Goal: Feedback & Contribution: Contribute content

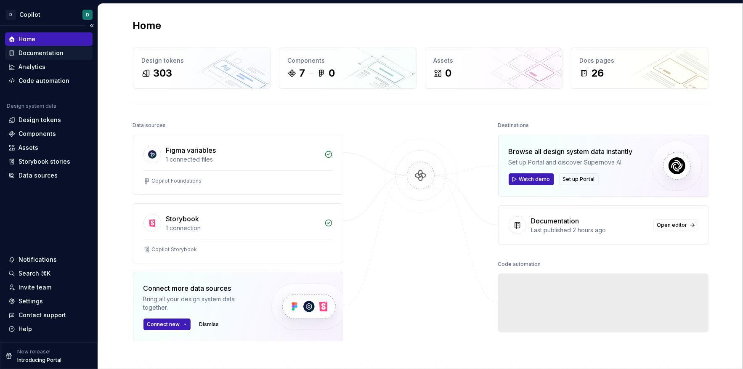
click at [35, 55] on div "Documentation" at bounding box center [41, 53] width 45 height 8
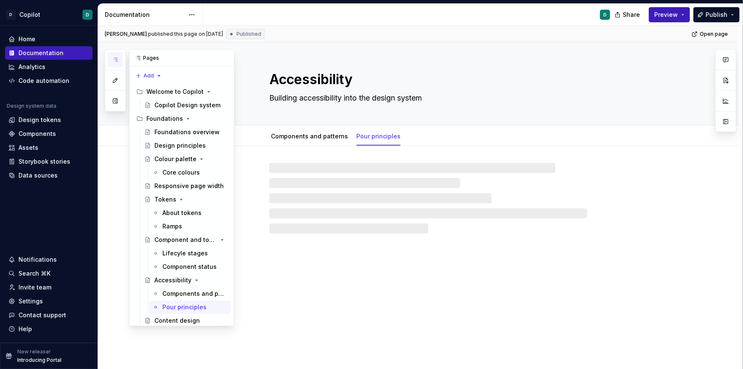
click at [117, 61] on icon "button" at bounding box center [115, 59] width 7 height 7
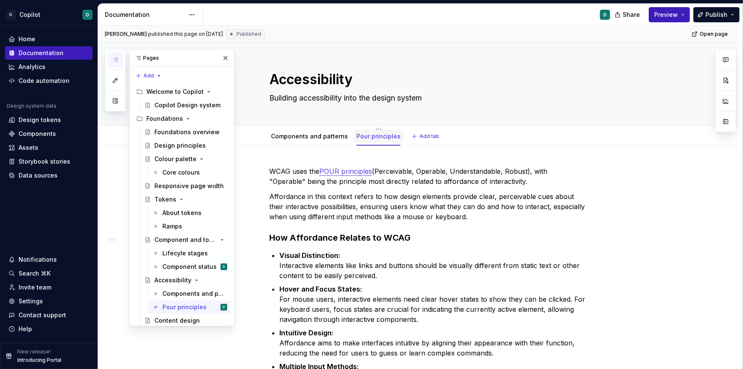
click at [370, 142] on div "Pour principles" at bounding box center [378, 136] width 51 height 13
click at [371, 138] on link "Pour principles" at bounding box center [379, 136] width 44 height 7
click at [714, 16] on span "Publish" at bounding box center [717, 15] width 22 height 8
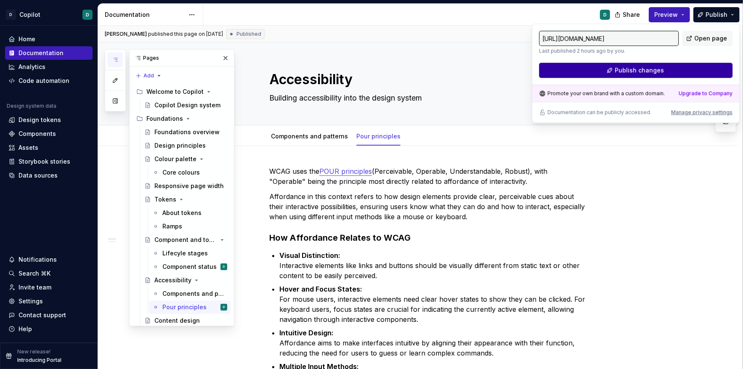
click at [686, 67] on button "Publish changes" at bounding box center [636, 70] width 194 height 15
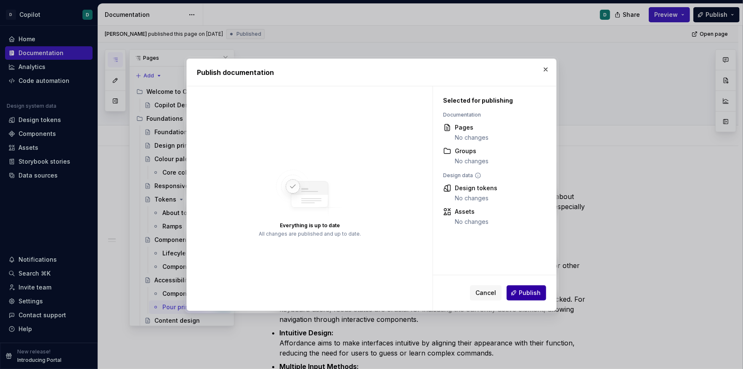
click at [531, 293] on span "Publish" at bounding box center [530, 293] width 22 height 8
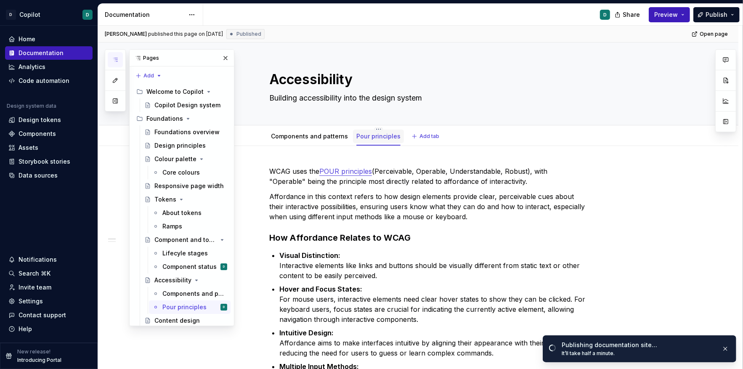
click at [374, 136] on link "Pour principles" at bounding box center [379, 136] width 44 height 7
click at [229, 63] on button "button" at bounding box center [226, 58] width 12 height 12
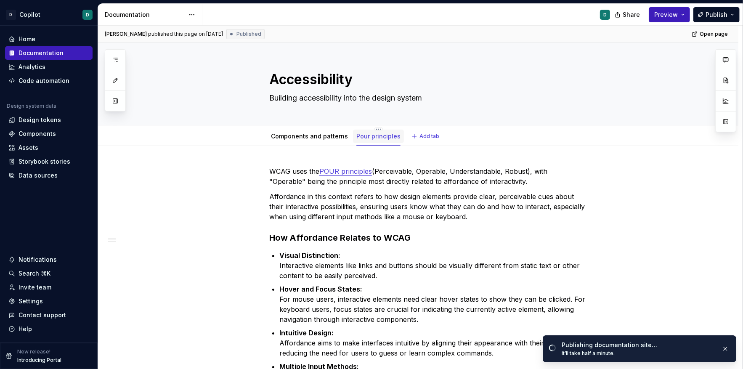
click at [373, 136] on link "Pour principles" at bounding box center [379, 136] width 44 height 7
click at [320, 134] on link "Components and patterns" at bounding box center [309, 136] width 77 height 7
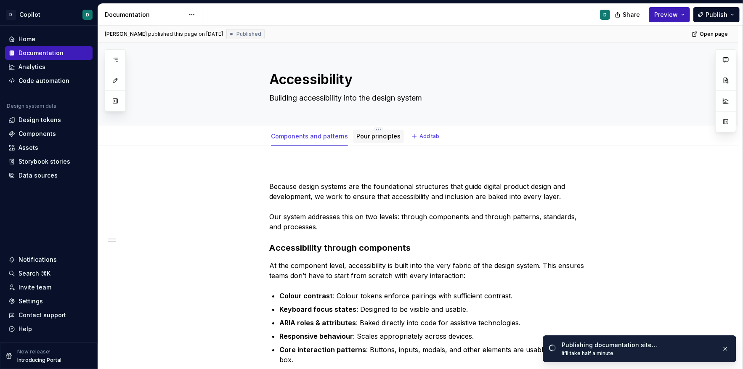
click at [375, 133] on link "Pour principles" at bounding box center [379, 136] width 44 height 7
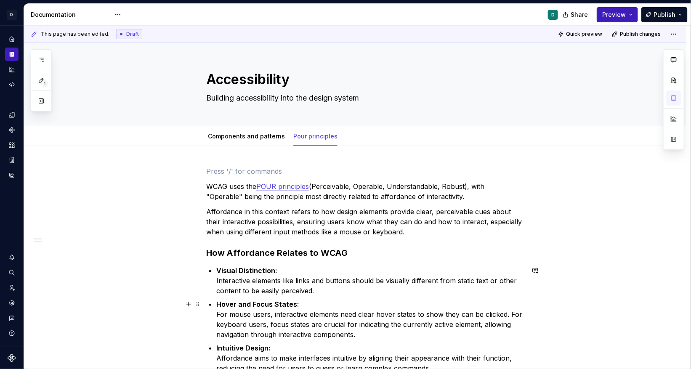
click at [403, 296] on ul "Visual Distinction: Interactive elements like links and buttons should be visua…" at bounding box center [370, 347] width 308 height 162
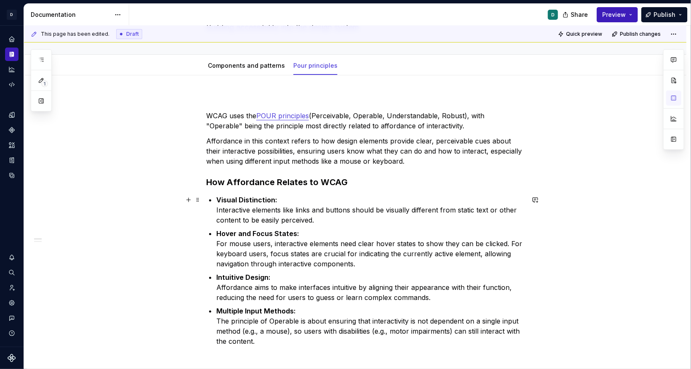
scroll to position [91, 0]
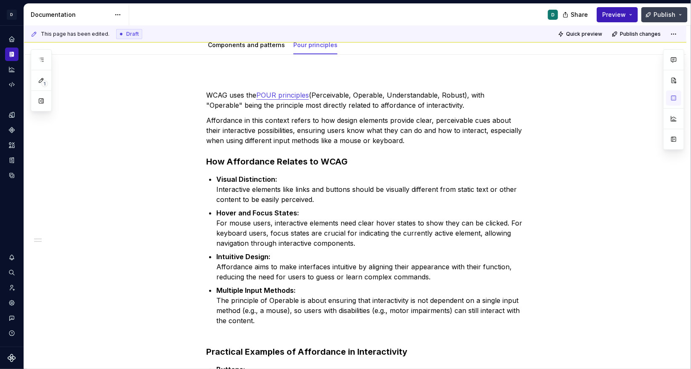
click at [673, 16] on span "Publish" at bounding box center [665, 15] width 22 height 8
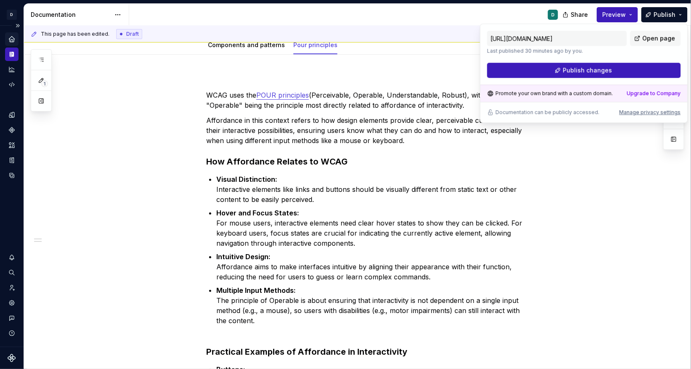
type textarea "*"
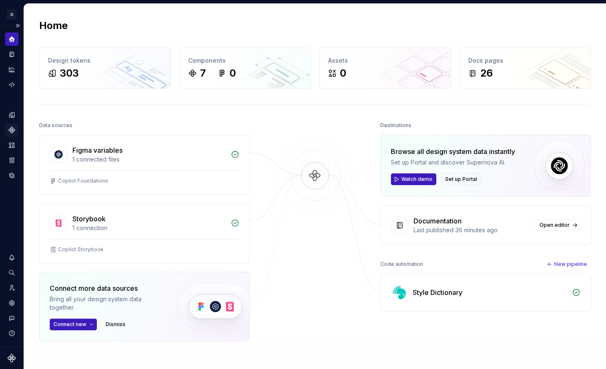
click at [13, 133] on icon "Components" at bounding box center [12, 130] width 8 height 8
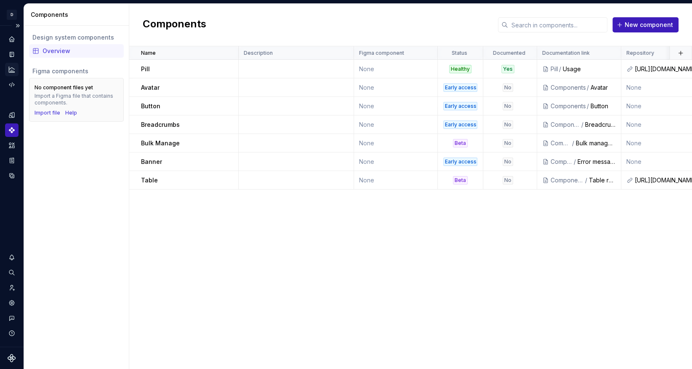
click at [13, 71] on icon "Analytics" at bounding box center [12, 70] width 8 height 8
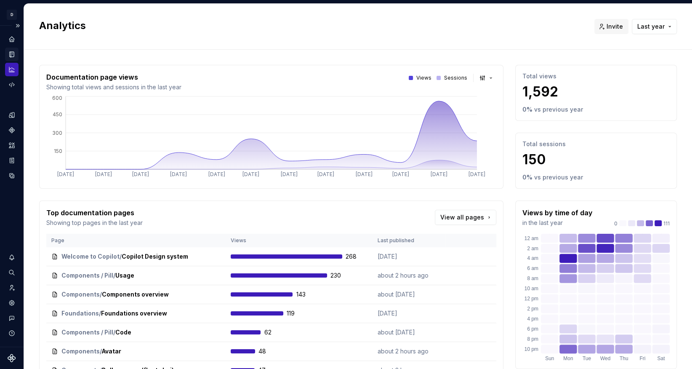
click at [13, 53] on icon "Documentation" at bounding box center [12, 54] width 3 height 5
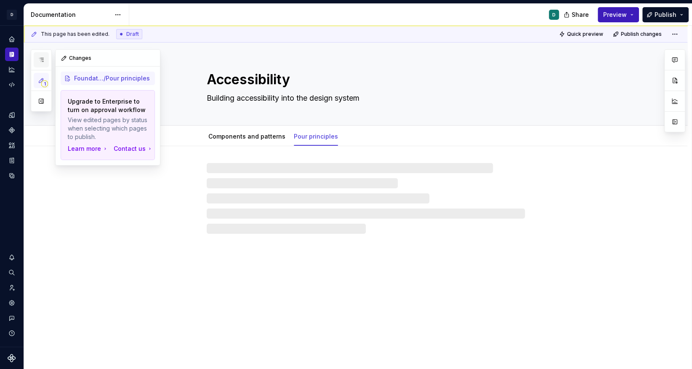
click at [43, 64] on button "button" at bounding box center [41, 59] width 15 height 15
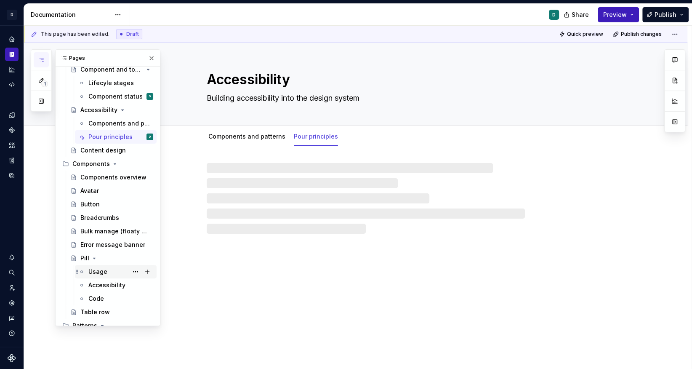
scroll to position [188, 0]
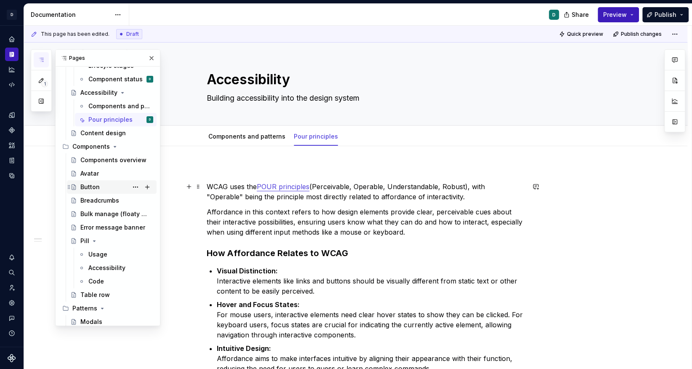
click at [98, 188] on div "Button" at bounding box center [116, 187] width 73 height 12
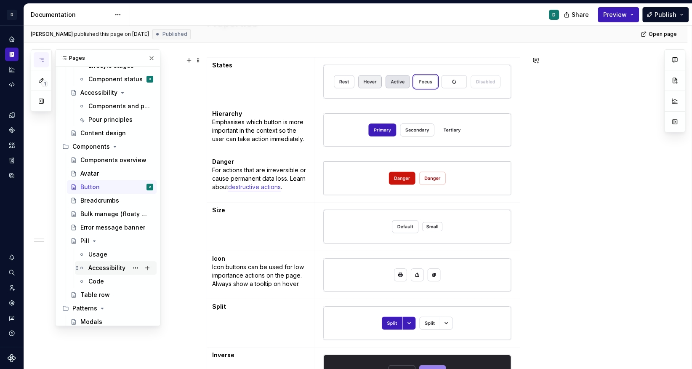
scroll to position [232, 0]
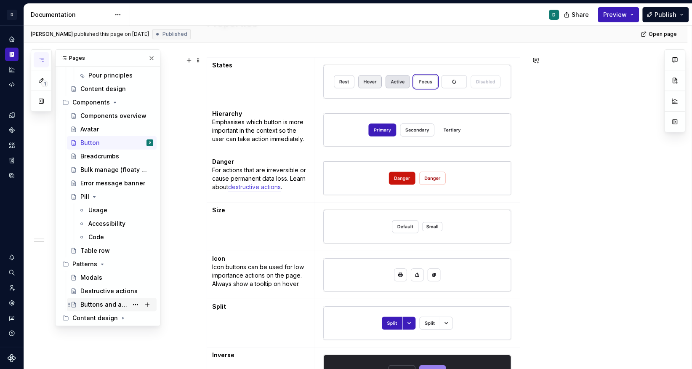
click at [114, 307] on div "Buttons and actions" at bounding box center [104, 304] width 48 height 8
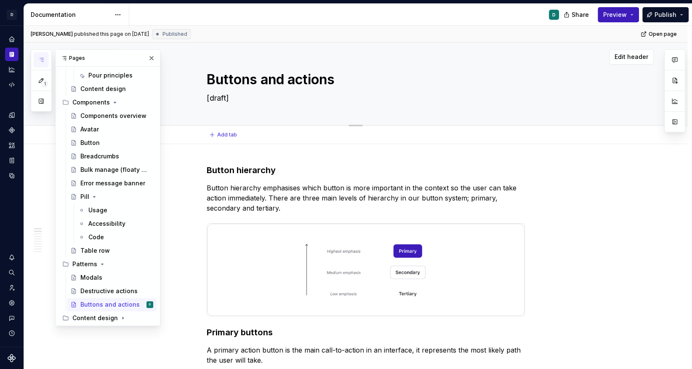
click at [379, 96] on textarea "[draft]" at bounding box center [364, 97] width 318 height 13
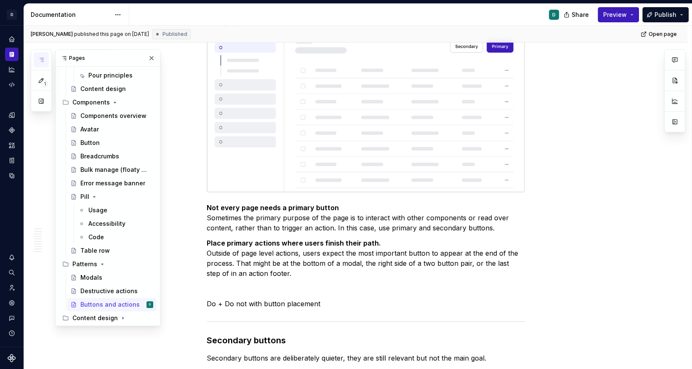
scroll to position [486, 0]
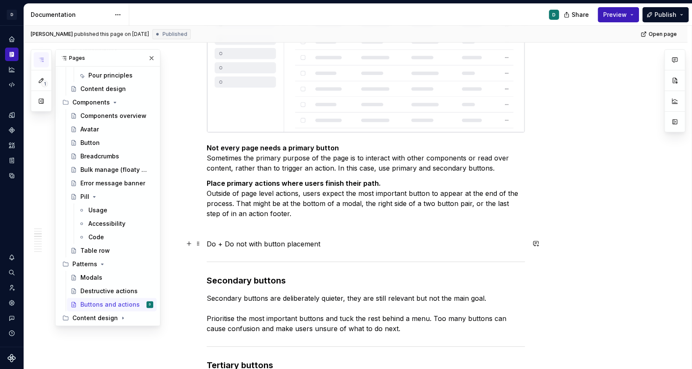
click at [209, 241] on p "Do + Do not with button placement" at bounding box center [366, 244] width 318 height 10
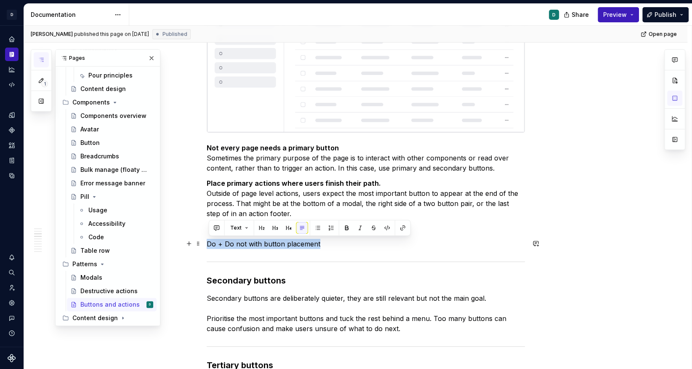
drag, startPoint x: 320, startPoint y: 241, endPoint x: 207, endPoint y: 245, distance: 112.9
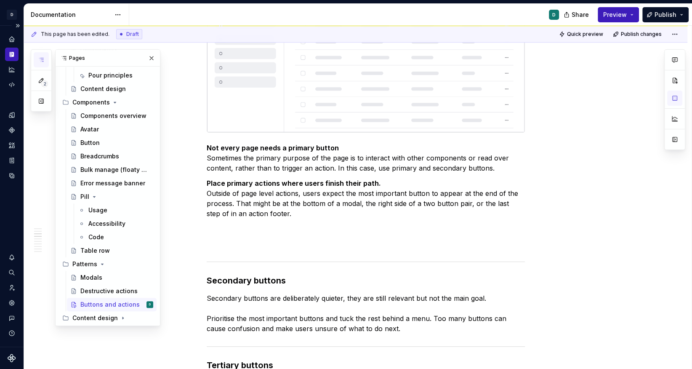
type textarea "*"
click at [194, 244] on button "button" at bounding box center [189, 243] width 12 height 12
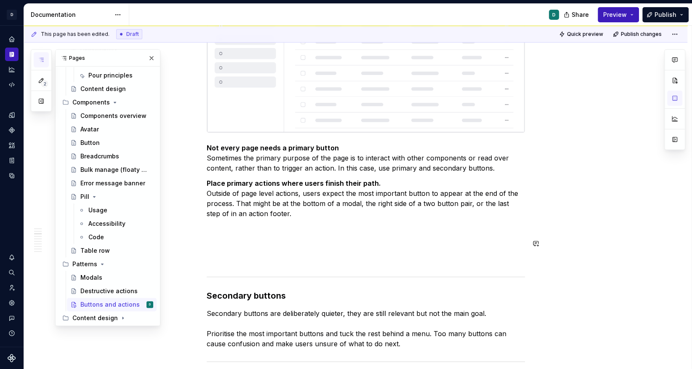
click at [200, 244] on span at bounding box center [198, 243] width 7 height 12
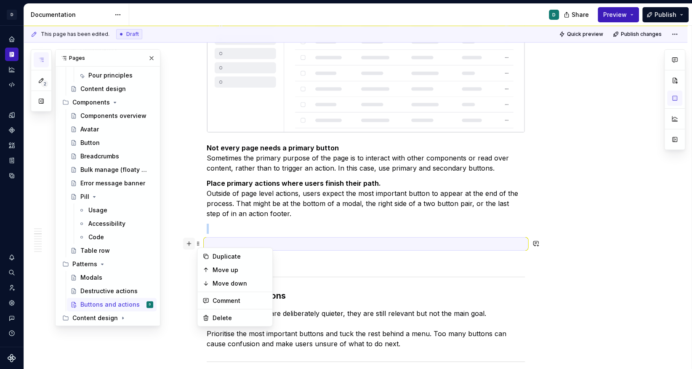
click at [192, 246] on button "button" at bounding box center [189, 243] width 12 height 12
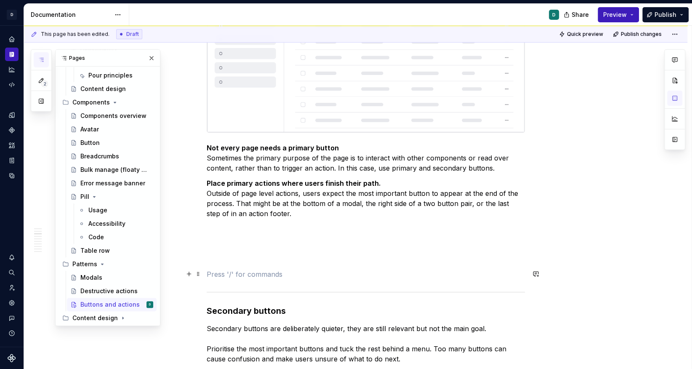
click at [214, 269] on p at bounding box center [366, 274] width 318 height 10
click at [212, 232] on p at bounding box center [366, 229] width 318 height 10
click at [215, 274] on p at bounding box center [366, 274] width 318 height 10
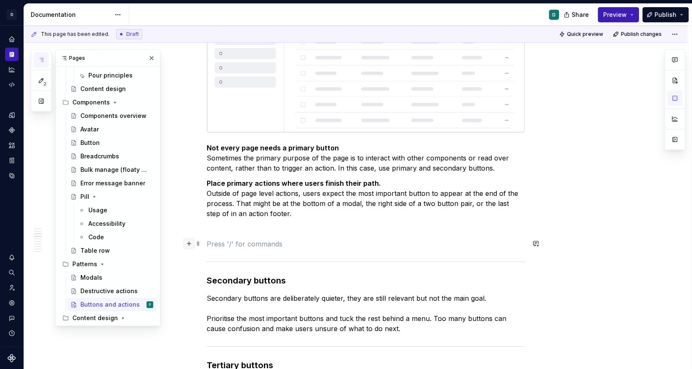
click at [194, 245] on button "button" at bounding box center [189, 243] width 12 height 12
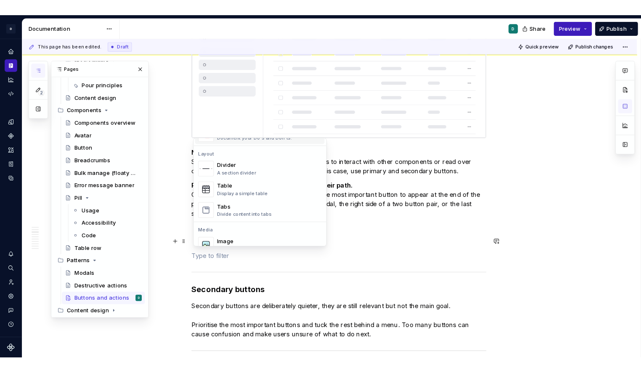
scroll to position [272, 0]
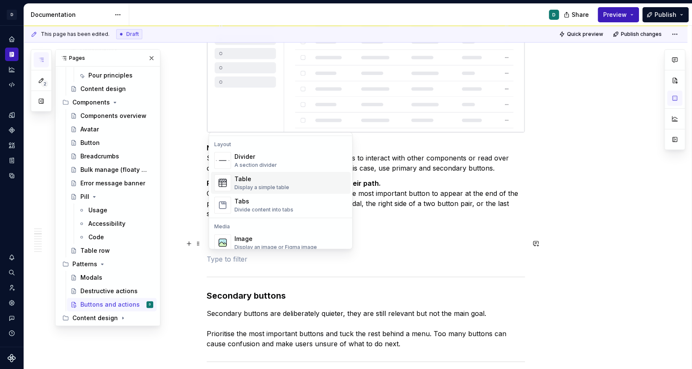
click at [237, 186] on div "Display a simple table" at bounding box center [261, 187] width 55 height 7
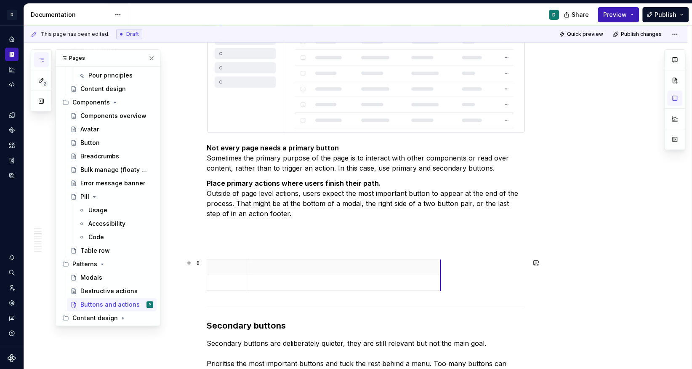
drag, startPoint x: 293, startPoint y: 269, endPoint x: 442, endPoint y: 273, distance: 149.9
click at [249, 269] on th at bounding box center [228, 267] width 42 height 16
drag, startPoint x: 252, startPoint y: 268, endPoint x: 289, endPoint y: 270, distance: 36.7
click at [289, 270] on th at bounding box center [378, 267] width 192 height 16
drag, startPoint x: 479, startPoint y: 267, endPoint x: 414, endPoint y: 265, distance: 64.9
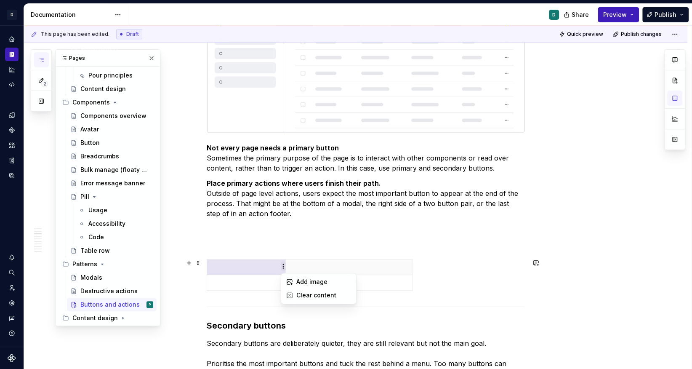
click at [308, 266] on html "D Copilot D Design system data Documentation D Share Preview Publish 2 Pages Ad…" at bounding box center [346, 184] width 692 height 369
click at [294, 242] on html "D Copilot D Design system data Documentation D Share Preview Publish 2 Pages Ad…" at bounding box center [346, 184] width 692 height 369
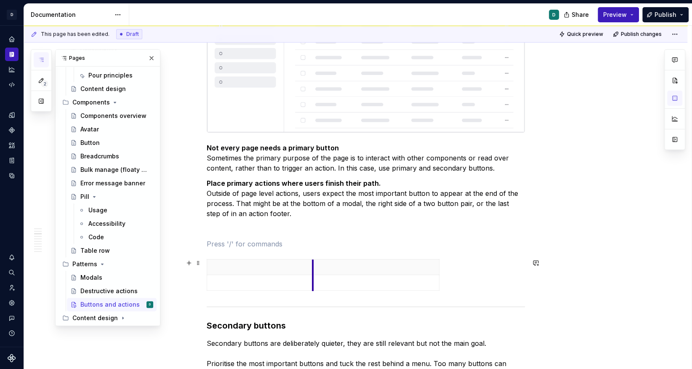
drag, startPoint x: 288, startPoint y: 264, endPoint x: 319, endPoint y: 264, distance: 31.1
click at [320, 264] on th at bounding box center [375, 267] width 127 height 16
click at [319, 264] on th at bounding box center [380, 267] width 127 height 16
click at [263, 245] on p at bounding box center [366, 244] width 318 height 10
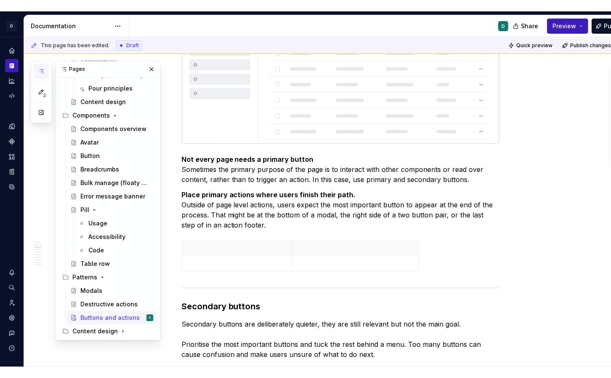
scroll to position [225, 0]
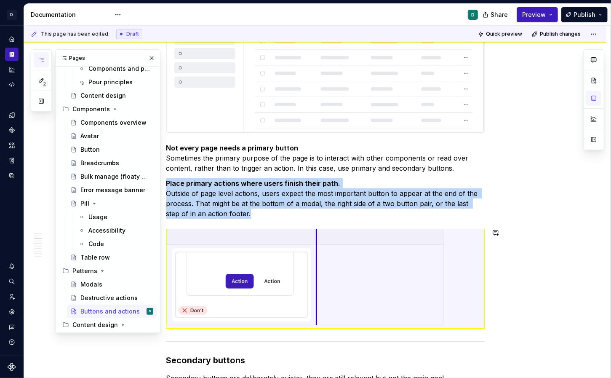
drag, startPoint x: 278, startPoint y: 259, endPoint x: 319, endPoint y: 263, distance: 40.6
click at [319, 263] on td at bounding box center [379, 285] width 127 height 80
drag, startPoint x: 445, startPoint y: 239, endPoint x: 463, endPoint y: 239, distance: 17.7
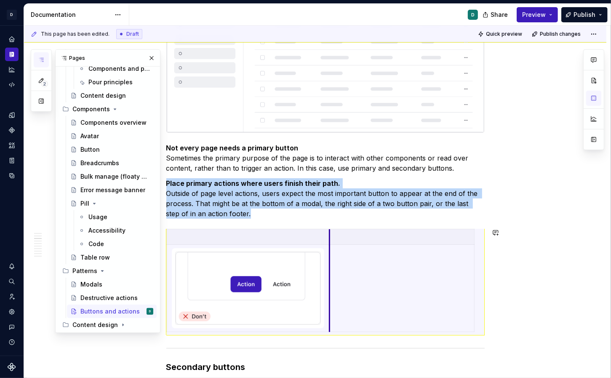
drag, startPoint x: 319, startPoint y: 266, endPoint x: 332, endPoint y: 268, distance: 13.1
click at [332, 268] on td at bounding box center [401, 288] width 145 height 87
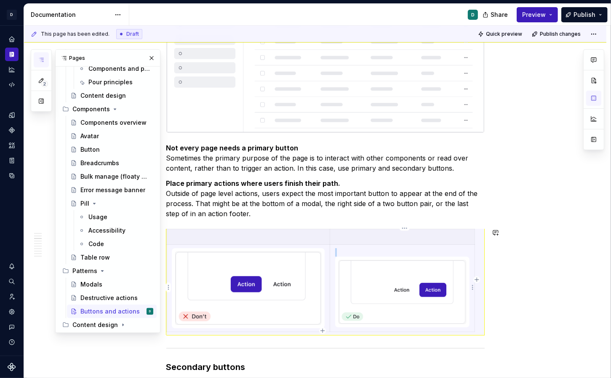
click at [411, 285] on img at bounding box center [402, 291] width 127 height 63
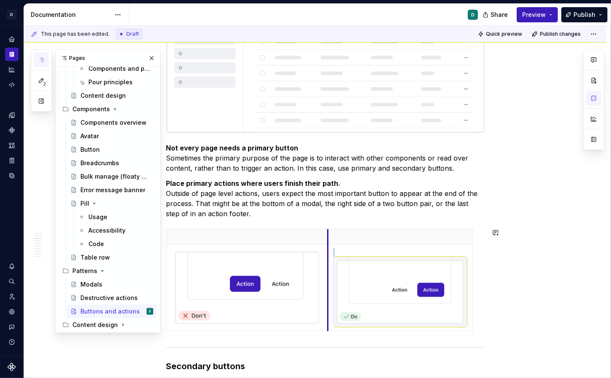
drag, startPoint x: 331, startPoint y: 248, endPoint x: 329, endPoint y: 252, distance: 4.3
click at [352, 277] on img at bounding box center [400, 291] width 127 height 63
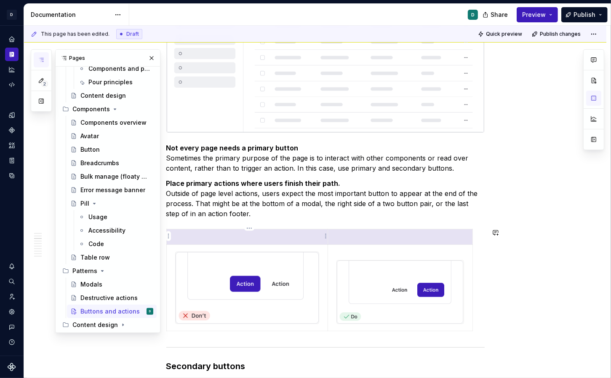
drag, startPoint x: 351, startPoint y: 237, endPoint x: 243, endPoint y: 237, distance: 108.2
click at [243, 237] on tr at bounding box center [319, 237] width 306 height 16
click at [248, 229] on html "D Copilot D Design system data Documentation D Share Preview Publish 2 Pages Ad…" at bounding box center [305, 189] width 611 height 378
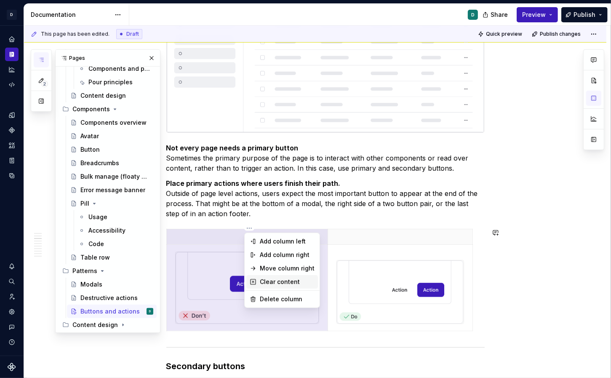
click at [280, 282] on div "Clear content" at bounding box center [287, 281] width 55 height 8
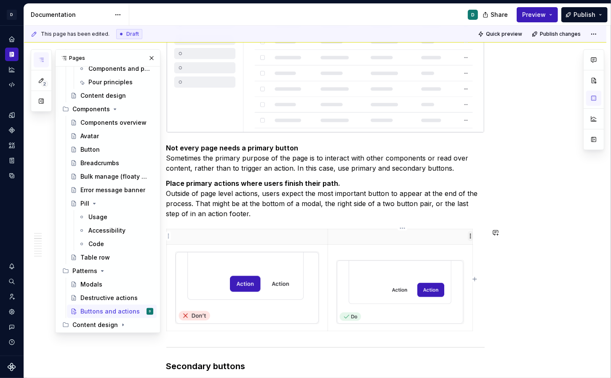
click at [468, 237] on html "D Copilot D Design system data Documentation D Share Preview Publish 2 Pages Ad…" at bounding box center [305, 189] width 611 height 378
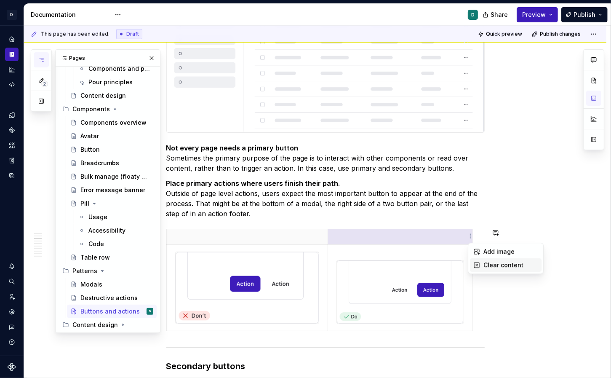
click at [492, 264] on div "Clear content" at bounding box center [510, 265] width 55 height 8
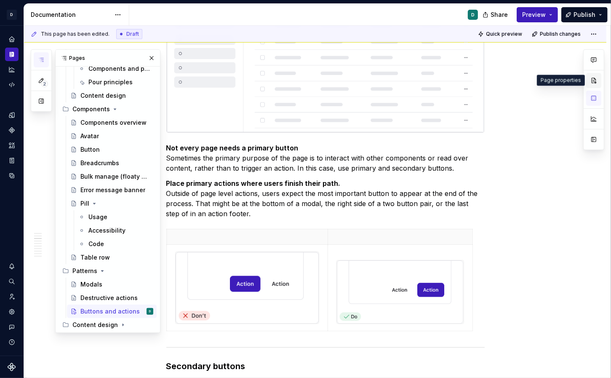
type textarea "*"
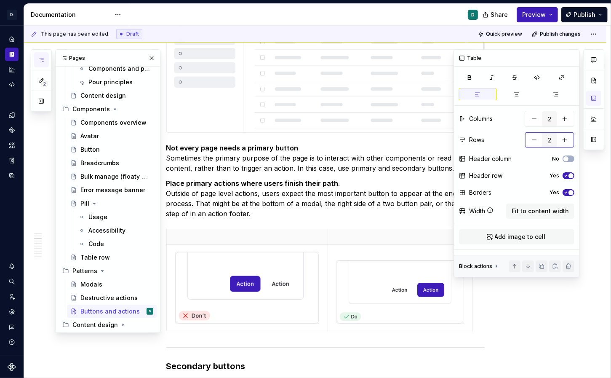
click at [552, 140] on input "2" at bounding box center [549, 139] width 15 height 15
drag, startPoint x: 549, startPoint y: 143, endPoint x: 564, endPoint y: 142, distance: 14.3
click at [555, 142] on input "2" at bounding box center [549, 139] width 15 height 15
click at [550, 138] on input "2" at bounding box center [549, 139] width 15 height 15
click at [536, 139] on button "button" at bounding box center [534, 139] width 15 height 15
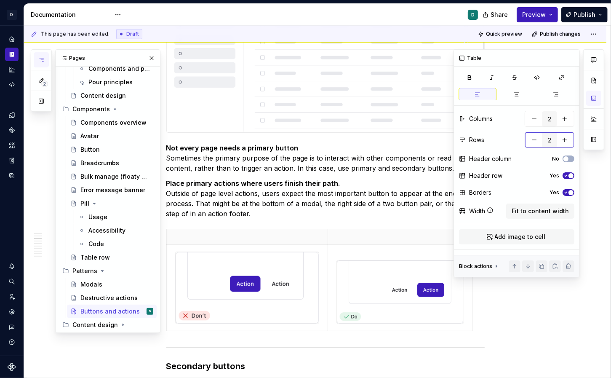
type input "1"
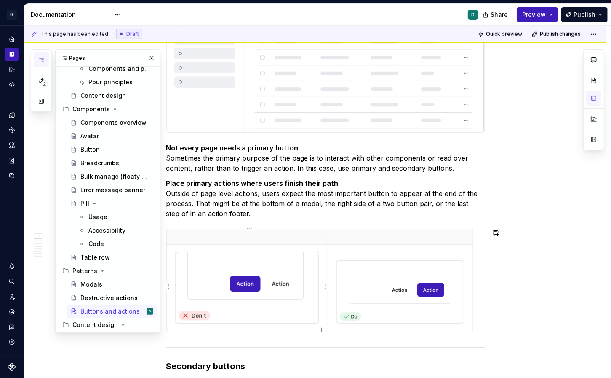
click at [255, 271] on img at bounding box center [247, 288] width 143 height 72
click at [243, 238] on p at bounding box center [247, 236] width 151 height 8
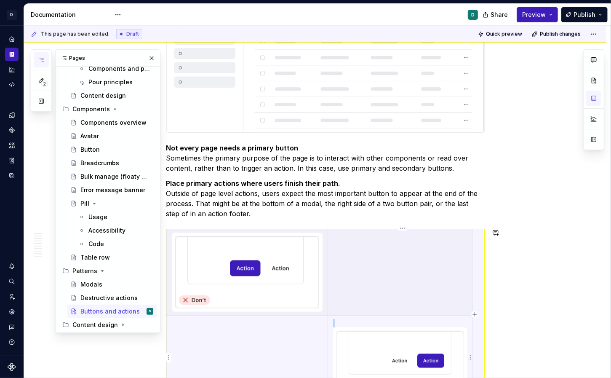
click at [391, 338] on img at bounding box center [400, 362] width 127 height 63
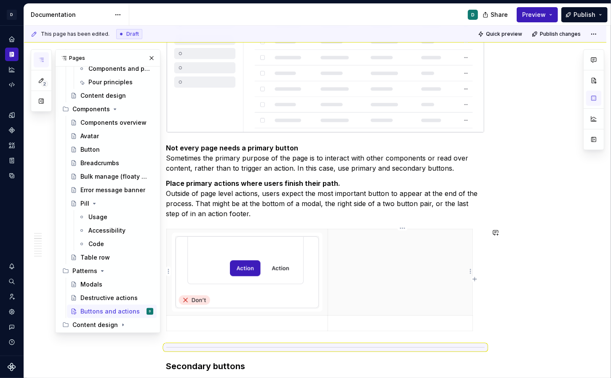
click at [366, 246] on th at bounding box center [400, 272] width 145 height 86
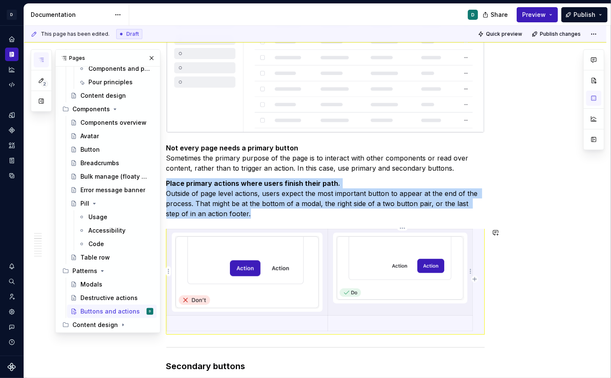
scroll to position [3, 0]
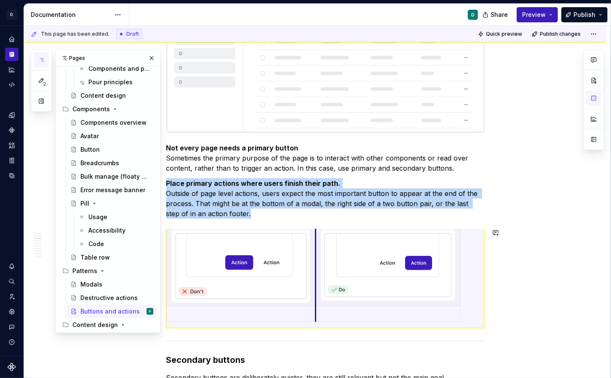
drag, startPoint x: 330, startPoint y: 288, endPoint x: 317, endPoint y: 288, distance: 12.6
click at [317, 288] on th at bounding box center [387, 266] width 145 height 80
click at [412, 312] on p at bounding box center [387, 313] width 134 height 8
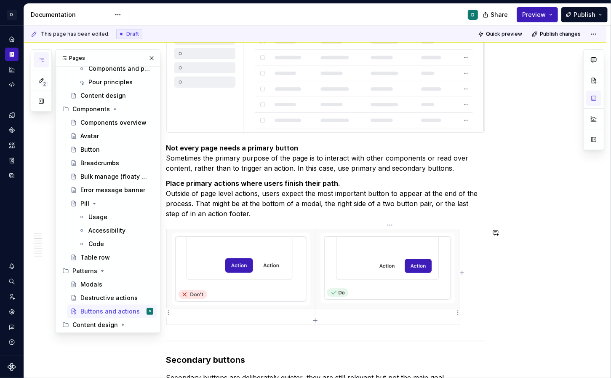
scroll to position [0, 0]
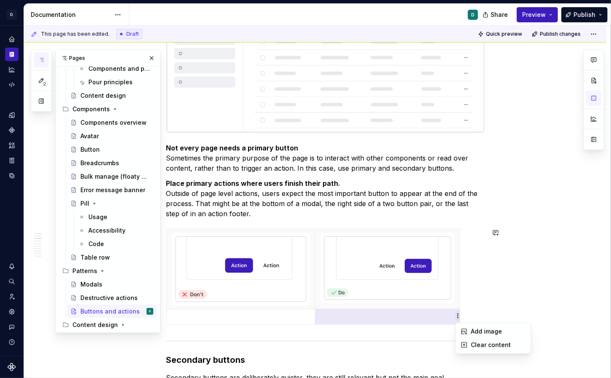
click at [456, 318] on html "D Copilot D Design system data Documentation D Share Preview Publish 2 Pages Ad…" at bounding box center [305, 189] width 611 height 378
click at [334, 316] on html "D Copilot D Design system data Documentation D Share Preview Publish 2 Pages Ad…" at bounding box center [305, 189] width 611 height 378
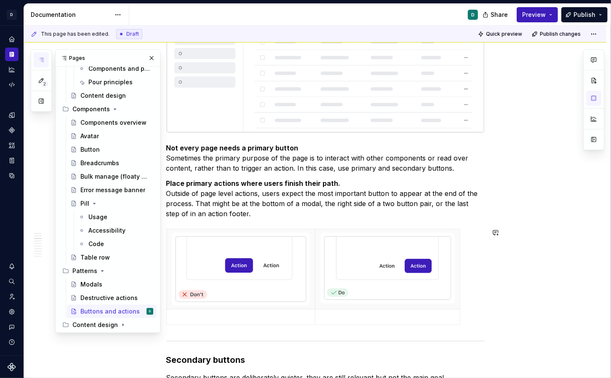
click at [313, 325] on icon "button" at bounding box center [315, 323] width 7 height 7
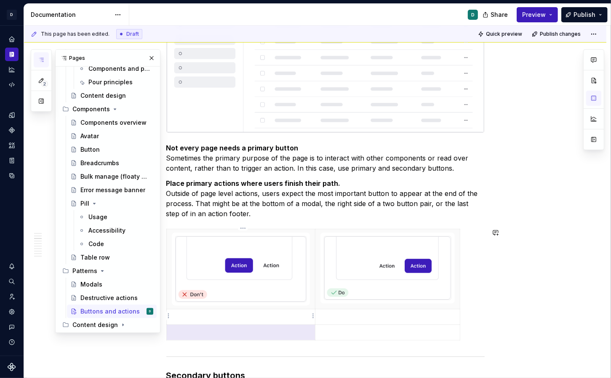
click at [293, 315] on p at bounding box center [241, 316] width 138 height 8
click at [313, 316] on html "D Copilot D Design system data Documentation D Share Preview Publish 2 Pages Ad…" at bounding box center [305, 189] width 611 height 378
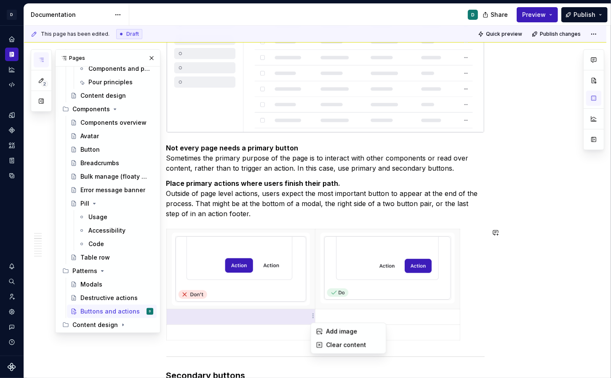
click at [431, 318] on html "D Copilot D Design system data Documentation D Share Preview Publish 2 Pages Ad…" at bounding box center [305, 189] width 611 height 378
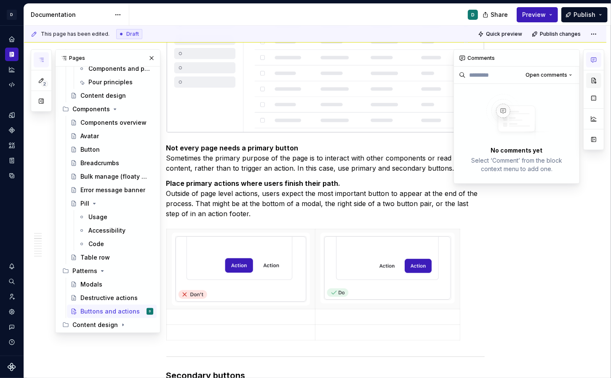
click at [593, 77] on button "button" at bounding box center [593, 80] width 15 height 15
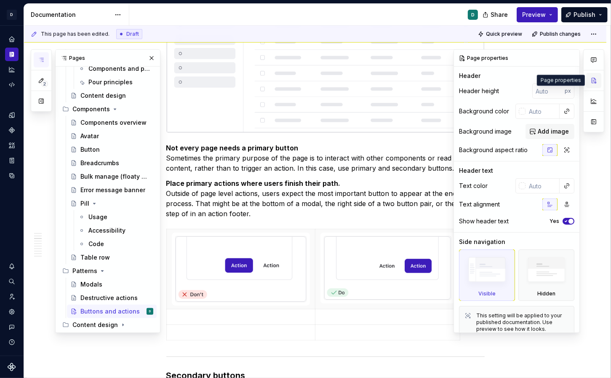
click at [594, 80] on button "button" at bounding box center [593, 80] width 15 height 15
type textarea "*"
click at [369, 317] on p at bounding box center [387, 316] width 134 height 8
click at [168, 318] on html "D Copilot D Design system data Documentation D Share Preview Publish 2 Pages Ad…" at bounding box center [305, 189] width 611 height 378
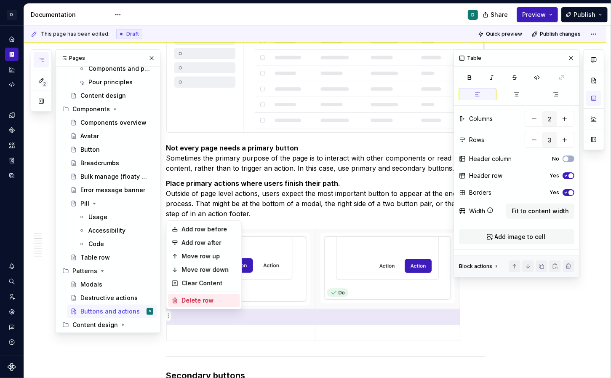
click at [175, 301] on icon at bounding box center [174, 300] width 7 height 7
type input "2"
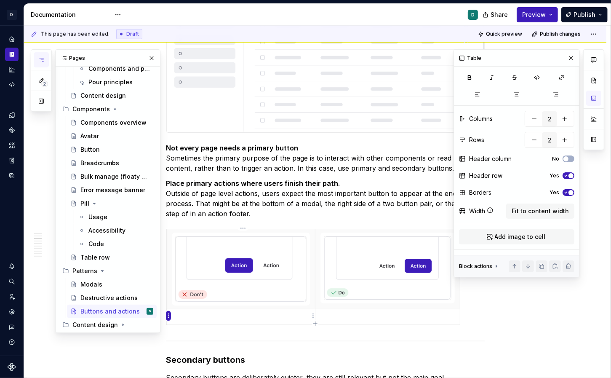
click at [167, 317] on html "D Copilot D Design system data Documentation D Share Preview Publish 2 Pages Ad…" at bounding box center [305, 189] width 611 height 378
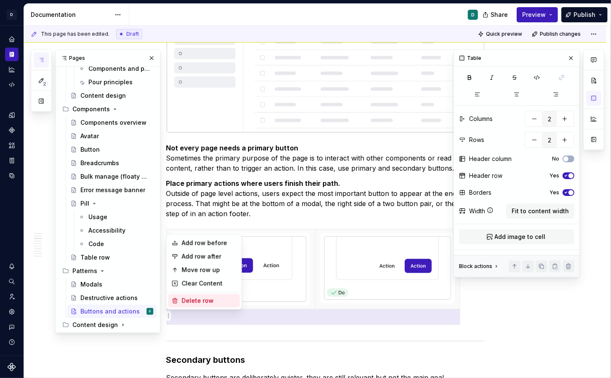
click at [190, 299] on div "Delete row" at bounding box center [208, 300] width 55 height 8
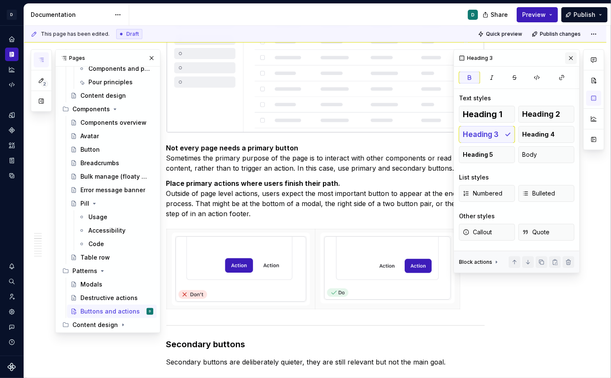
click at [572, 60] on button "button" at bounding box center [571, 58] width 12 height 12
click at [594, 80] on button "button" at bounding box center [593, 80] width 15 height 15
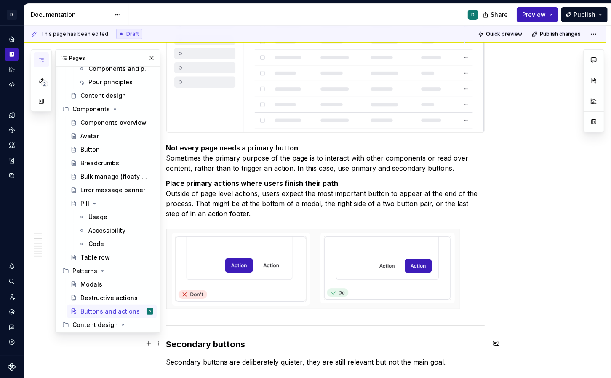
click at [317, 303] on th at bounding box center [387, 269] width 145 height 80
click at [328, 305] on th at bounding box center [387, 269] width 145 height 80
click at [457, 269] on html "D Copilot D Design system data Documentation D Share Preview Publish 2 Pages Ad…" at bounding box center [305, 189] width 611 height 378
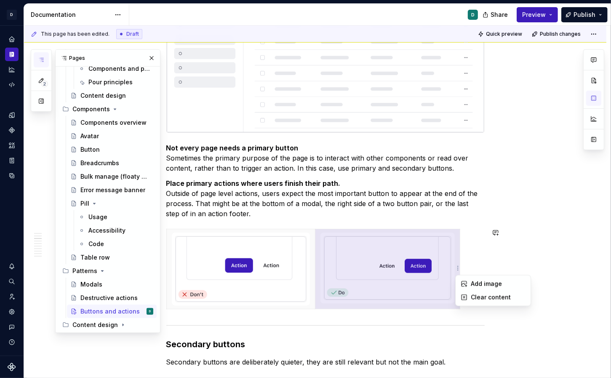
click at [436, 330] on html "D Copilot D Design system data Documentation D Share Preview Publish 2 Pages Ad…" at bounding box center [305, 189] width 611 height 378
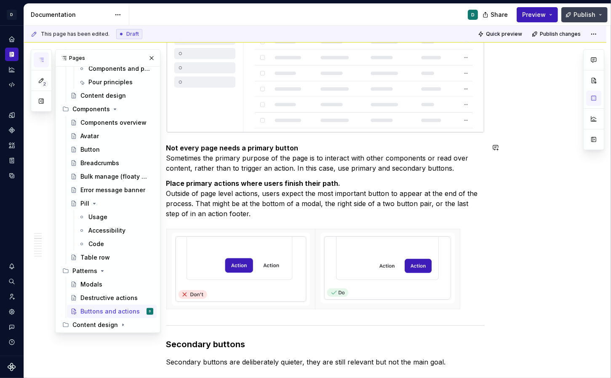
click at [581, 13] on span "Publish" at bounding box center [584, 15] width 22 height 8
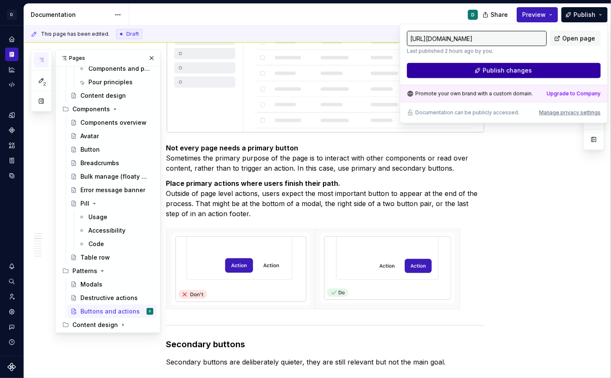
click at [551, 72] on button "Publish changes" at bounding box center [504, 70] width 194 height 15
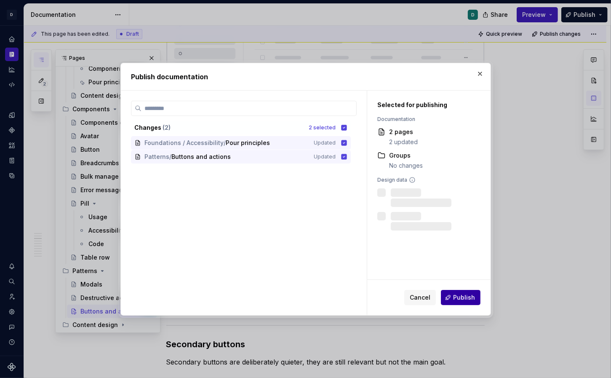
click at [466, 295] on span "Publish" at bounding box center [464, 297] width 22 height 8
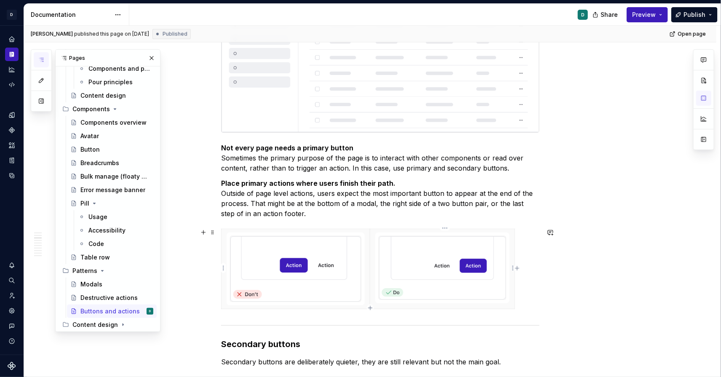
click at [375, 297] on th at bounding box center [442, 269] width 145 height 80
click at [213, 231] on span at bounding box center [212, 232] width 7 height 12
click at [362, 307] on th at bounding box center [295, 269] width 149 height 80
click at [368, 293] on th at bounding box center [295, 269] width 149 height 80
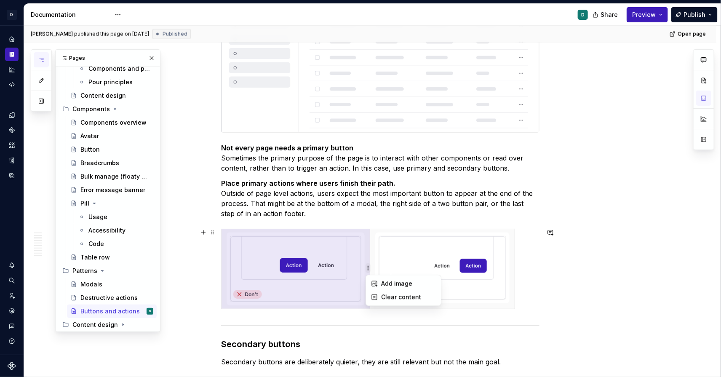
click at [367, 266] on html "D Copilot D Design system data Documentation D Share Preview Publish Pages Add …" at bounding box center [360, 188] width 721 height 377
click at [691, 79] on div at bounding box center [703, 99] width 21 height 101
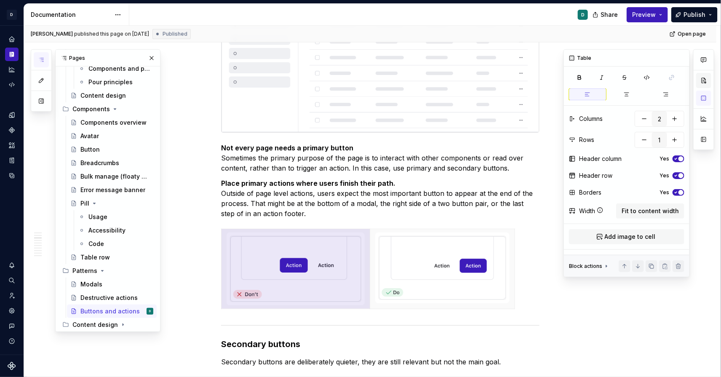
click at [691, 76] on button "button" at bounding box center [703, 80] width 15 height 15
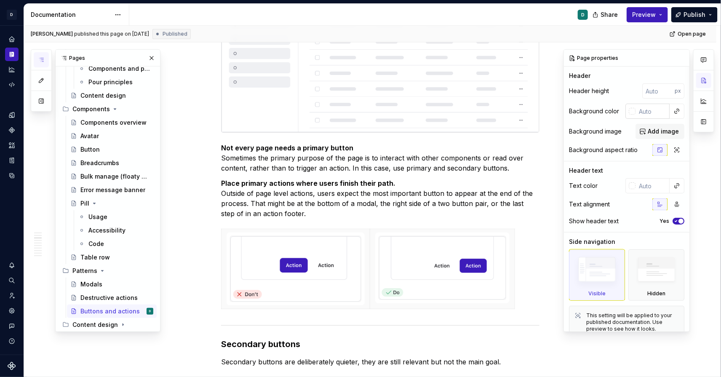
click at [659, 111] on input "text" at bounding box center [652, 111] width 34 height 15
click at [634, 112] on div at bounding box center [631, 111] width 7 height 7
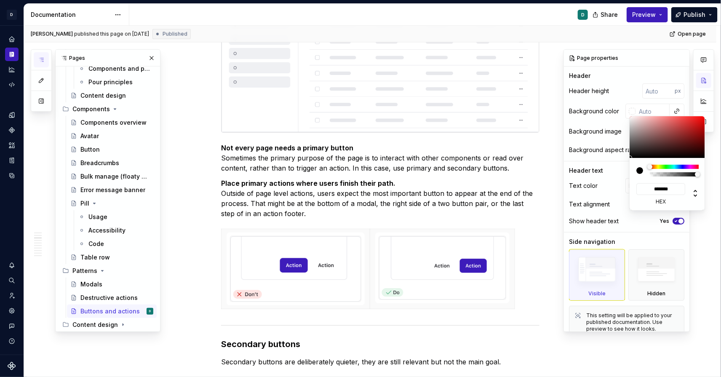
type textarea "*"
type input "**"
type input "#FFFFFF"
type input "***"
type textarea "*"
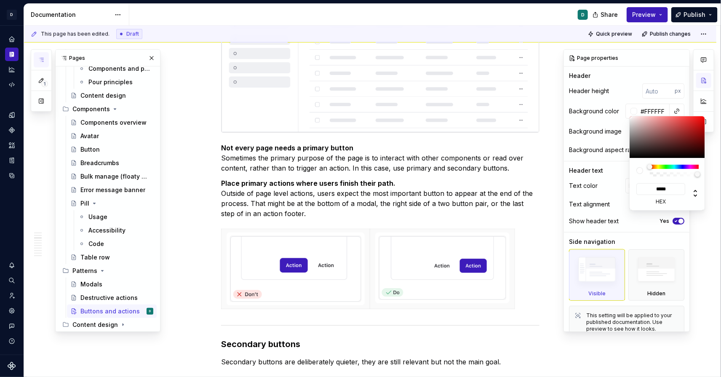
type input "******"
type textarea "*"
type input "******"
click at [395, 277] on html "D Copilot D Design system data Documentation D Share Preview Publish 1 Pages Ad…" at bounding box center [360, 188] width 721 height 377
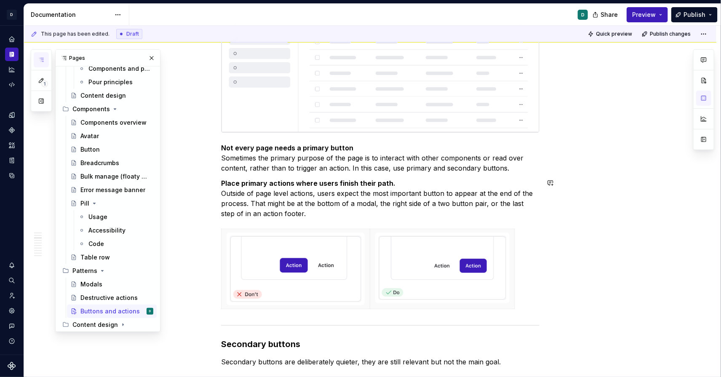
click at [295, 213] on p "Place primary actions where users finish their path. Outside of page level acti…" at bounding box center [380, 198] width 318 height 40
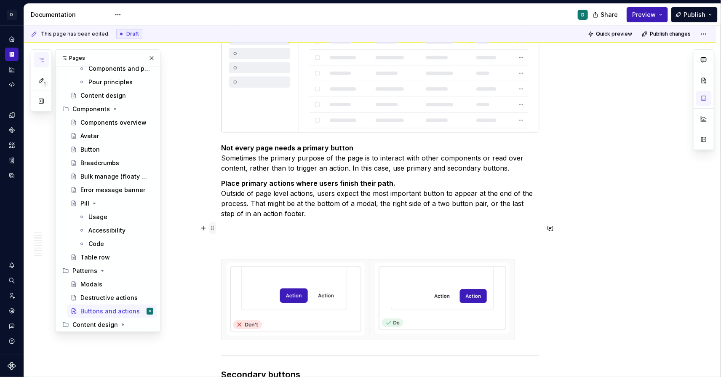
click at [213, 228] on span at bounding box center [212, 228] width 7 height 12
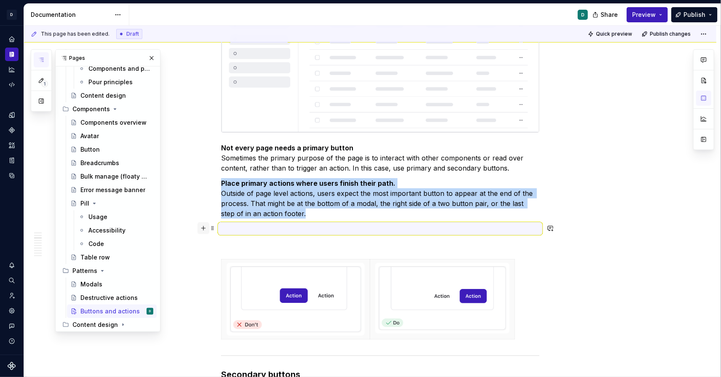
click at [207, 229] on button "button" at bounding box center [203, 228] width 12 height 12
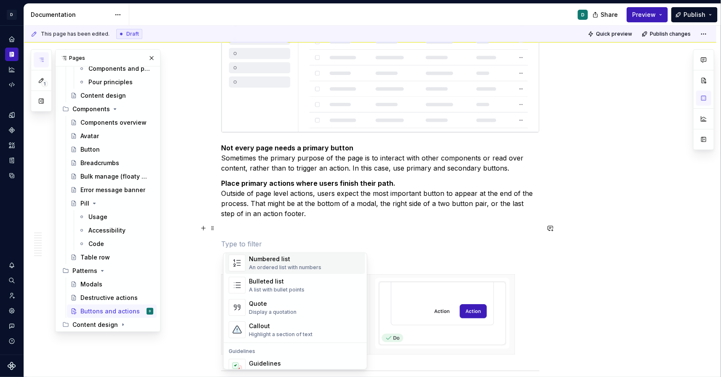
scroll to position [240, 0]
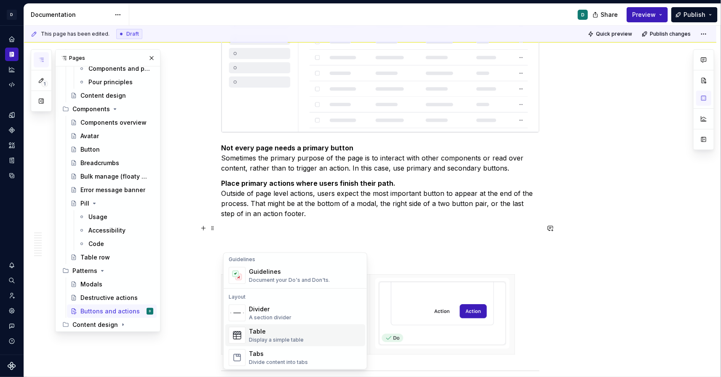
click at [253, 335] on div "Table" at bounding box center [276, 331] width 55 height 8
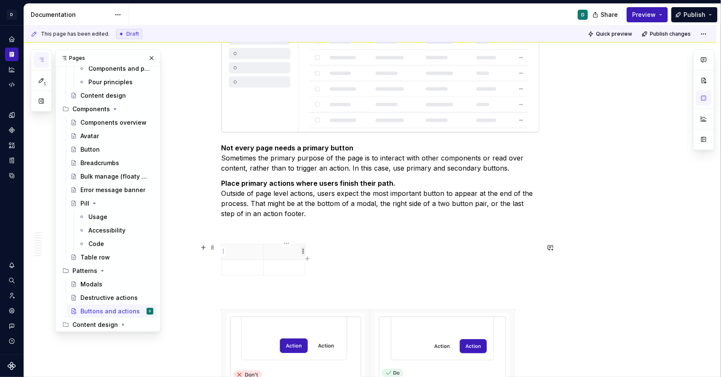
click at [302, 251] on html "D Copilot D Design system data Documentation D Share Preview Publish 1 Pages Ad…" at bounding box center [360, 188] width 721 height 377
click at [267, 244] on html "D Copilot D Design system data Documentation D Share Preview Publish 1 Pages Ad…" at bounding box center [360, 188] width 721 height 377
click at [221, 253] on html "D Copilot D Design system data Documentation D Share Preview Publish 1 Pages Ad…" at bounding box center [360, 188] width 721 height 377
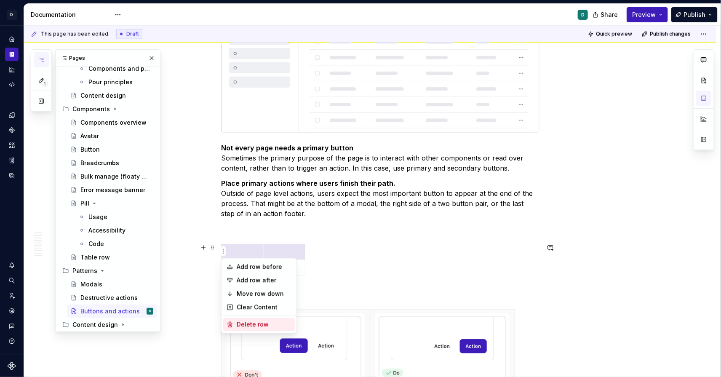
click at [247, 323] on div "Delete row" at bounding box center [264, 324] width 55 height 8
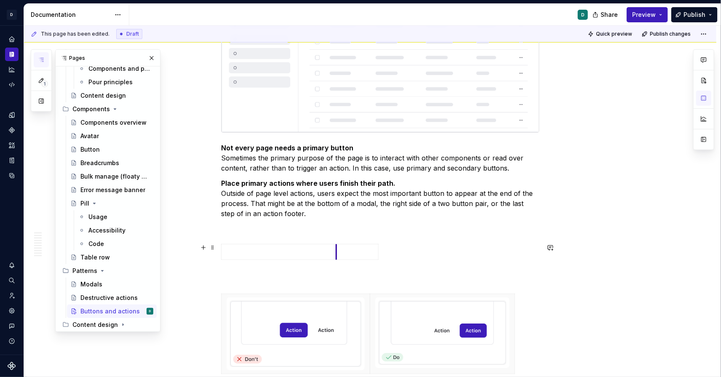
drag, startPoint x: 265, startPoint y: 252, endPoint x: 338, endPoint y: 256, distance: 73.4
click at [338, 256] on td at bounding box center [357, 252] width 42 height 16
drag, startPoint x: 378, startPoint y: 250, endPoint x: 479, endPoint y: 251, distance: 100.2
drag, startPoint x: 380, startPoint y: 251, endPoint x: 462, endPoint y: 255, distance: 81.3
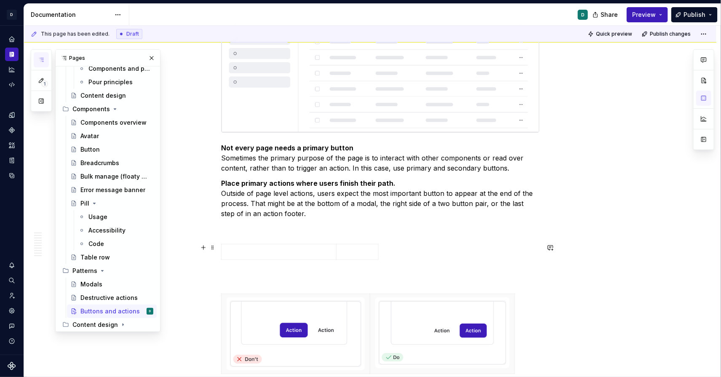
click at [323, 249] on p at bounding box center [278, 251] width 104 height 8
drag, startPoint x: 338, startPoint y: 250, endPoint x: 323, endPoint y: 250, distance: 14.7
drag, startPoint x: 365, startPoint y: 255, endPoint x: 430, endPoint y: 254, distance: 65.3
drag, startPoint x: 430, startPoint y: 254, endPoint x: 513, endPoint y: 257, distance: 83.0
drag, startPoint x: 324, startPoint y: 252, endPoint x: 345, endPoint y: 252, distance: 21.0
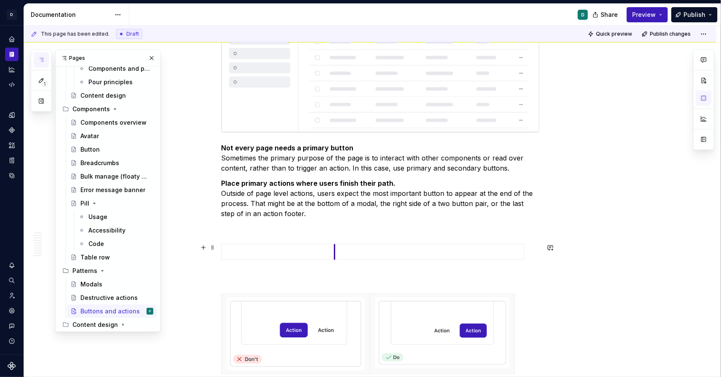
click at [345, 252] on td at bounding box center [429, 252] width 190 height 16
drag, startPoint x: 535, startPoint y: 252, endPoint x: 495, endPoint y: 252, distance: 39.6
click at [495, 252] on body "D Copilot D Design system data Documentation D Share Preview Publish 1 Pages Ad…" at bounding box center [360, 188] width 721 height 377
drag, startPoint x: 534, startPoint y: 255, endPoint x: 500, endPoint y: 255, distance: 34.1
drag, startPoint x: 344, startPoint y: 250, endPoint x: 366, endPoint y: 253, distance: 21.7
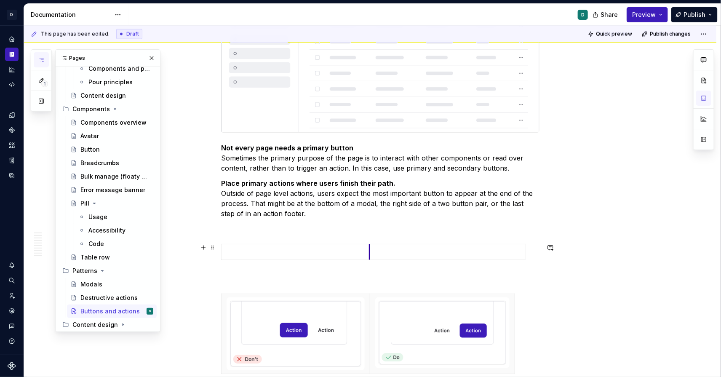
drag, startPoint x: 365, startPoint y: 250, endPoint x: 370, endPoint y: 250, distance: 5.1
click at [320, 330] on img at bounding box center [295, 333] width 130 height 65
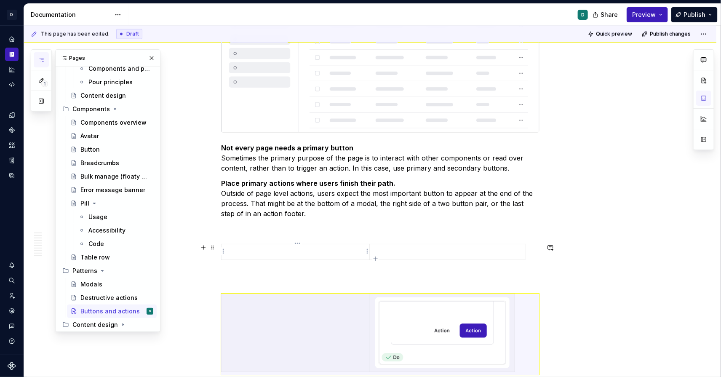
click at [263, 251] on p at bounding box center [295, 251] width 138 height 8
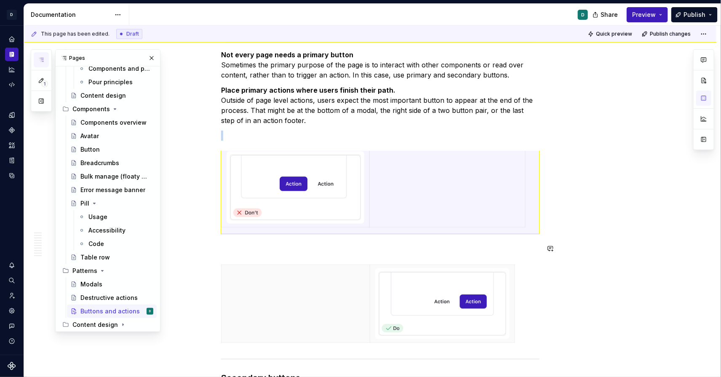
scroll to position [615, 0]
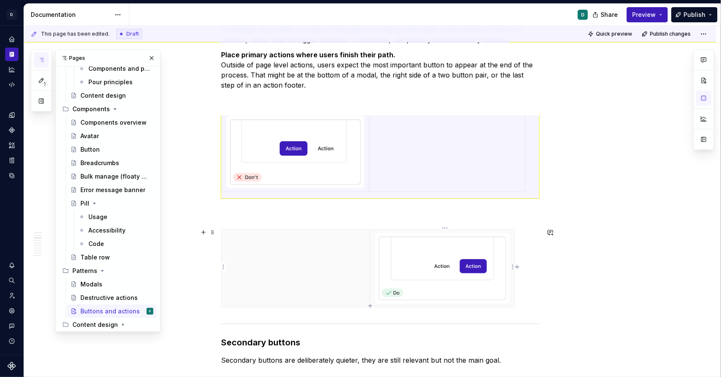
click at [415, 285] on img at bounding box center [442, 268] width 127 height 63
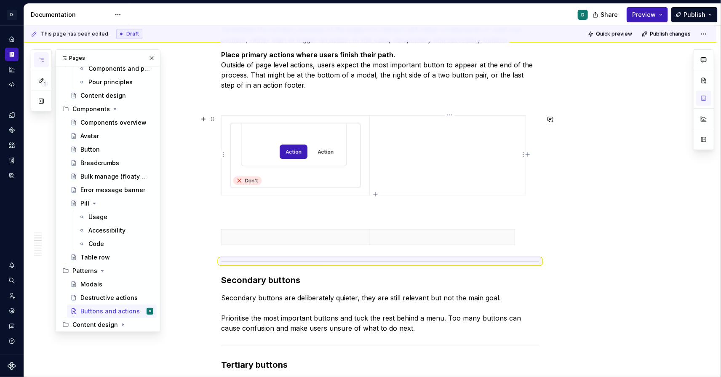
click at [400, 131] on td at bounding box center [447, 156] width 156 height 80
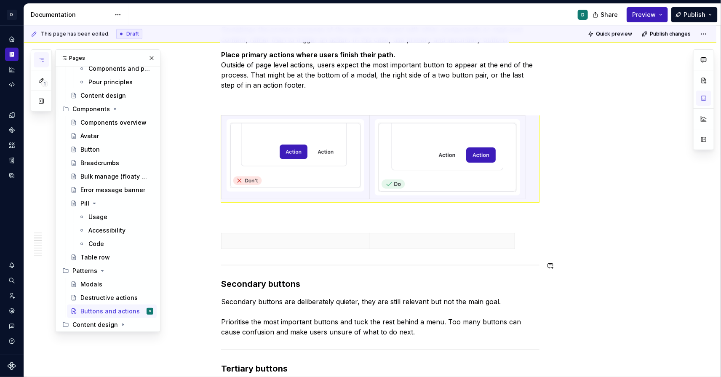
click at [436, 240] on p at bounding box center [442, 241] width 134 height 8
click at [216, 237] on span at bounding box center [212, 237] width 7 height 12
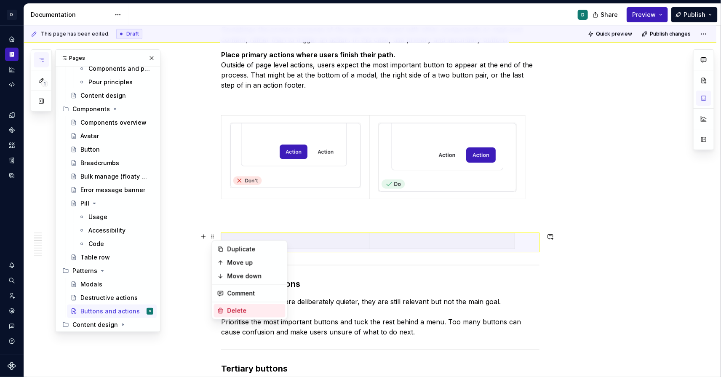
click at [241, 308] on div "Delete" at bounding box center [254, 310] width 55 height 8
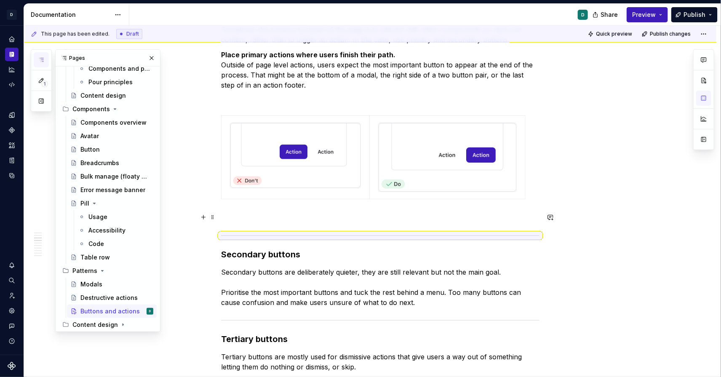
click at [252, 221] on p at bounding box center [380, 218] width 318 height 10
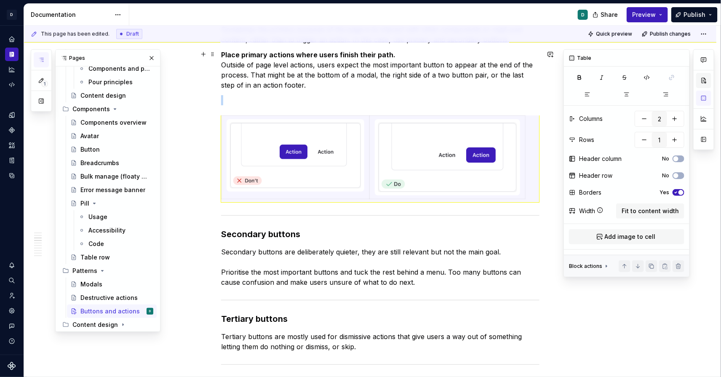
click at [691, 83] on button "button" at bounding box center [703, 80] width 15 height 15
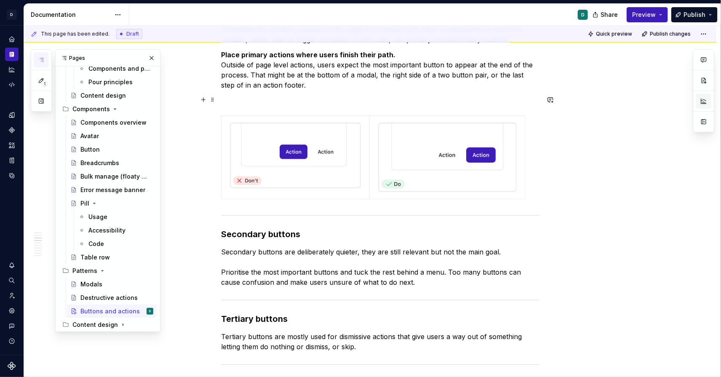
click at [691, 101] on button "button" at bounding box center [703, 100] width 15 height 15
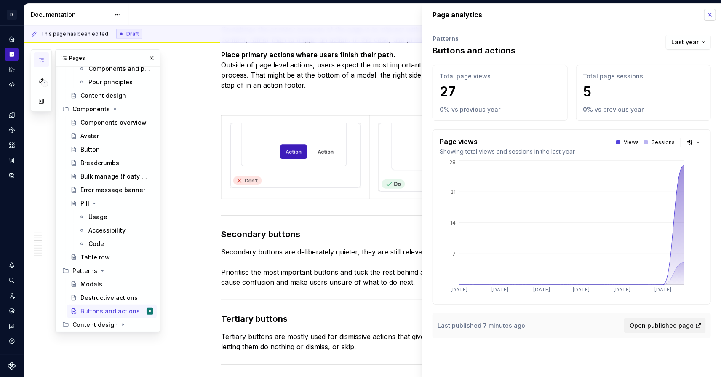
click at [691, 14] on button "button" at bounding box center [710, 15] width 12 height 12
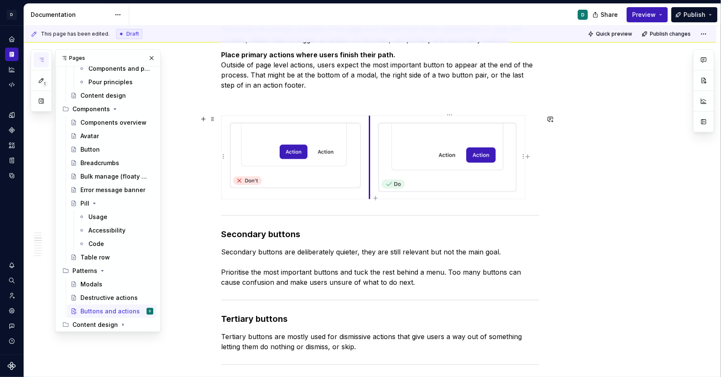
click at [371, 140] on td at bounding box center [447, 157] width 156 height 83
click at [223, 155] on html "D Copilot D Design system data Documentation D Share Preview Publish 1 Pages Ad…" at bounding box center [360, 188] width 721 height 377
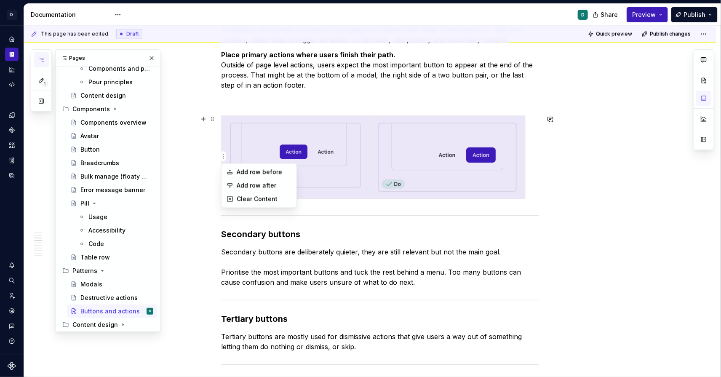
click at [455, 89] on html "D Copilot D Design system data Documentation D Share Preview Publish 1 Pages Ad…" at bounding box center [360, 188] width 721 height 377
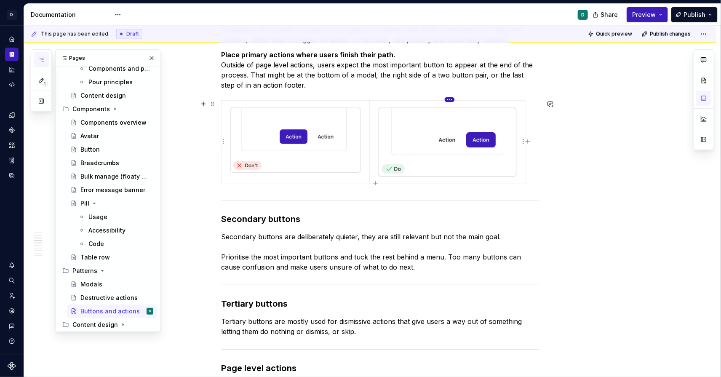
click at [450, 100] on html "D Copilot D Design system data Documentation D Share Preview Publish 1 Pages Ad…" at bounding box center [360, 188] width 721 height 377
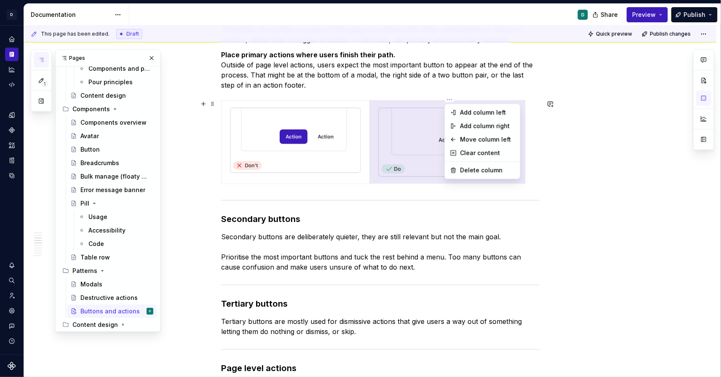
click at [219, 141] on html "D Copilot D Design system data Documentation D Share Preview Publish 1 Pages Ad…" at bounding box center [360, 188] width 721 height 377
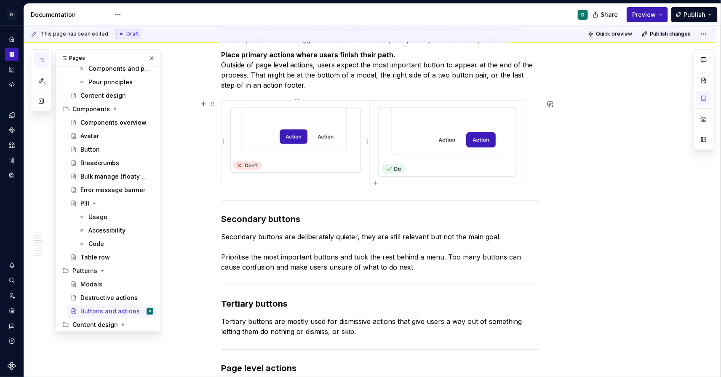
click at [224, 135] on td at bounding box center [295, 142] width 148 height 83
click at [222, 141] on html "D Copilot D Design system data Documentation D Share Preview Publish 1 Pages Ad…" at bounding box center [360, 188] width 721 height 377
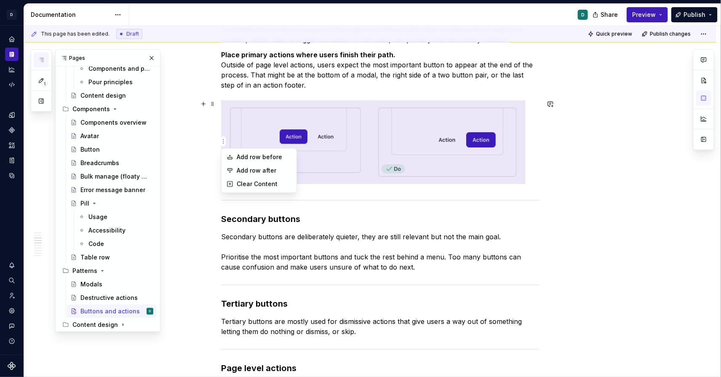
click at [213, 104] on html "D Copilot D Design system data Documentation D Share Preview Publish 1 Pages Ad…" at bounding box center [360, 188] width 721 height 377
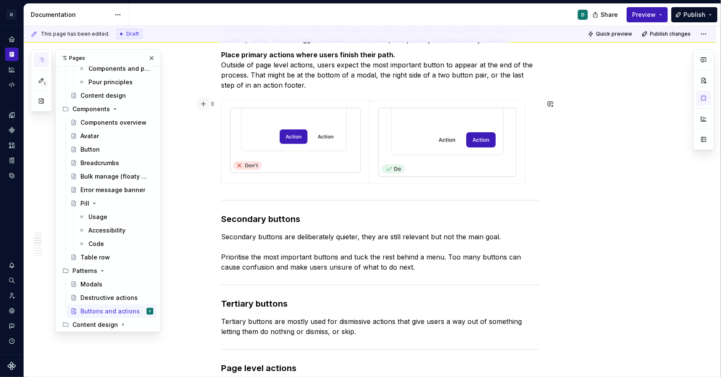
click at [209, 103] on button "button" at bounding box center [203, 104] width 12 height 12
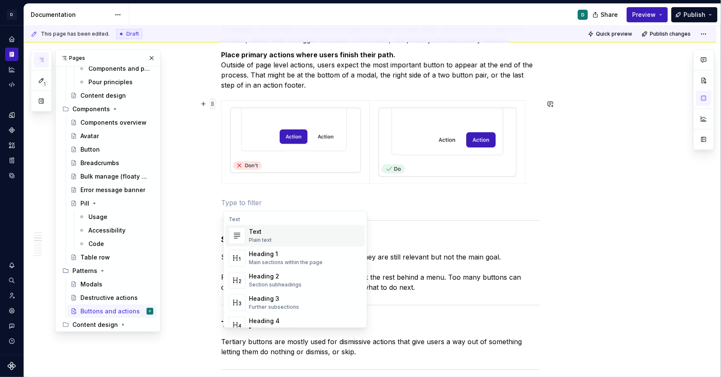
click at [213, 100] on span at bounding box center [212, 104] width 7 height 12
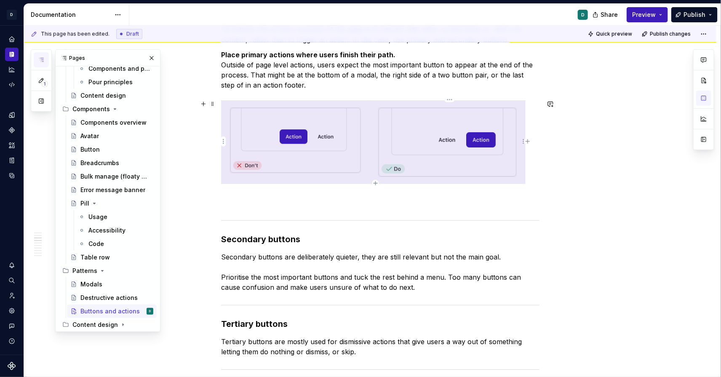
drag, startPoint x: 365, startPoint y: 175, endPoint x: 400, endPoint y: 175, distance: 35.4
click at [400, 175] on tr at bounding box center [373, 142] width 304 height 83
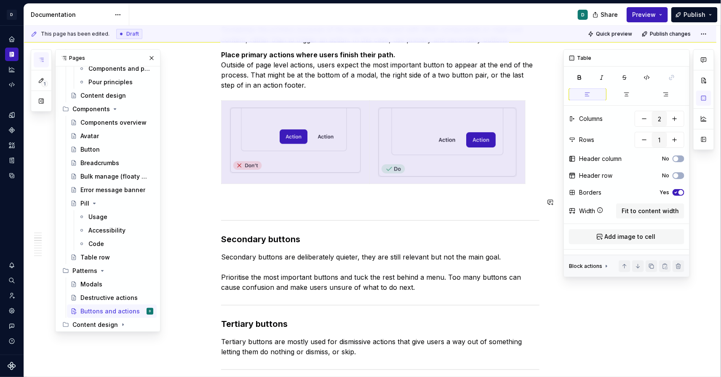
click at [676, 190] on icon "button" at bounding box center [675, 192] width 7 height 5
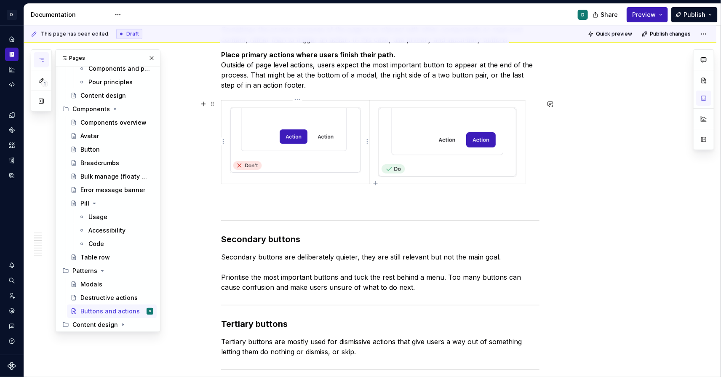
click at [352, 160] on img at bounding box center [295, 140] width 130 height 65
click at [402, 127] on img at bounding box center [447, 142] width 138 height 69
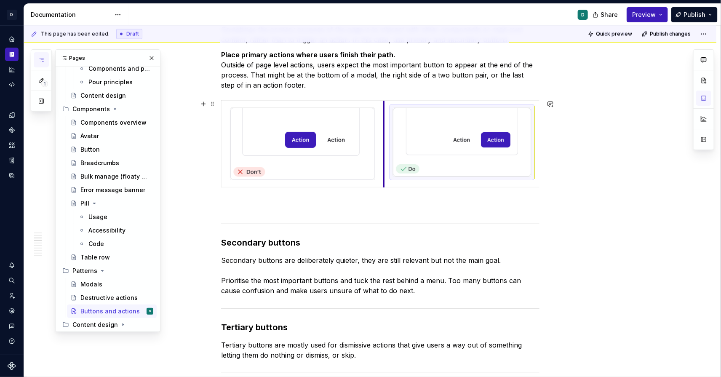
drag, startPoint x: 372, startPoint y: 110, endPoint x: 386, endPoint y: 107, distance: 14.9
click at [386, 107] on td at bounding box center [462, 144] width 156 height 87
click at [691, 12] on button "Publish" at bounding box center [694, 14] width 46 height 15
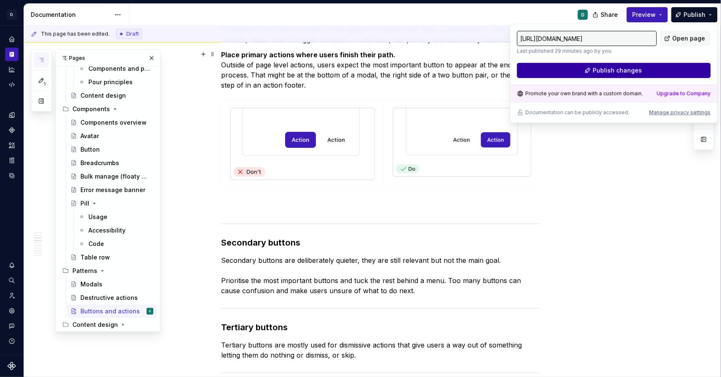
click at [661, 71] on button "Publish changes" at bounding box center [614, 70] width 194 height 15
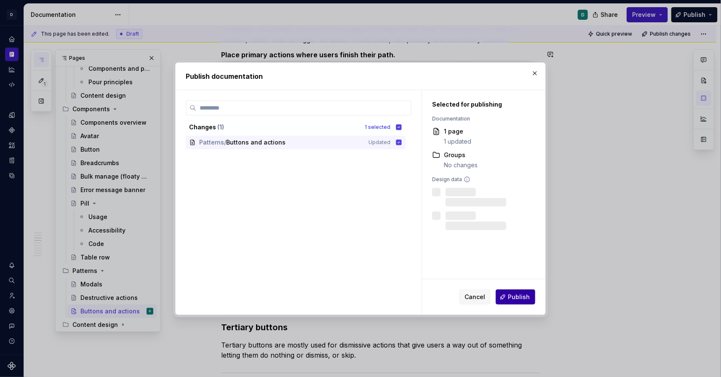
click at [525, 302] on button "Publish" at bounding box center [515, 296] width 40 height 15
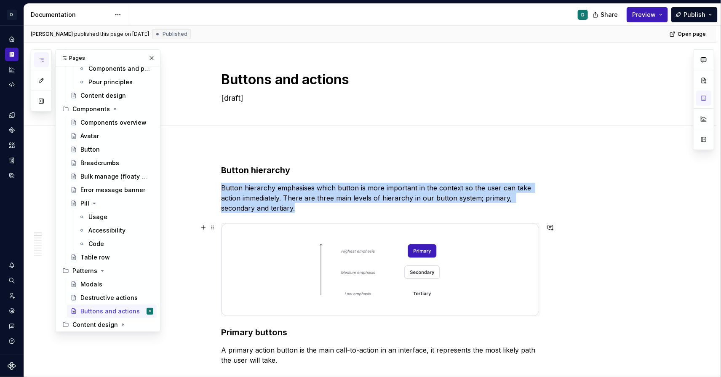
click at [450, 282] on img at bounding box center [379, 270] width 317 height 92
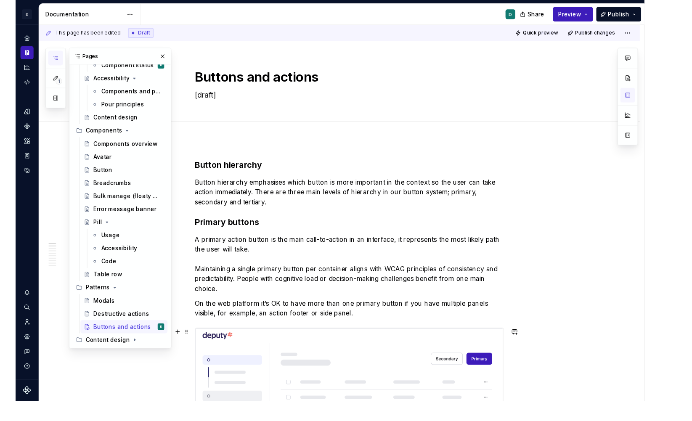
scroll to position [192, 0]
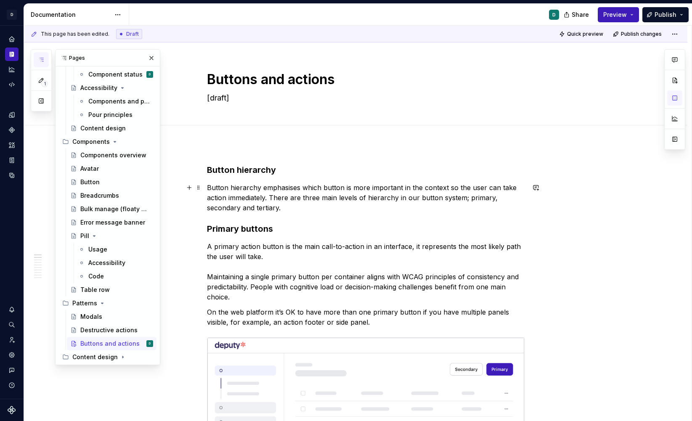
click at [284, 208] on p "Button hierarchy emphasises which button is more important in the context so th…" at bounding box center [366, 198] width 318 height 30
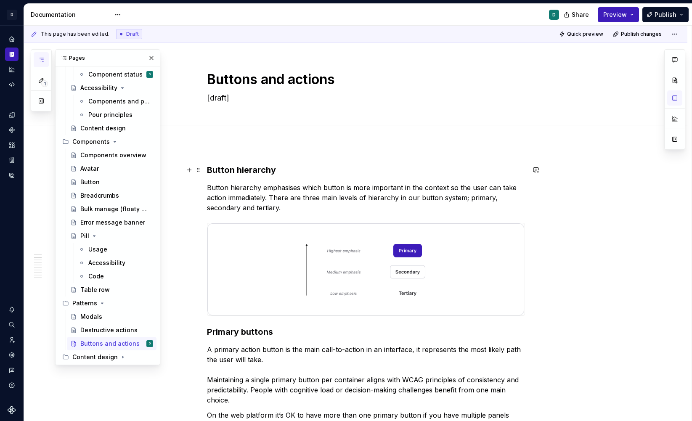
click at [210, 168] on strong "Button hierarchy" at bounding box center [241, 170] width 69 height 10
drag, startPoint x: 235, startPoint y: 98, endPoint x: 194, endPoint y: 98, distance: 40.4
click at [194, 98] on div "Buttons and actions [draft]" at bounding box center [366, 84] width 576 height 82
drag, startPoint x: 235, startPoint y: 98, endPoint x: 196, endPoint y: 98, distance: 39.1
click at [196, 98] on div "Buttons and actions [draft]" at bounding box center [366, 84] width 576 height 82
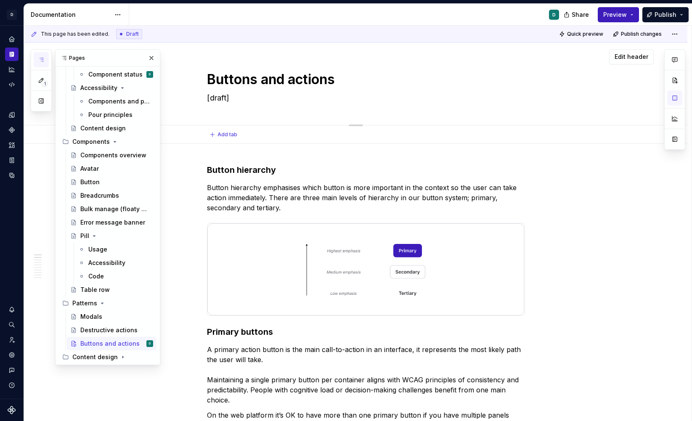
type textarea "*"
type textarea "P"
type textarea "*"
type textarea "Pa"
type textarea "*"
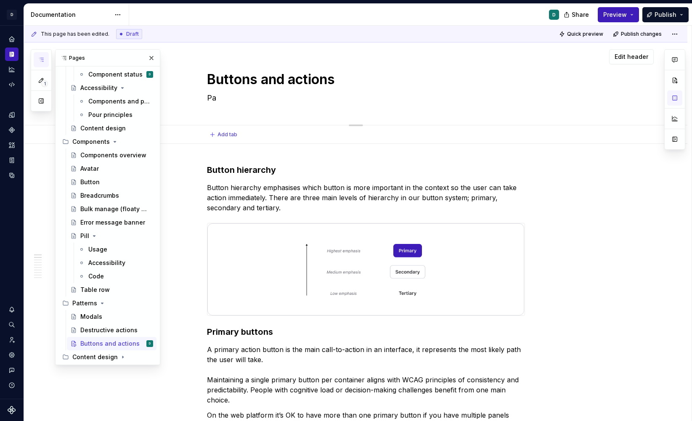
type textarea "Pat"
type textarea "*"
type textarea "Patt"
type textarea "*"
type textarea "Patte"
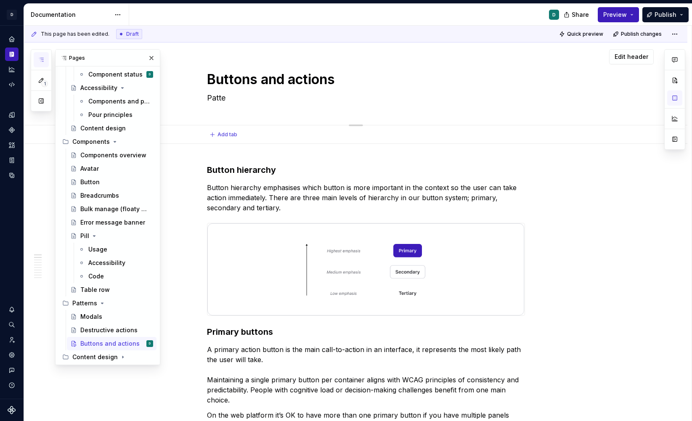
type textarea "*"
type textarea "Patter"
type textarea "*"
type textarea "Pattern"
type textarea "*"
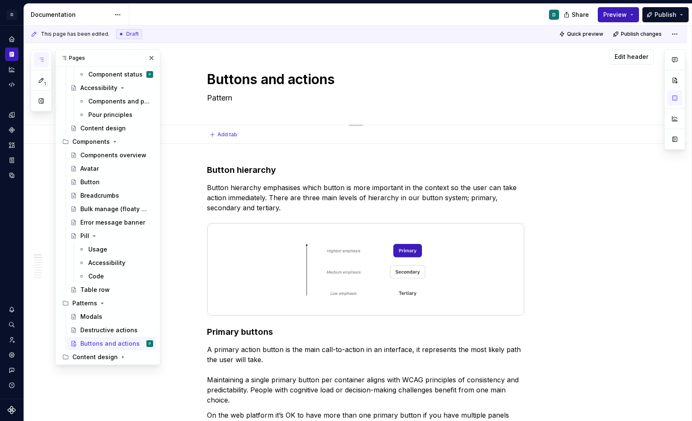
type textarea "Pattern"
type textarea "*"
type textarea "Pattern d"
type textarea "*"
type textarea "Pattern do"
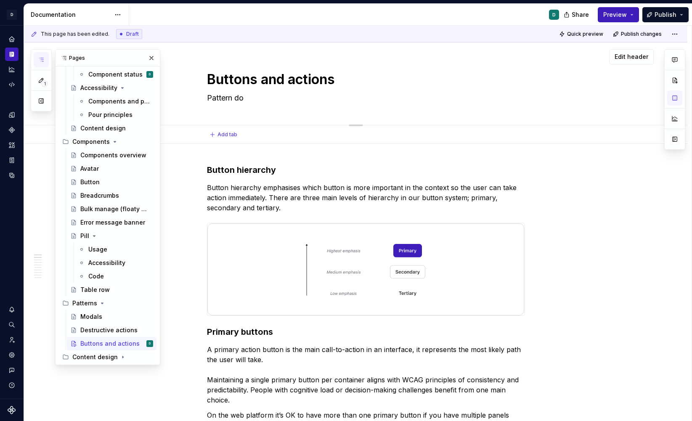
type textarea "*"
type textarea "Pattern doc"
type textarea "*"
type textarea "Pattern docu"
type textarea "*"
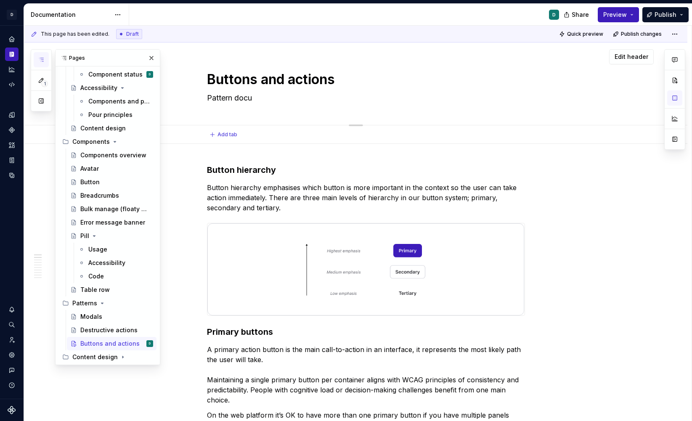
type textarea "Pattern docum"
type textarea "*"
type textarea "Pattern docume"
type textarea "*"
type textarea "Pattern documen"
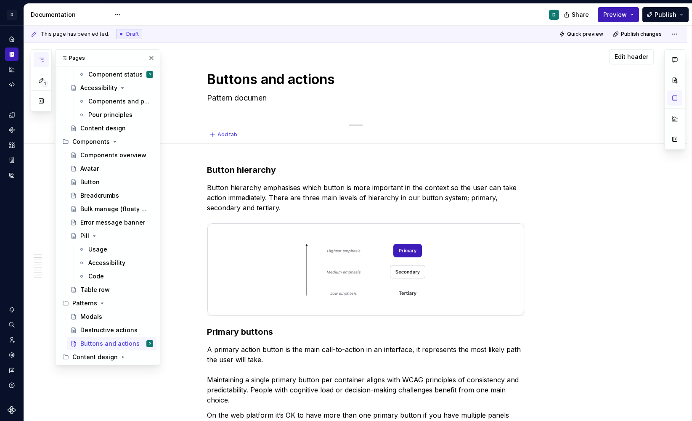
type textarea "*"
type textarea "Pattern document"
type textarea "*"
type textarea "Pattern documenta"
type textarea "*"
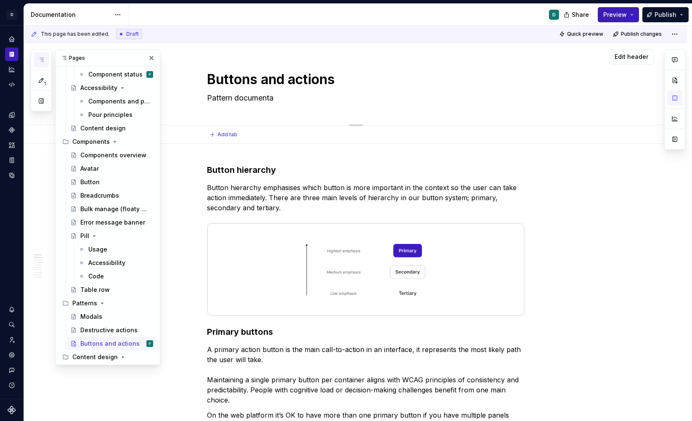
type textarea "Pattern documentat"
type textarea "*"
type textarea "Pattern documentati"
type textarea "*"
type textarea "Pattern documentatio"
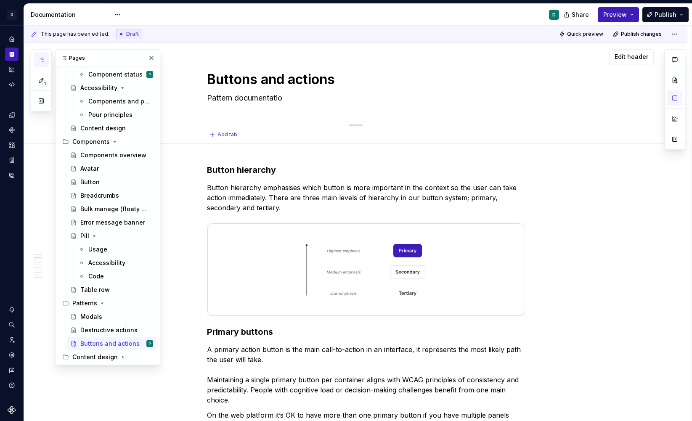
type textarea "*"
type textarea "Pattern documentation"
type textarea "*"
type textarea "Pattern documentation"
click at [96, 182] on div "Button" at bounding box center [89, 182] width 19 height 8
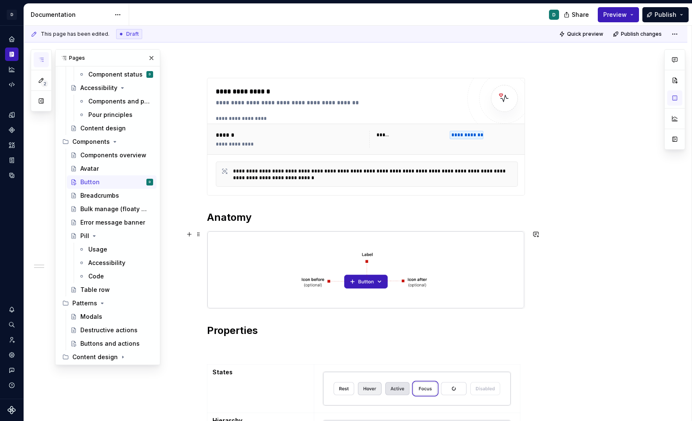
scroll to position [206, 0]
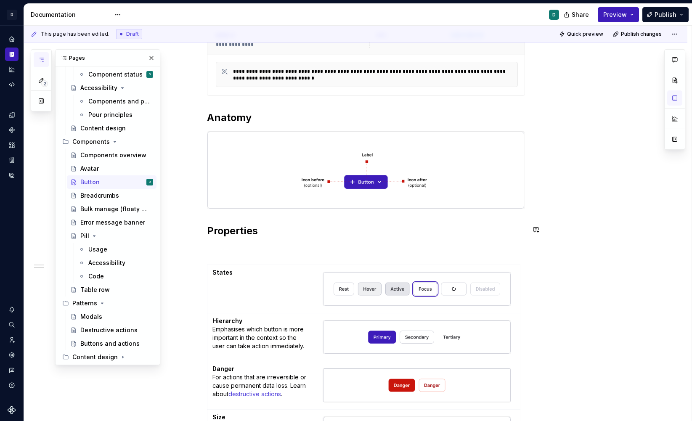
click at [216, 216] on div "**********" at bounding box center [366, 307] width 318 height 699
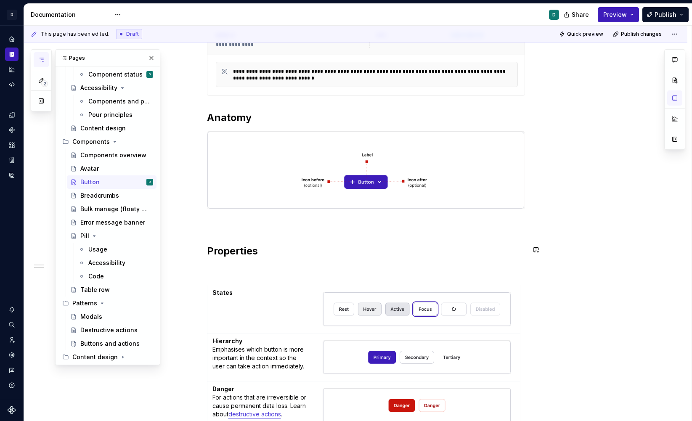
type textarea "*"
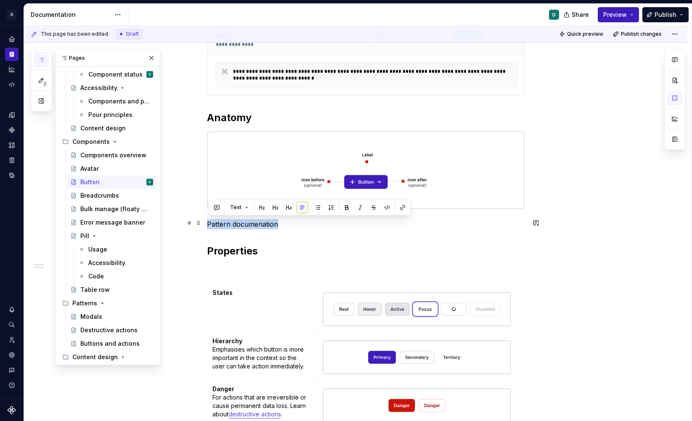
drag, startPoint x: 278, startPoint y: 222, endPoint x: 170, endPoint y: 222, distance: 107.8
click at [170, 222] on div "**********" at bounding box center [356, 376] width 664 height 876
type textarea "*"
click at [371, 209] on button "button" at bounding box center [374, 208] width 12 height 12
click at [402, 206] on button "button" at bounding box center [403, 208] width 12 height 12
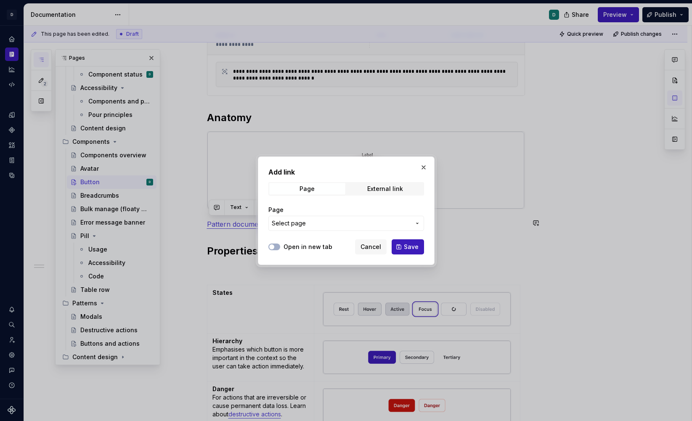
click at [397, 224] on span "Select page" at bounding box center [341, 223] width 139 height 8
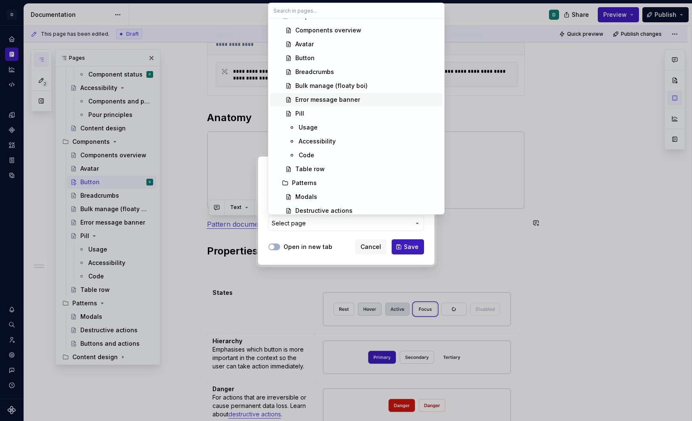
scroll to position [321, 0]
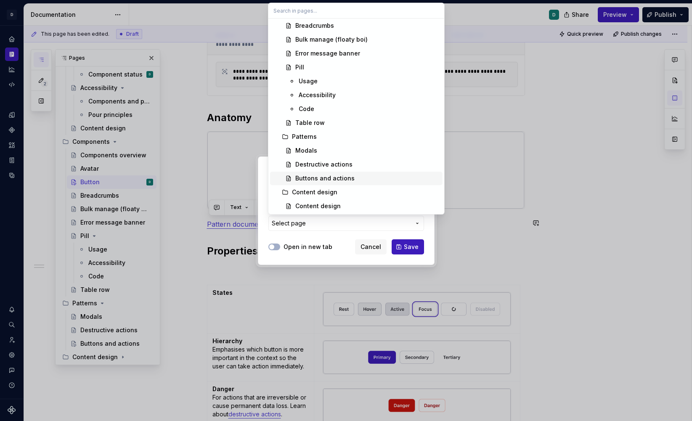
click at [350, 181] on div "Buttons and actions" at bounding box center [324, 178] width 59 height 8
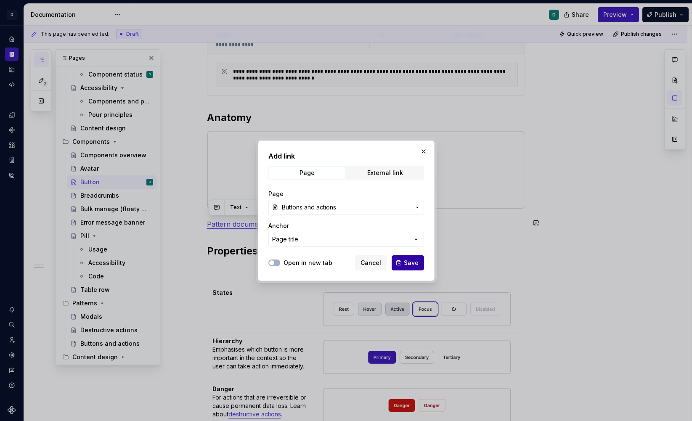
click at [415, 259] on span "Save" at bounding box center [411, 263] width 15 height 8
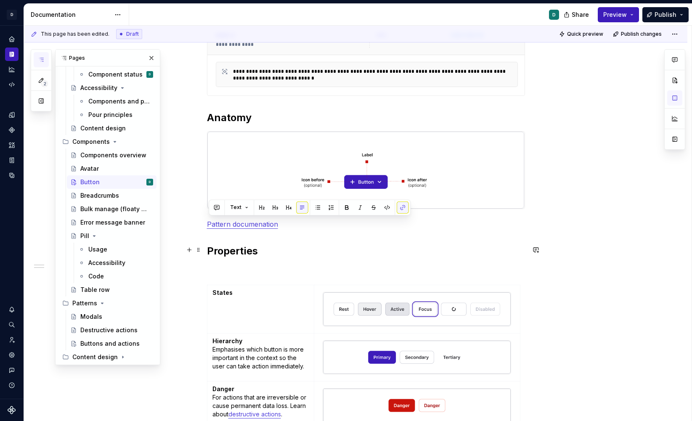
click at [327, 245] on h2 "Properties" at bounding box center [366, 251] width 318 height 13
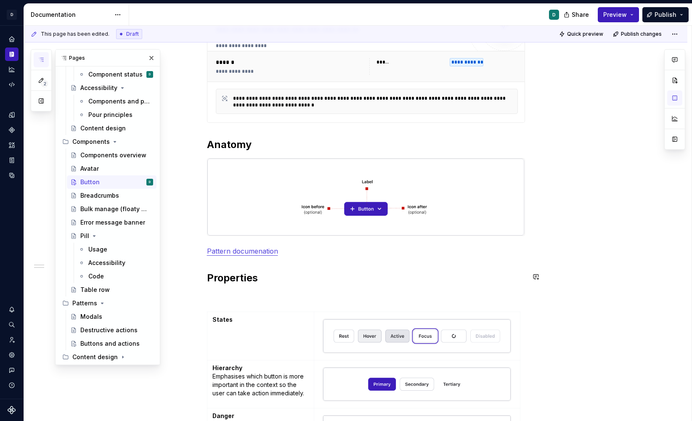
scroll to position [171, 0]
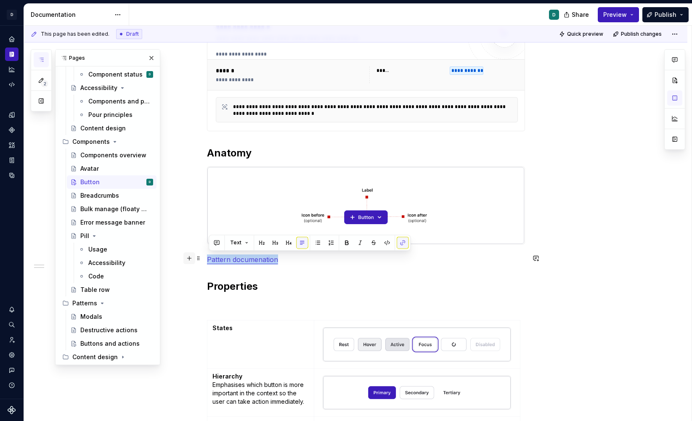
drag, startPoint x: 293, startPoint y: 255, endPoint x: 189, endPoint y: 258, distance: 104.0
click at [207, 258] on div "**********" at bounding box center [366, 357] width 318 height 729
click at [213, 138] on div "**********" at bounding box center [366, 352] width 318 height 719
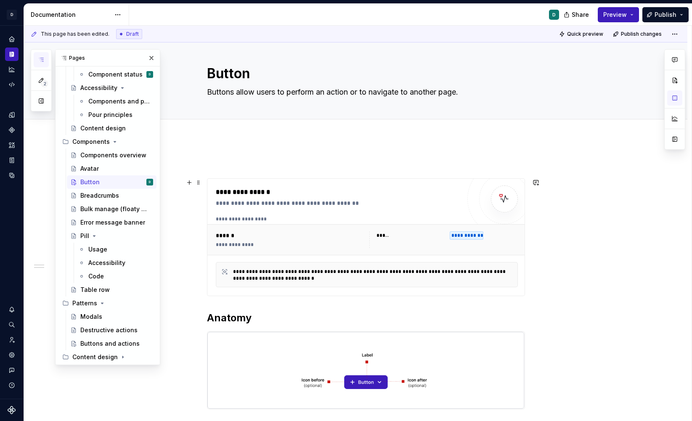
scroll to position [0, 0]
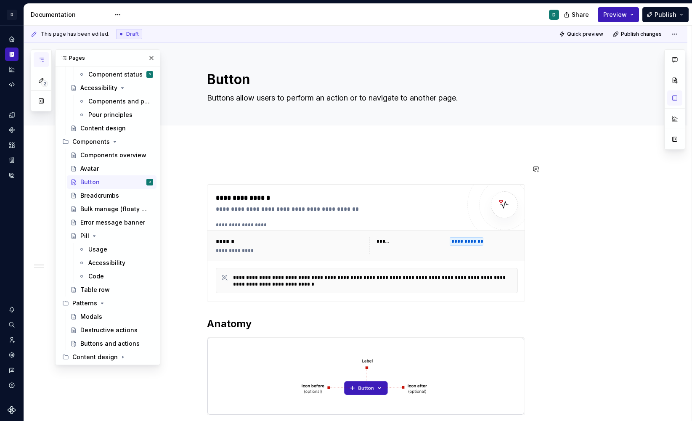
click at [660, 17] on span "Publish" at bounding box center [666, 15] width 22 height 8
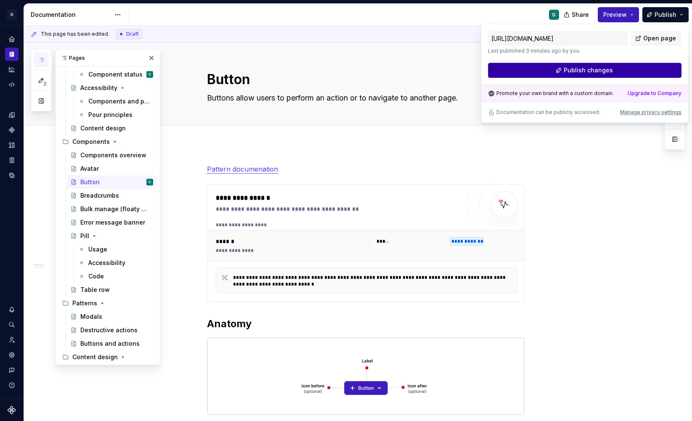
click at [600, 74] on span "Publish changes" at bounding box center [588, 70] width 49 height 8
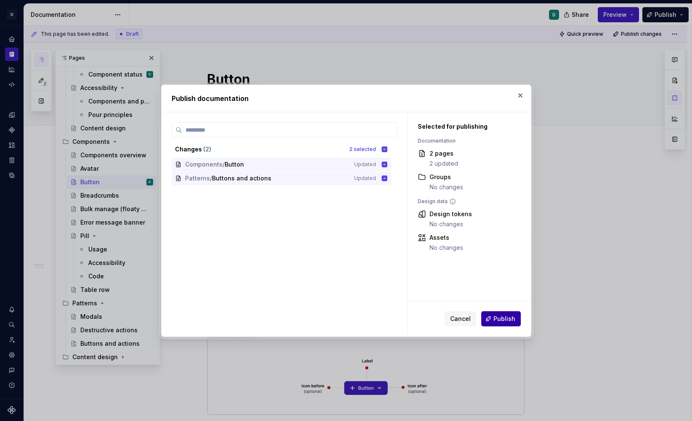
click at [503, 318] on span "Publish" at bounding box center [505, 319] width 22 height 8
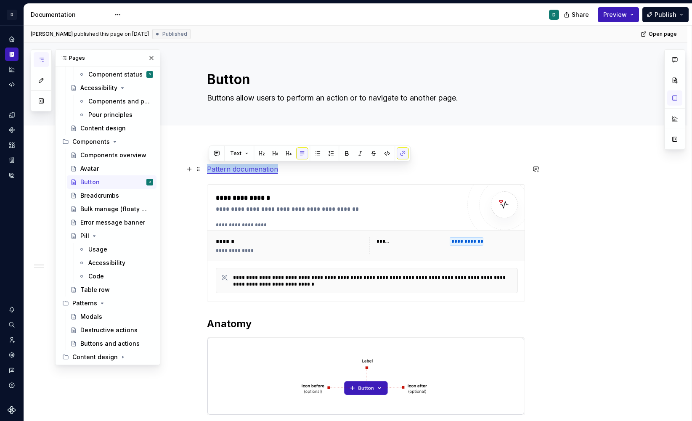
drag, startPoint x: 290, startPoint y: 172, endPoint x: 184, endPoint y: 170, distance: 105.7
click at [267, 172] on link "Pattern documenation" at bounding box center [242, 169] width 71 height 8
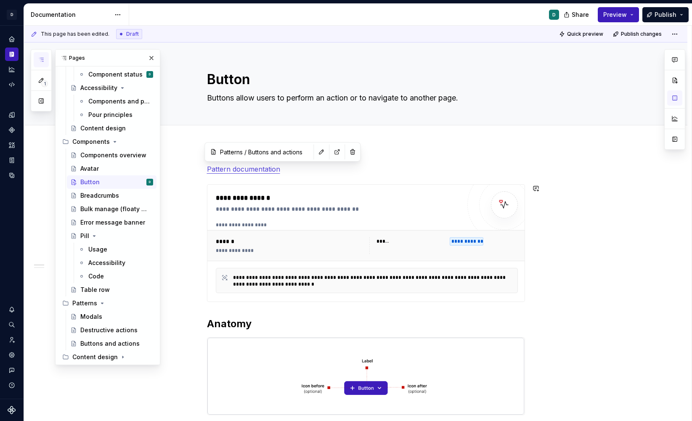
drag, startPoint x: 297, startPoint y: 168, endPoint x: 181, endPoint y: 168, distance: 116.2
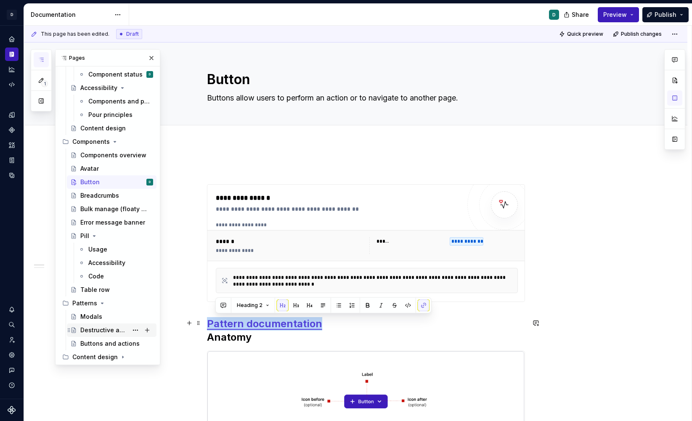
drag, startPoint x: 227, startPoint y: 323, endPoint x: 130, endPoint y: 323, distance: 97.6
click at [136, 323] on div "1 Pages Add Accessibility guide for tree Page tree. Navigate the tree with the …" at bounding box center [358, 224] width 668 height 396
click at [317, 306] on button "button" at bounding box center [317, 306] width 12 height 12
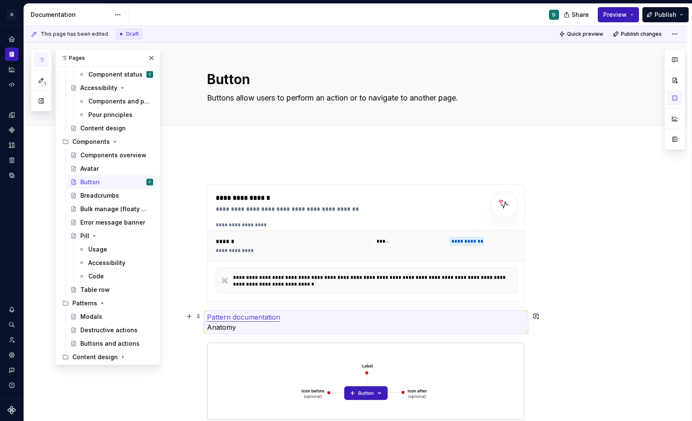
click at [233, 329] on p "Pattern documentation Anatomy" at bounding box center [366, 322] width 318 height 20
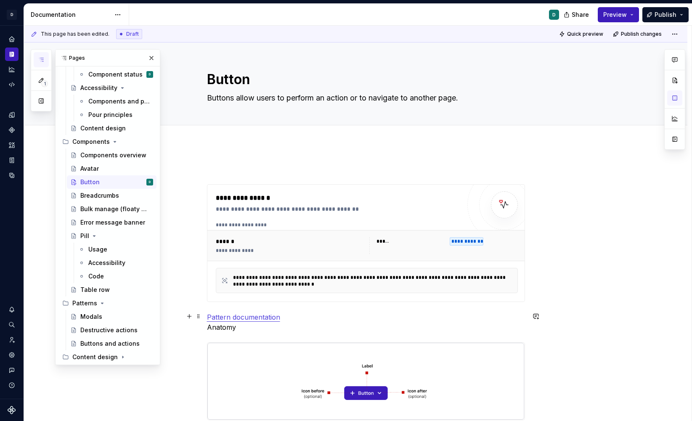
click at [210, 330] on p "Pattern documentation Anatomy" at bounding box center [366, 322] width 318 height 20
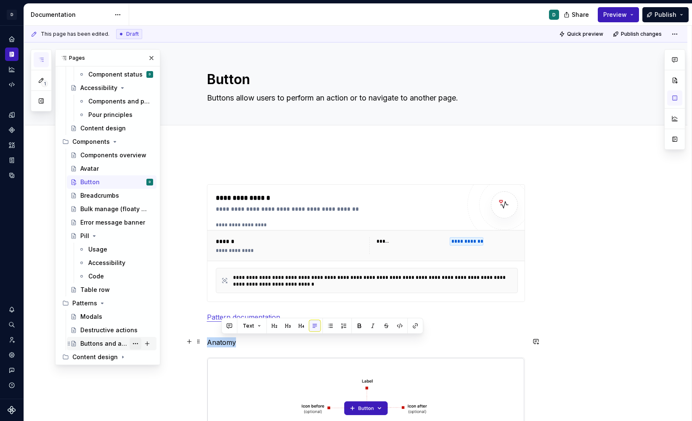
drag, startPoint x: 245, startPoint y: 343, endPoint x: 138, endPoint y: 343, distance: 107.3
click at [138, 343] on div "1 Pages Add Accessibility guide for tree Page tree. Navigate the tree with the …" at bounding box center [358, 224] width 668 height 396
click at [277, 328] on button "button" at bounding box center [275, 326] width 12 height 12
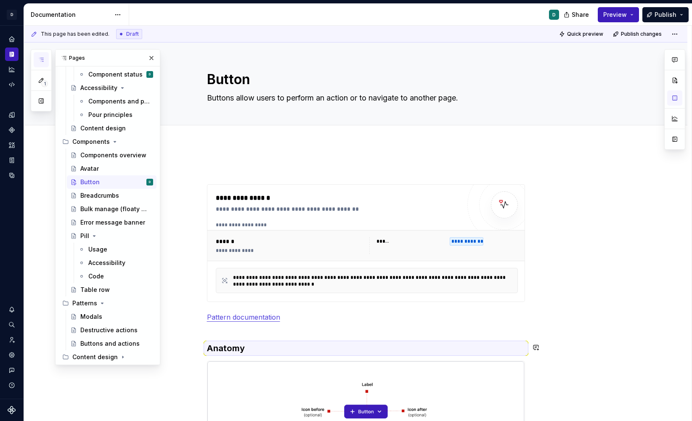
click at [265, 343] on h3 "Anatomy" at bounding box center [366, 349] width 318 height 12
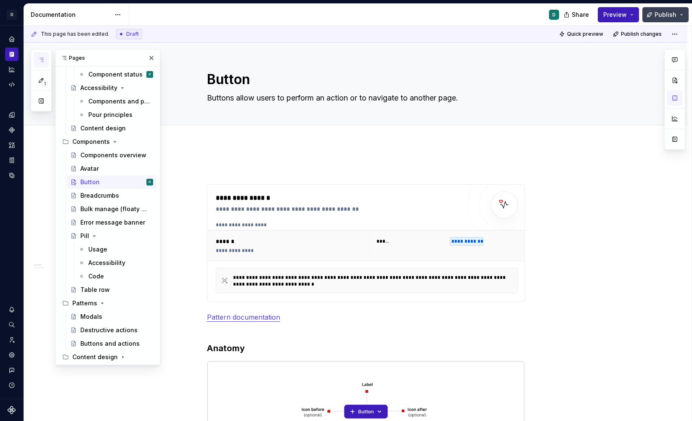
click at [653, 16] on button "Publish" at bounding box center [666, 14] width 46 height 15
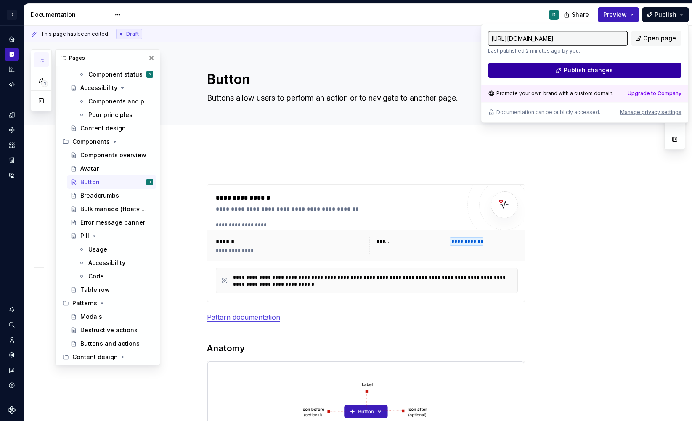
click at [607, 70] on span "Publish changes" at bounding box center [588, 70] width 49 height 8
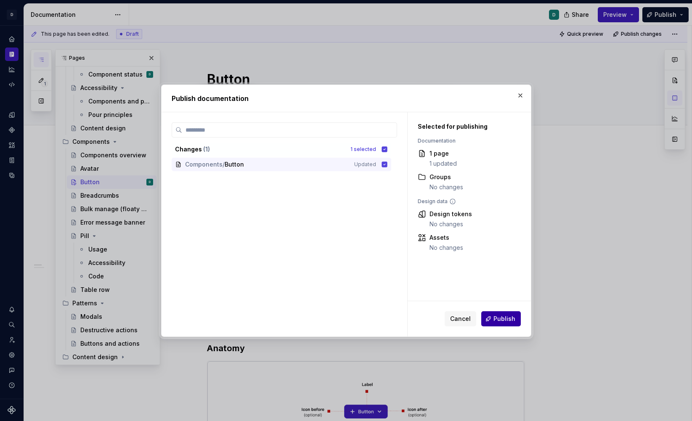
click at [509, 314] on button "Publish" at bounding box center [502, 318] width 40 height 15
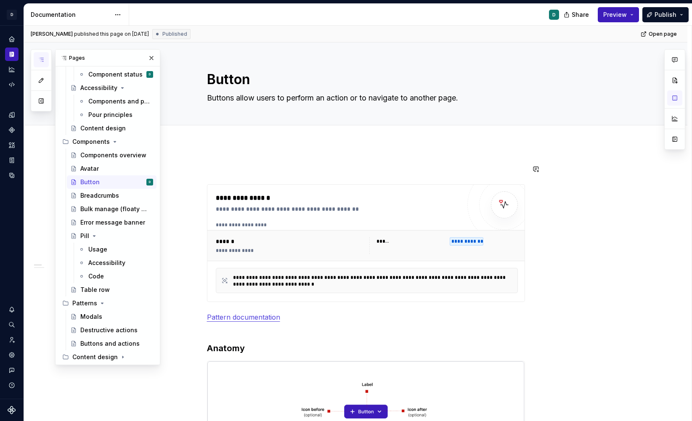
drag, startPoint x: 209, startPoint y: 148, endPoint x: 251, endPoint y: 180, distance: 52.9
click at [250, 179] on div "**********" at bounding box center [358, 224] width 668 height 396
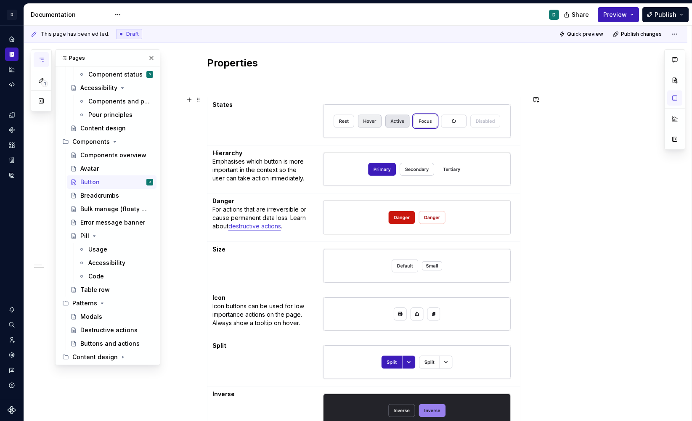
scroll to position [398, 0]
click at [101, 184] on div "Button D" at bounding box center [116, 182] width 73 height 12
click at [120, 344] on div "Buttons and actions" at bounding box center [104, 344] width 48 height 8
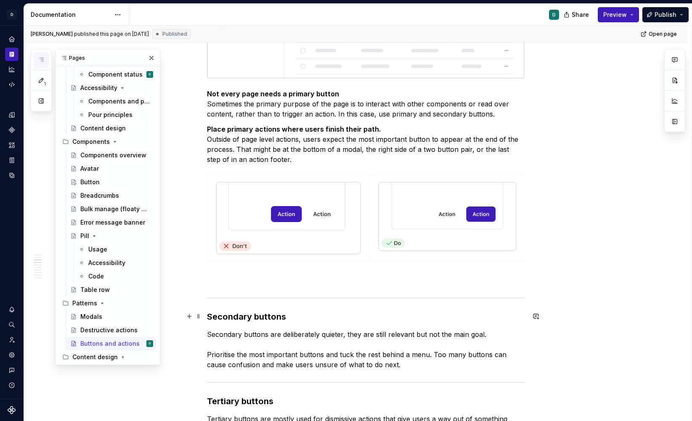
scroll to position [546, 0]
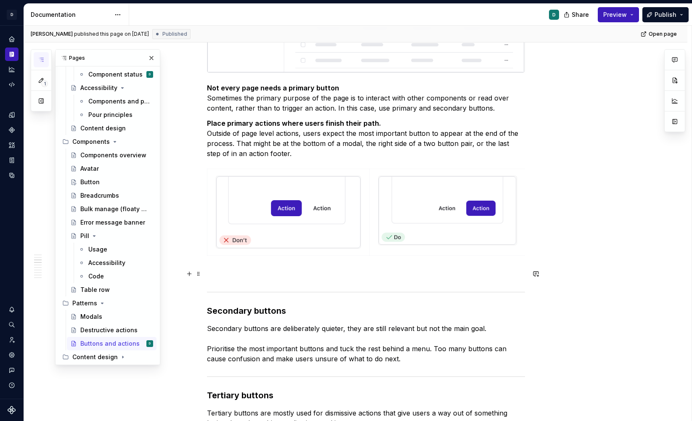
click at [229, 273] on p at bounding box center [366, 274] width 318 height 10
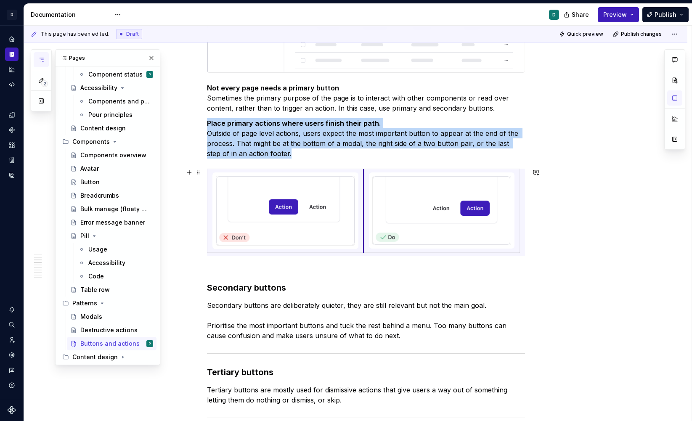
drag, startPoint x: 373, startPoint y: 231, endPoint x: 367, endPoint y: 230, distance: 6.0
click at [367, 230] on td at bounding box center [442, 211] width 156 height 84
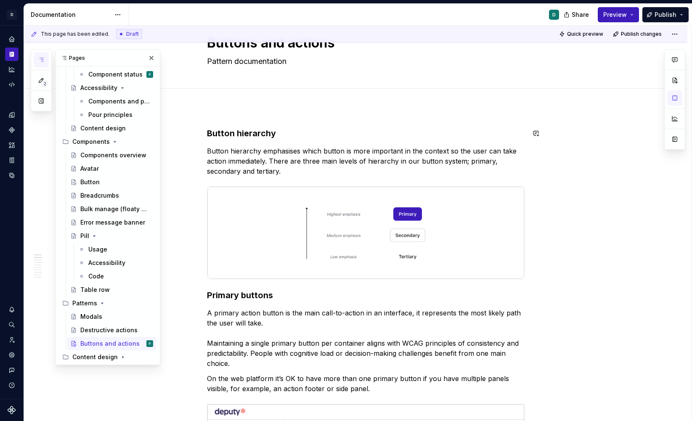
scroll to position [0, 0]
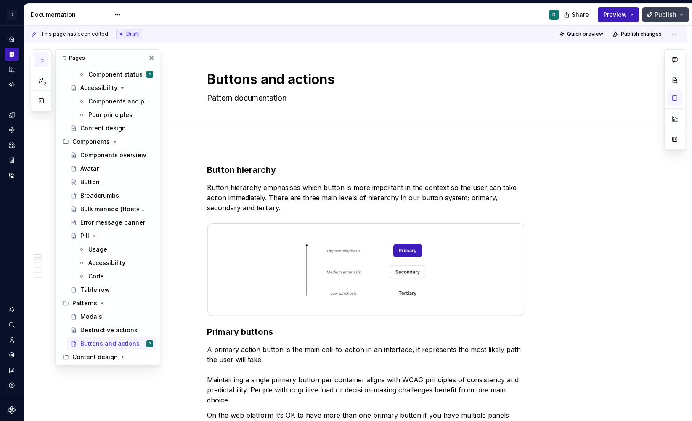
click at [673, 14] on span "Publish" at bounding box center [666, 15] width 22 height 8
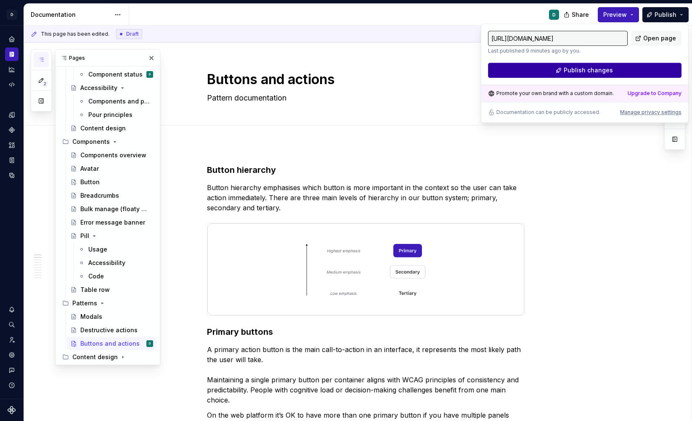
click at [567, 67] on span "Publish changes" at bounding box center [588, 70] width 49 height 8
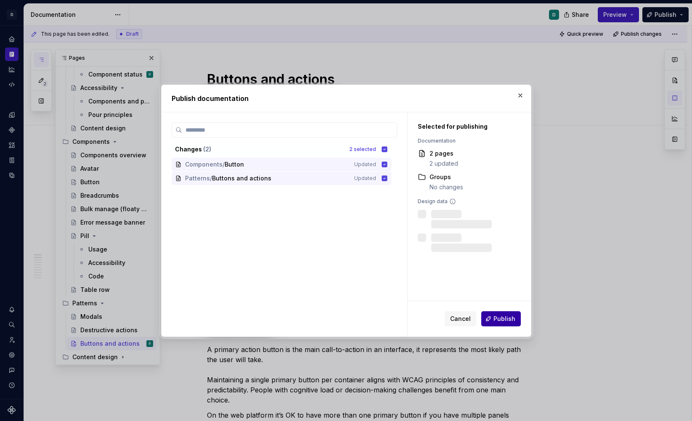
click at [496, 321] on span "Publish" at bounding box center [505, 319] width 22 height 8
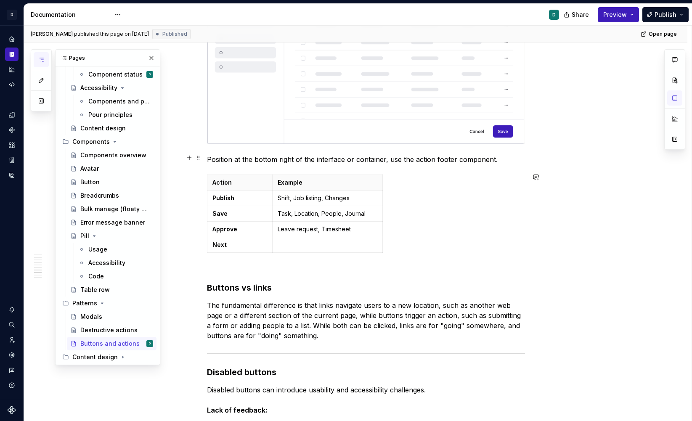
scroll to position [927, 0]
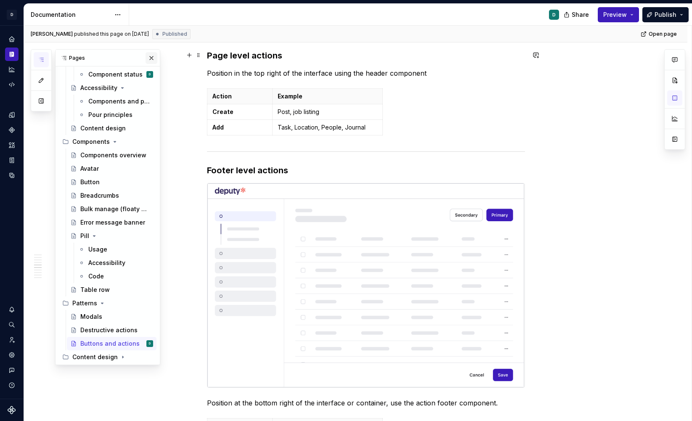
click at [151, 53] on button "button" at bounding box center [152, 58] width 12 height 12
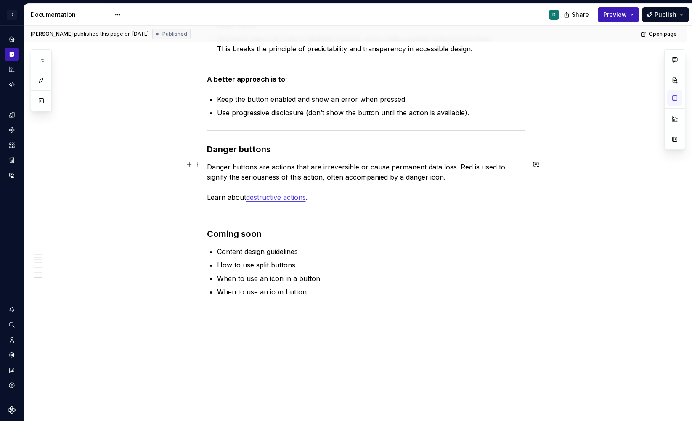
scroll to position [1670, 0]
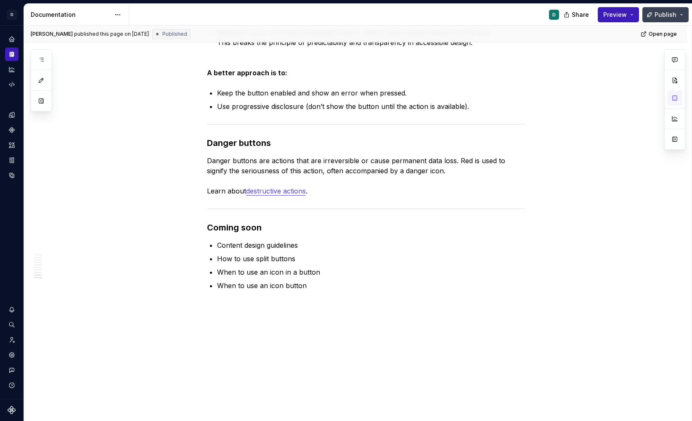
click at [676, 16] on span "Publish" at bounding box center [666, 15] width 22 height 8
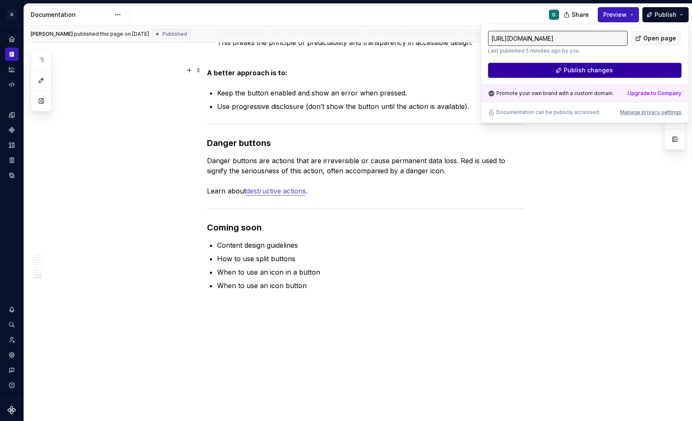
click at [656, 69] on button "Publish changes" at bounding box center [585, 70] width 194 height 15
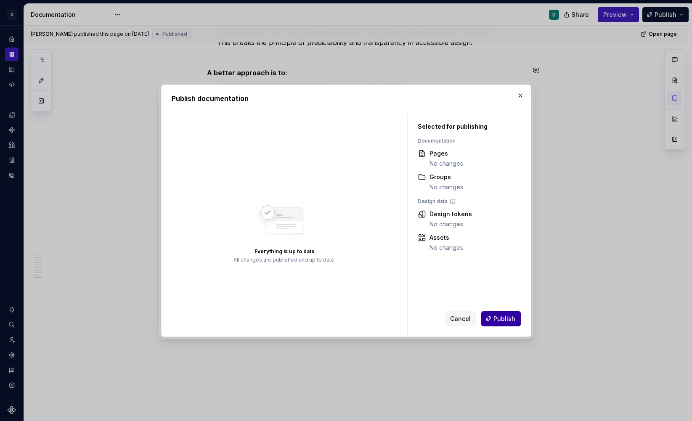
click at [509, 320] on span "Publish" at bounding box center [505, 319] width 22 height 8
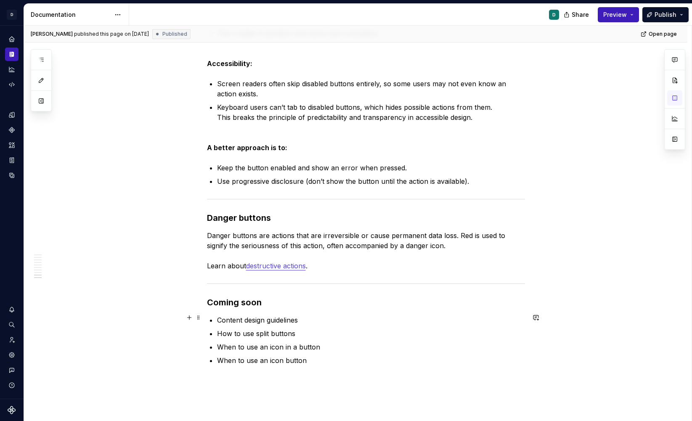
scroll to position [1558, 0]
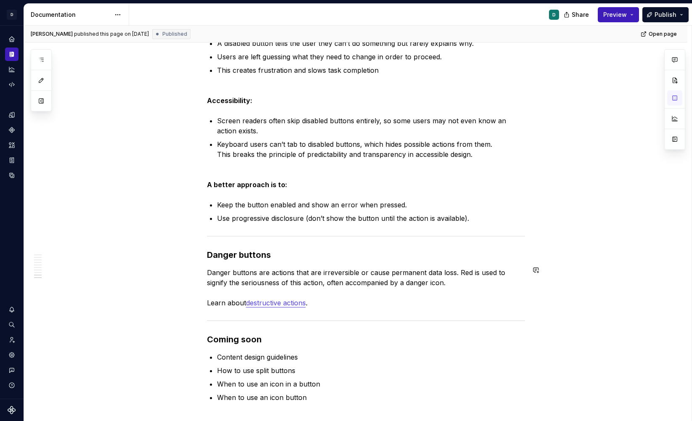
click at [271, 299] on link "destructive actions" at bounding box center [276, 303] width 60 height 8
click at [38, 59] on icon "button" at bounding box center [41, 59] width 7 height 7
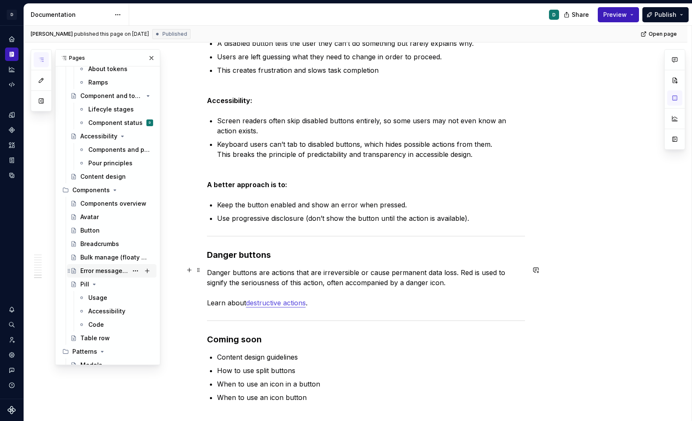
scroll to position [192, 0]
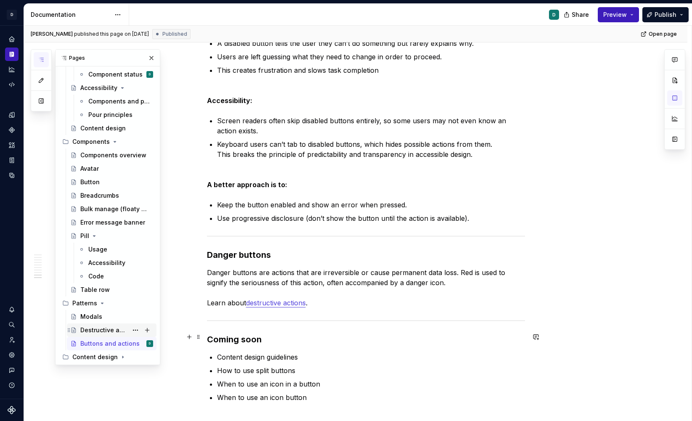
click at [106, 326] on div "Destructive actions" at bounding box center [104, 330] width 48 height 8
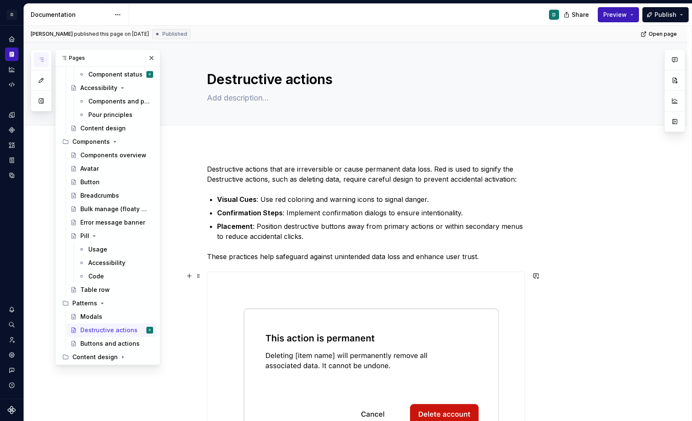
type textarea "*"
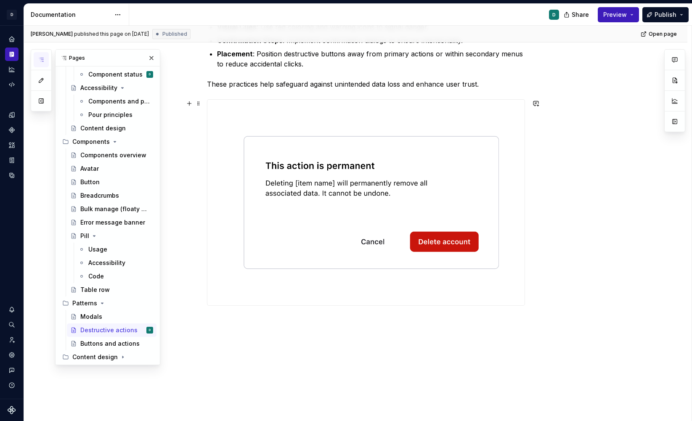
scroll to position [193, 0]
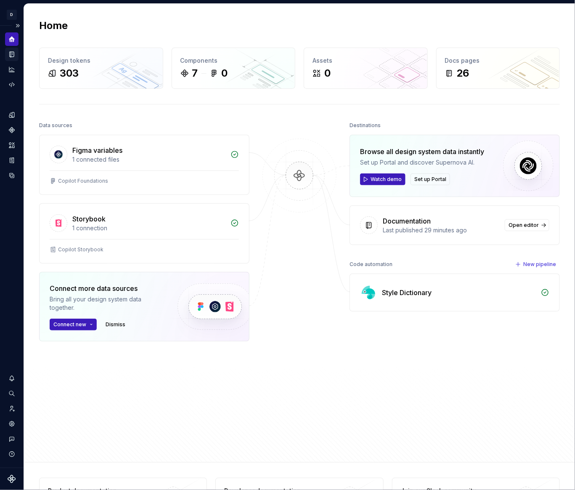
click at [11, 59] on div "Documentation" at bounding box center [11, 54] width 13 height 13
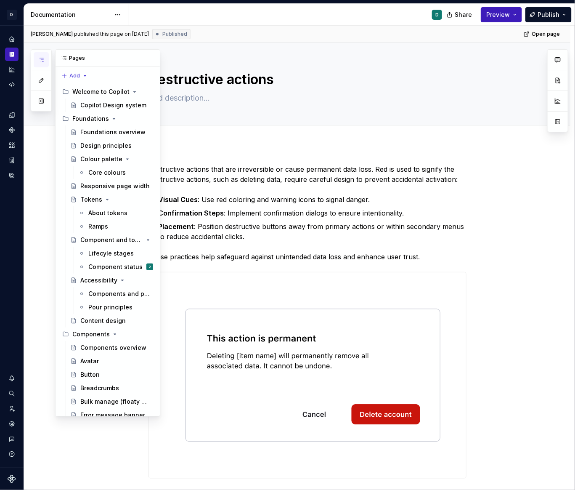
click at [39, 59] on icon "button" at bounding box center [41, 59] width 7 height 7
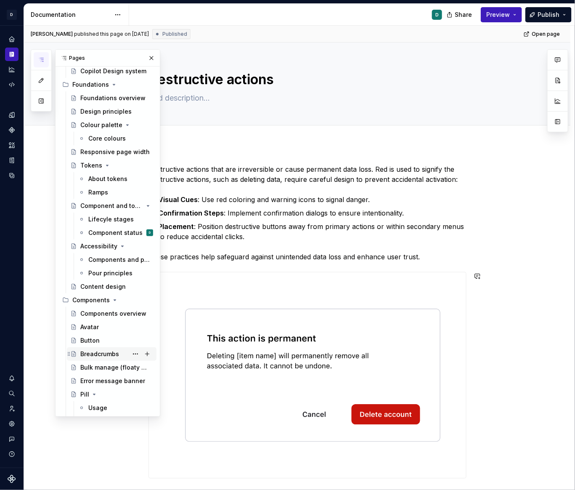
scroll to position [41, 0]
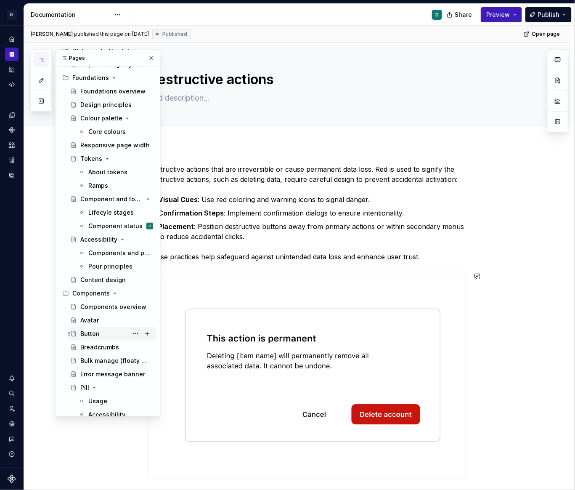
click at [91, 332] on div "Button" at bounding box center [89, 334] width 19 height 8
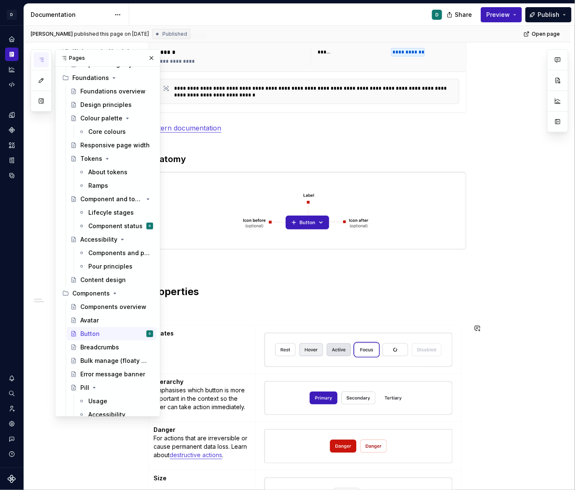
scroll to position [191, 0]
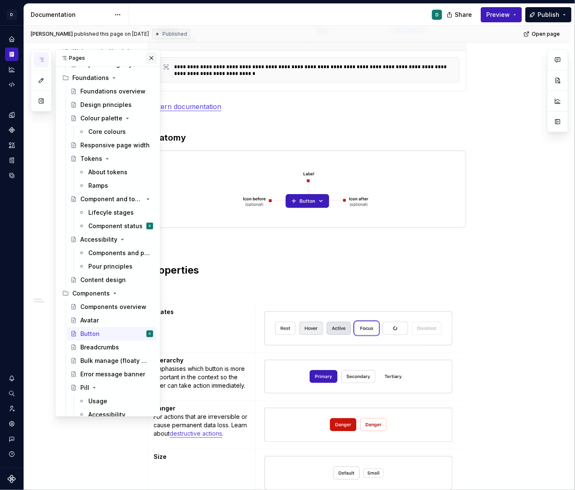
click at [149, 58] on button "button" at bounding box center [152, 58] width 12 height 12
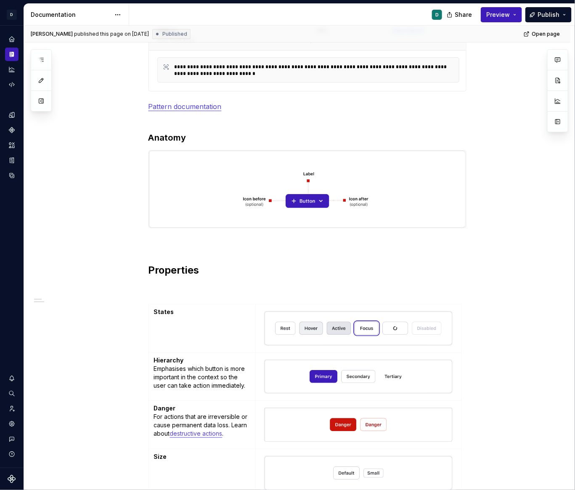
click at [181, 330] on td "States" at bounding box center [202, 328] width 107 height 48
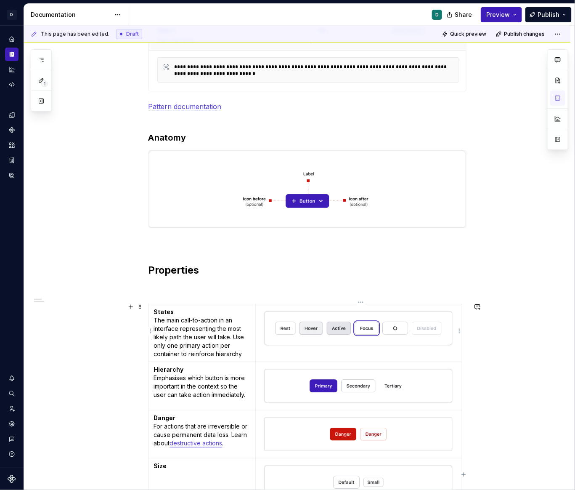
click at [286, 338] on img at bounding box center [359, 328] width 188 height 34
type textarea "*"
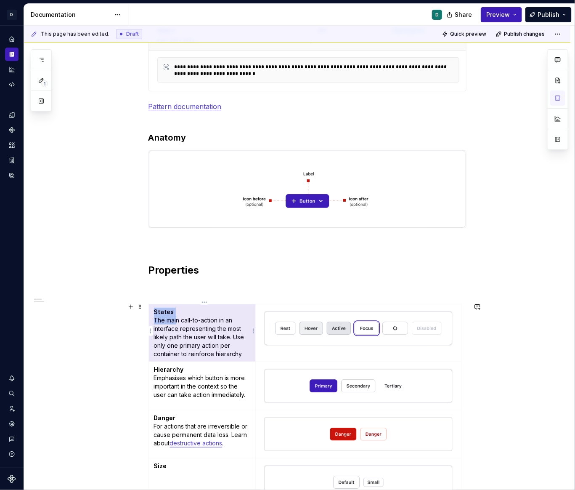
drag, startPoint x: 178, startPoint y: 314, endPoint x: 146, endPoint y: 313, distance: 32.9
click at [146, 313] on div "**********" at bounding box center [297, 407] width 547 height 909
click at [177, 309] on p "States The main call-to-action in an interface representing the most likely pat…" at bounding box center [202, 333] width 97 height 51
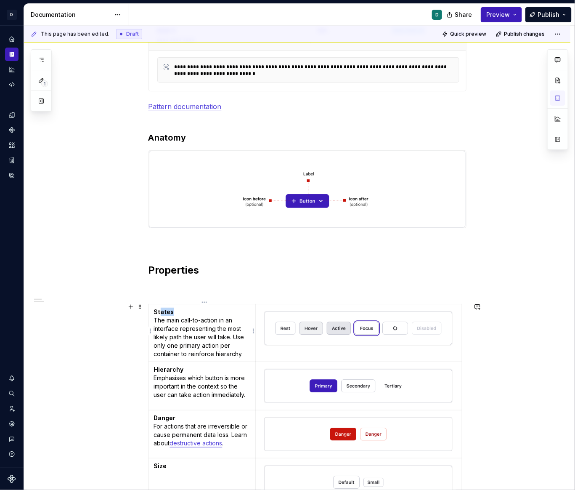
drag, startPoint x: 178, startPoint y: 309, endPoint x: 149, endPoint y: 309, distance: 29.9
click at [149, 309] on div "**********" at bounding box center [297, 407] width 547 height 909
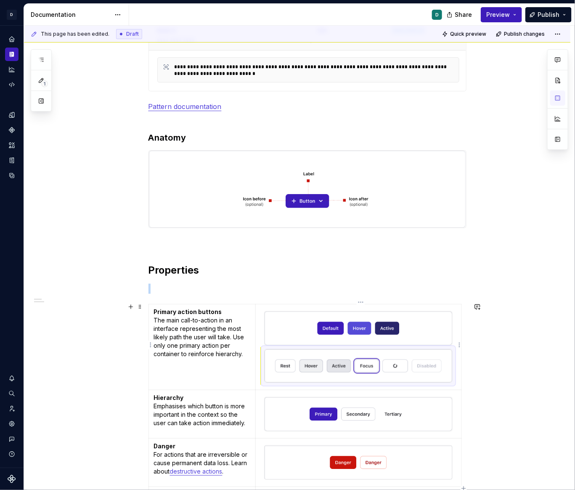
click at [398, 366] on img at bounding box center [359, 366] width 188 height 34
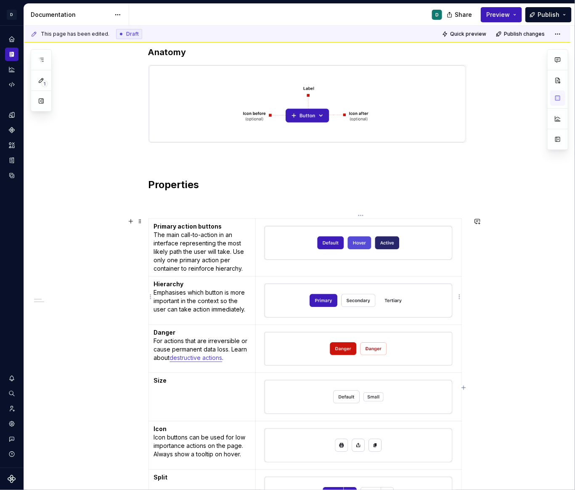
scroll to position [278, 0]
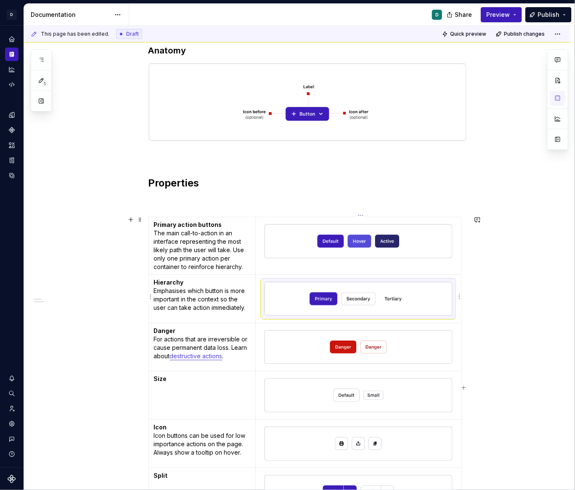
click at [387, 302] on img at bounding box center [359, 299] width 188 height 34
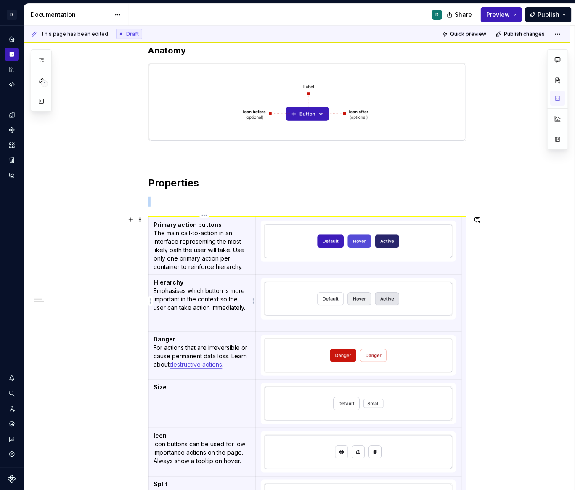
click at [164, 284] on strong "Hierarchy" at bounding box center [169, 282] width 30 height 7
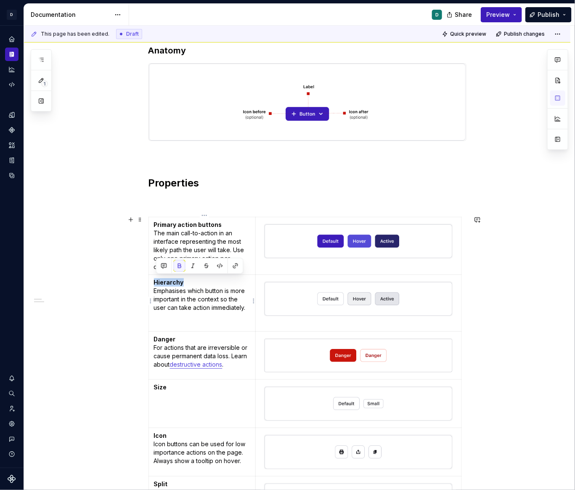
click at [164, 284] on strong "Hierarchy" at bounding box center [169, 282] width 30 height 7
click at [193, 298] on p "Secondary action button Emphasises which button is more important in the contex…" at bounding box center [202, 295] width 97 height 34
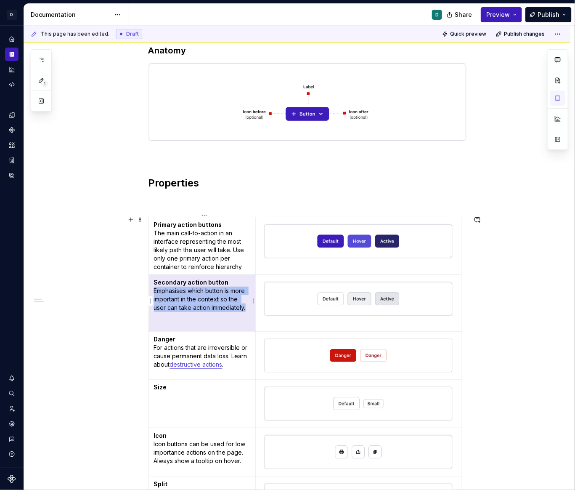
drag, startPoint x: 250, startPoint y: 308, endPoint x: 156, endPoint y: 291, distance: 95.8
click at [156, 291] on p "Secondary action button Emphasises which button is more important in the contex…" at bounding box center [202, 295] width 97 height 34
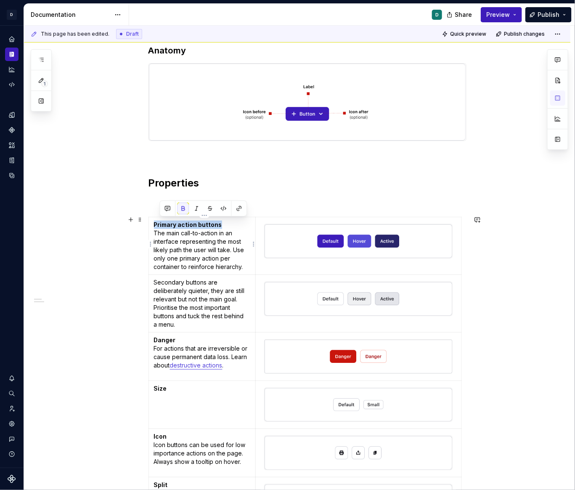
drag, startPoint x: 225, startPoint y: 221, endPoint x: 156, endPoint y: 224, distance: 69.5
click at [156, 224] on p "Primary action buttons The main call-to-action in an interface representing the…" at bounding box center [202, 246] width 97 height 51
copy strong "Primary action buttons"
click at [157, 282] on p "Secondary buttons are deliberately quieter, they are still relevant but not the…" at bounding box center [202, 303] width 97 height 51
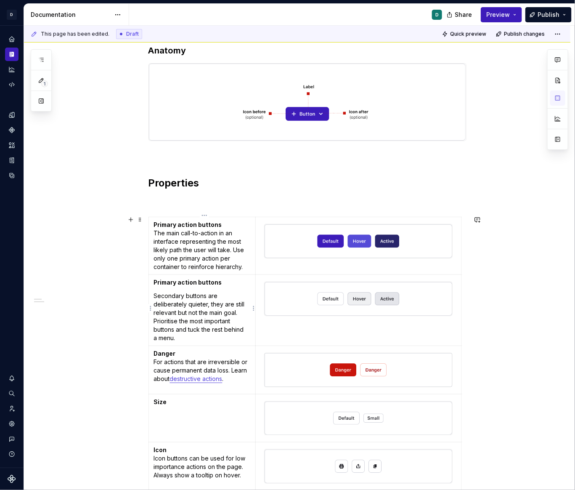
click at [157, 297] on p "Secondary buttons are deliberately quieter, they are still relevant but not the…" at bounding box center [202, 317] width 97 height 51
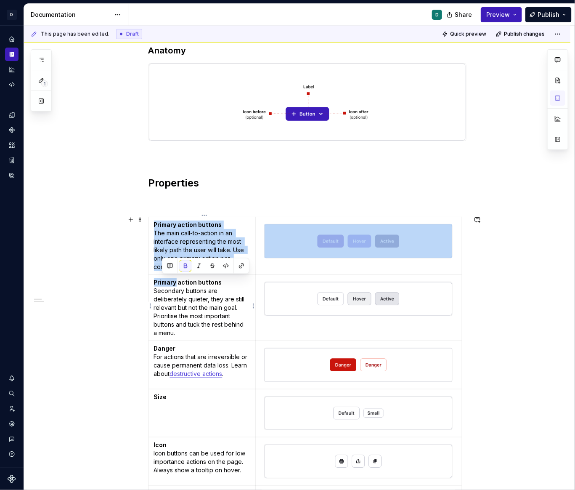
drag, startPoint x: 178, startPoint y: 281, endPoint x: 145, endPoint y: 281, distance: 33.3
click at [145, 281] on div "**********" at bounding box center [297, 329] width 547 height 927
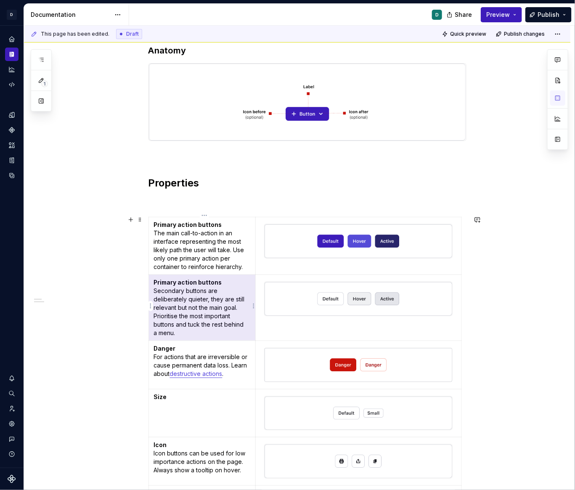
click at [196, 293] on p "Primary action buttons Secondary buttons are deliberately quieter, they are sti…" at bounding box center [202, 307] width 97 height 59
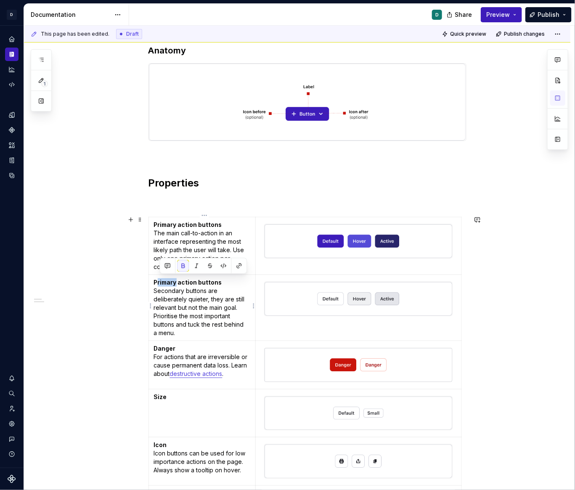
drag, startPoint x: 178, startPoint y: 282, endPoint x: 158, endPoint y: 282, distance: 19.8
click at [158, 282] on strong "Primary action buttons" at bounding box center [188, 282] width 68 height 7
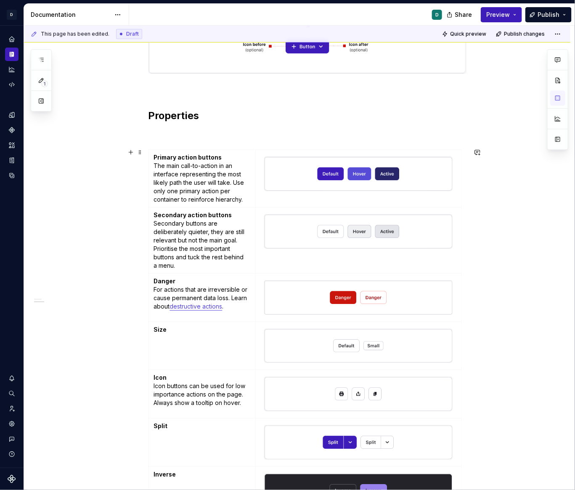
scroll to position [404, 0]
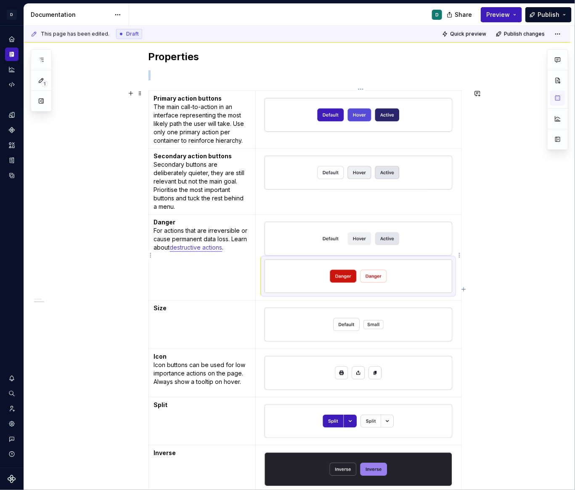
click at [370, 289] on img at bounding box center [359, 277] width 188 height 34
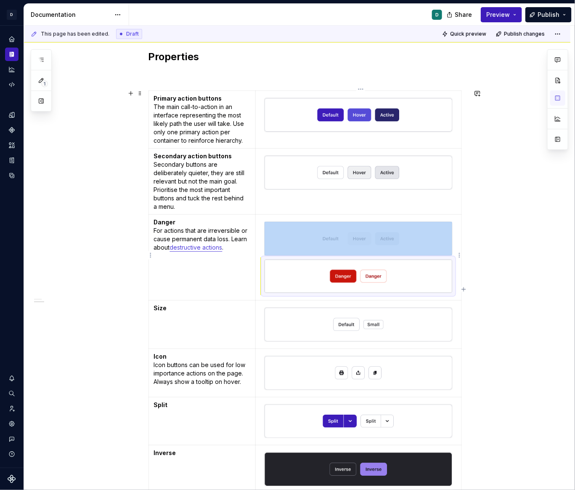
click at [367, 282] on img at bounding box center [359, 277] width 188 height 34
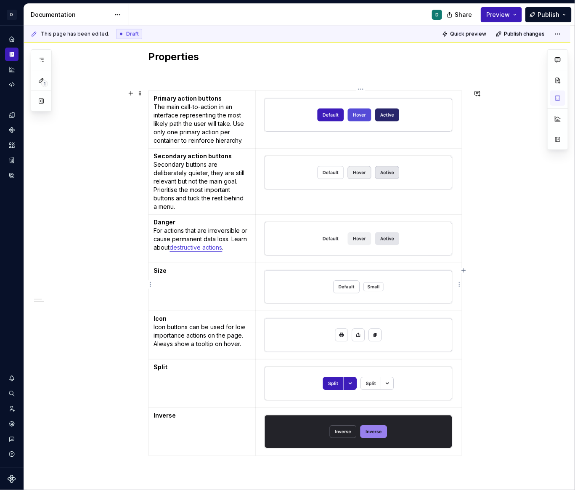
click at [360, 282] on img at bounding box center [359, 287] width 188 height 34
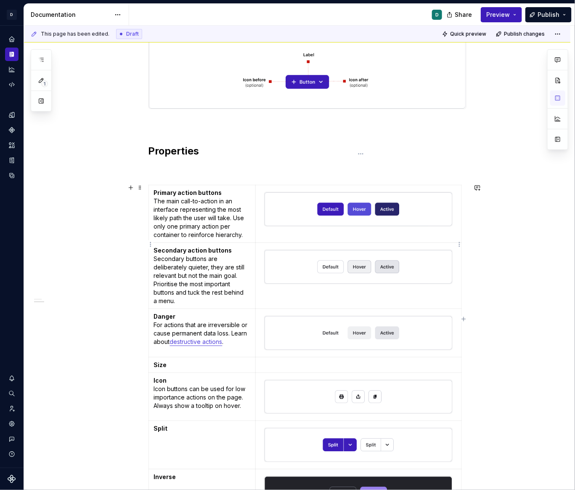
scroll to position [339, 0]
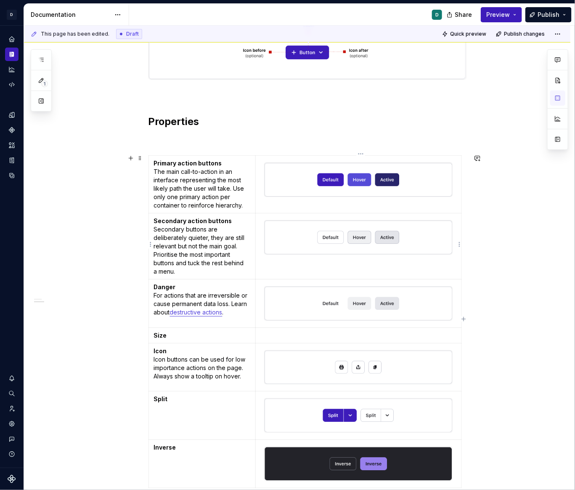
click at [321, 271] on td at bounding box center [359, 246] width 206 height 66
click at [349, 360] on img at bounding box center [359, 368] width 188 height 34
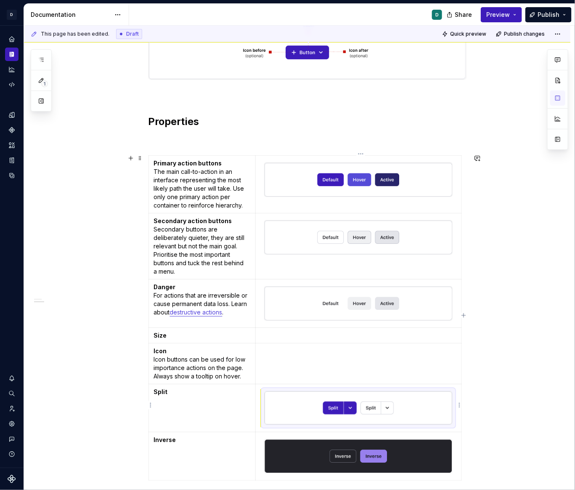
click at [350, 395] on img at bounding box center [359, 408] width 188 height 34
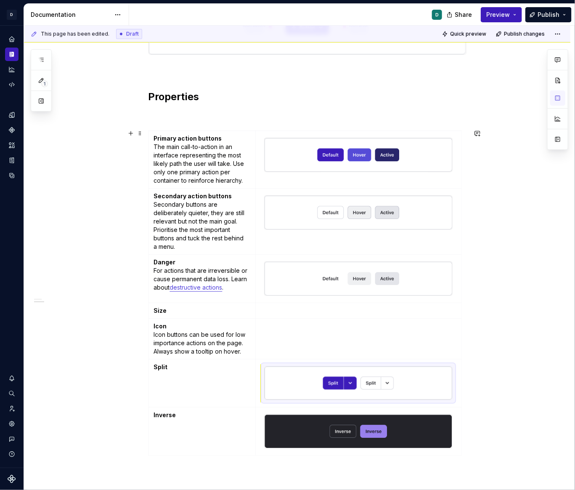
scroll to position [367, 0]
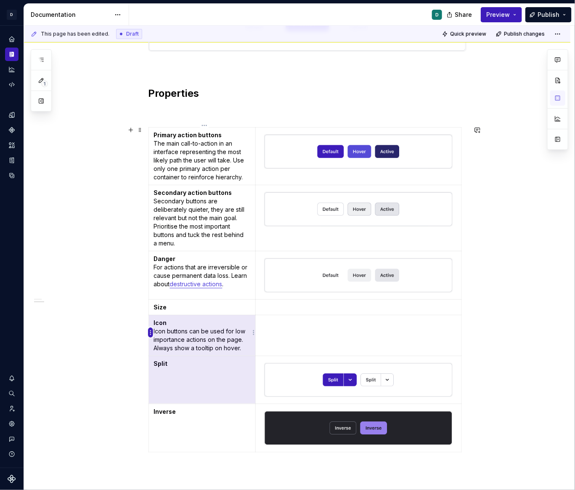
drag, startPoint x: 200, startPoint y: 394, endPoint x: 152, endPoint y: 335, distance: 75.9
click at [152, 335] on body "D Copilot D Design system data Documentation D Share Preview Publish 1 Pages Ad…" at bounding box center [287, 245] width 575 height 490
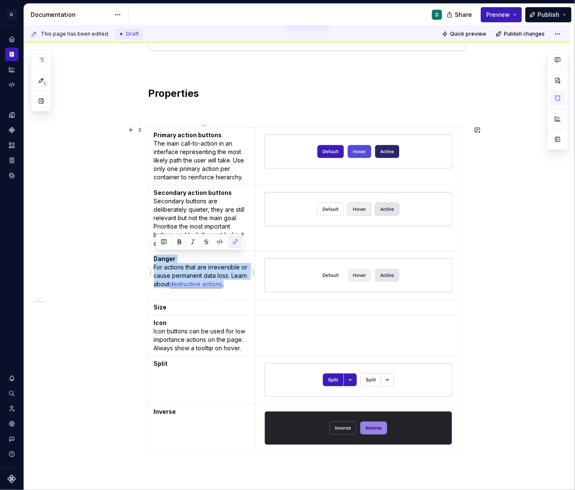
drag, startPoint x: 239, startPoint y: 283, endPoint x: 154, endPoint y: 256, distance: 89.2
click at [154, 256] on td "Danger For actions that are irreversible or cause permanent data loss. Learn ab…" at bounding box center [202, 275] width 107 height 48
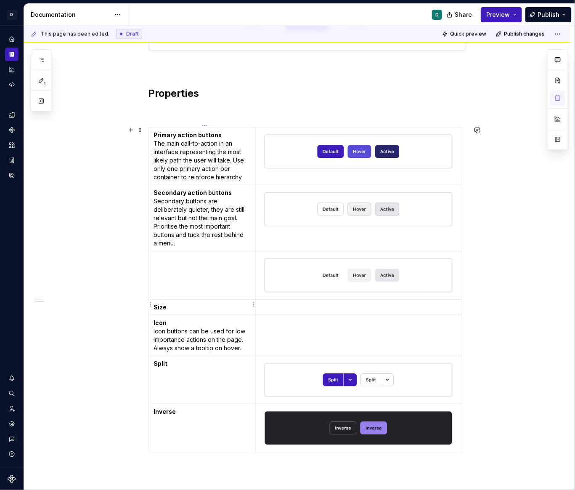
click at [174, 307] on p "Size" at bounding box center [202, 307] width 97 height 8
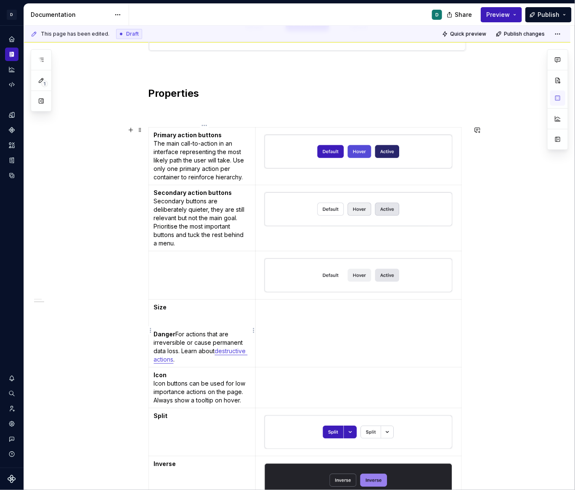
click at [239, 317] on p at bounding box center [202, 321] width 97 height 8
click at [169, 223] on p "Secondary action buttons Secondary buttons are deliberately quieter, they are s…" at bounding box center [202, 218] width 97 height 59
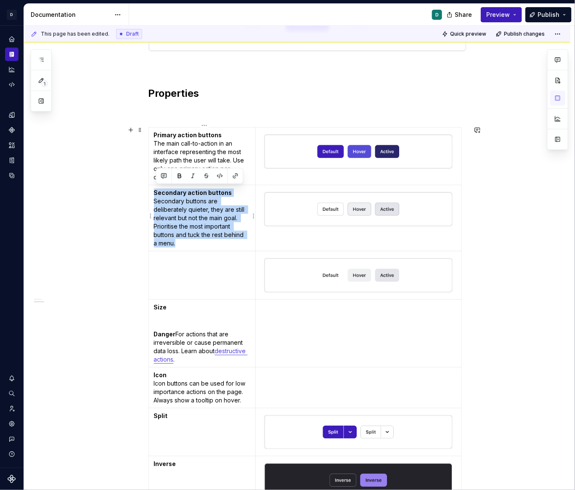
drag, startPoint x: 176, startPoint y: 243, endPoint x: 152, endPoint y: 192, distance: 56.9
click at [152, 192] on td "Secondary action buttons Secondary buttons are deliberately quieter, they are s…" at bounding box center [202, 218] width 107 height 66
copy p "Secondary action buttons Secondary buttons are deliberately quieter, they are s…"
click at [166, 261] on td at bounding box center [202, 275] width 107 height 48
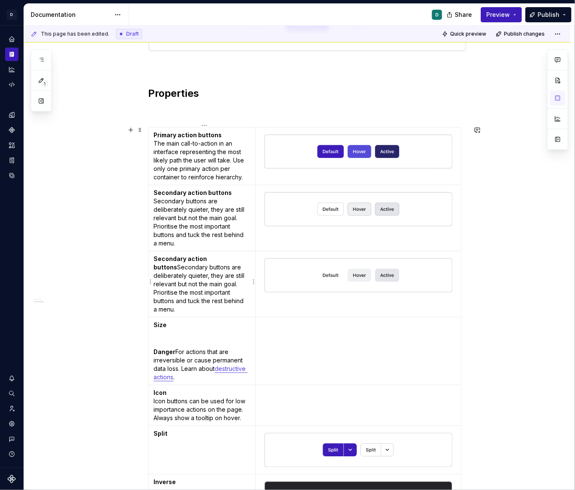
click at [178, 266] on p "Secondary action buttons Secondary buttons are deliberately quieter, they are s…" at bounding box center [202, 284] width 97 height 59
drag, startPoint x: 187, startPoint y: 255, endPoint x: 144, endPoint y: 256, distance: 42.9
click at [144, 256] on div "**********" at bounding box center [297, 254] width 547 height 957
click at [172, 271] on p "Secondary action buttons Secondary buttons are deliberately quieter, they are s…" at bounding box center [202, 284] width 97 height 59
drag, startPoint x: 187, startPoint y: 254, endPoint x: 156, endPoint y: 255, distance: 31.2
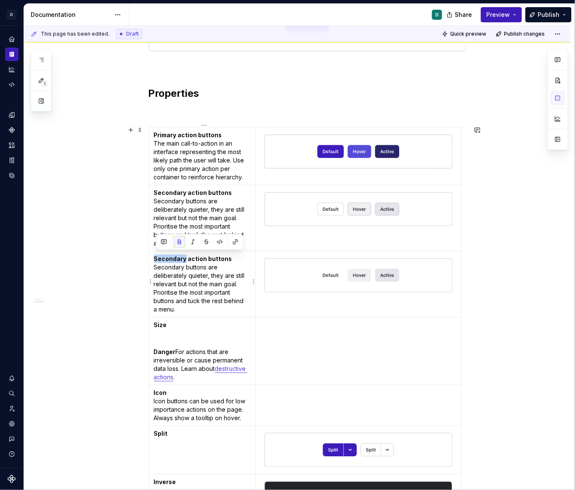
click at [156, 255] on strong "Secondary action buttons" at bounding box center [193, 258] width 78 height 7
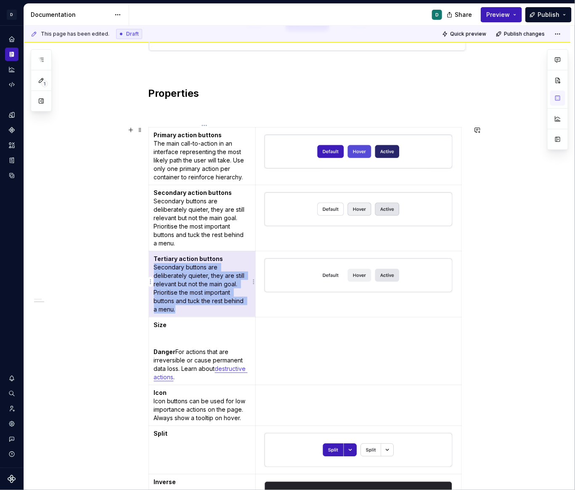
drag, startPoint x: 171, startPoint y: 313, endPoint x: 153, endPoint y: 266, distance: 50.5
click at [153, 266] on td "Tertiary action buttons Secondary buttons are deliberately quieter, they are st…" at bounding box center [202, 284] width 107 height 66
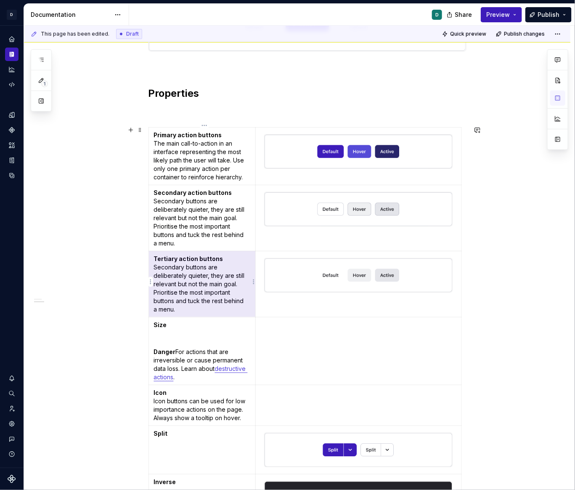
click at [157, 269] on p "Tertiary action buttons Secondary buttons are deliberately quieter, they are st…" at bounding box center [202, 284] width 97 height 59
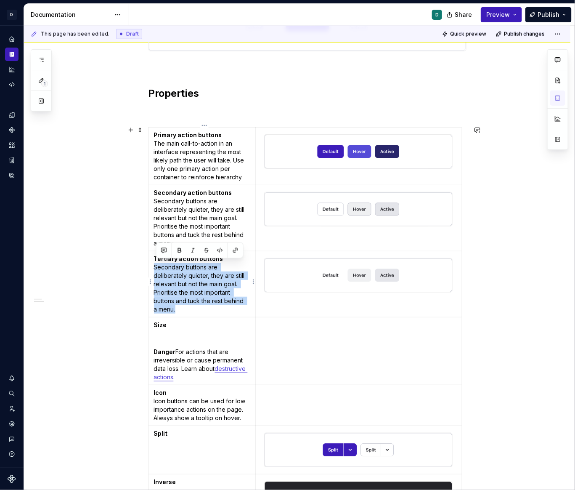
drag, startPoint x: 157, startPoint y: 267, endPoint x: 176, endPoint y: 306, distance: 43.1
click at [176, 306] on p "Tertiary action buttons Secondary buttons are deliberately quieter, they are st…" at bounding box center [202, 284] width 97 height 59
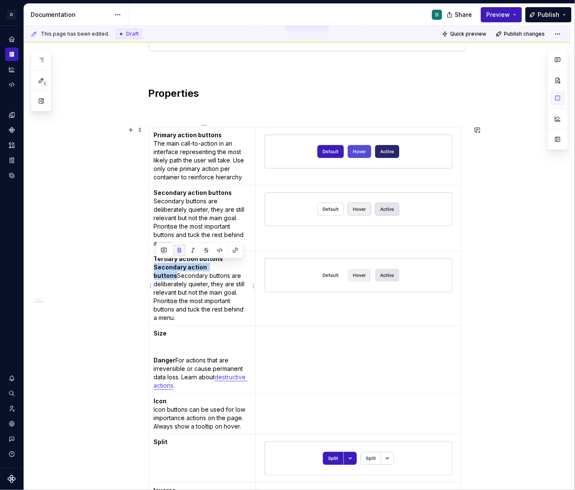
drag, startPoint x: 177, startPoint y: 274, endPoint x: 156, endPoint y: 266, distance: 22.9
click at [156, 266] on strong "Secondary action buttons" at bounding box center [181, 271] width 55 height 16
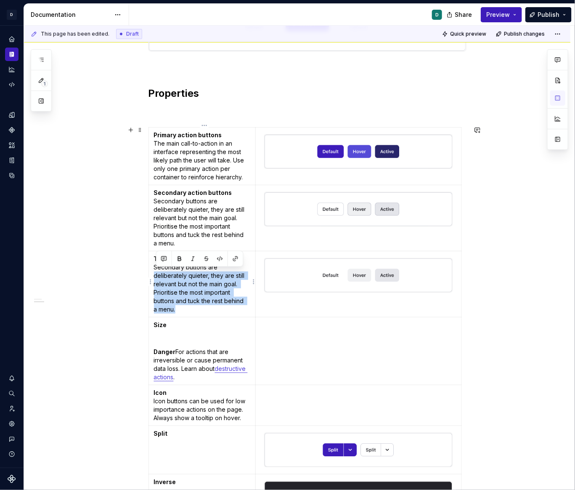
drag, startPoint x: 174, startPoint y: 305, endPoint x: 155, endPoint y: 272, distance: 37.8
click at [155, 272] on td "Tertiary action buttons Secondary buttons are deliberately quieter, they are st…" at bounding box center [202, 284] width 107 height 66
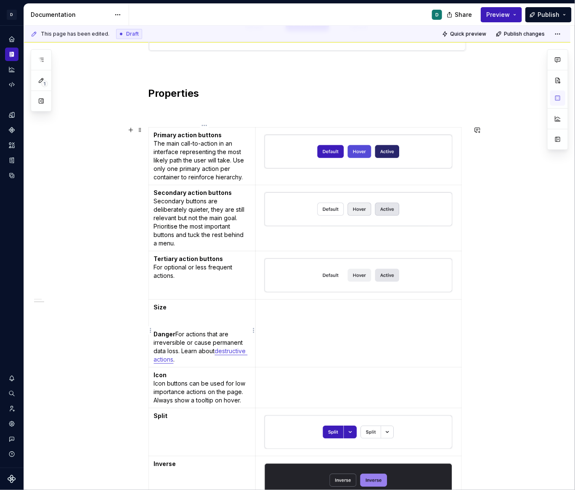
click at [177, 330] on p "Danger For actions that are irreversible or cause permanent data loss. Learn ab…" at bounding box center [202, 347] width 97 height 34
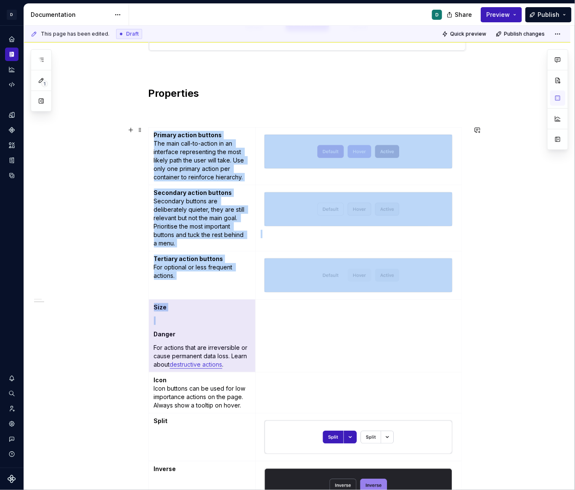
drag, startPoint x: 156, startPoint y: 332, endPoint x: 146, endPoint y: 303, distance: 30.9
click at [146, 303] on div "**********" at bounding box center [297, 248] width 547 height 944
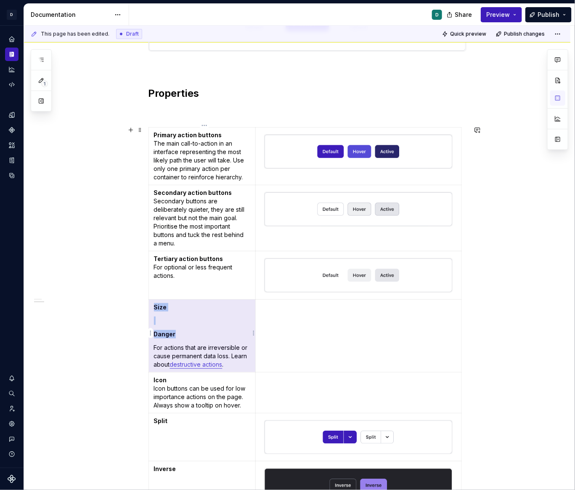
click at [167, 333] on strong "Danger" at bounding box center [165, 333] width 22 height 7
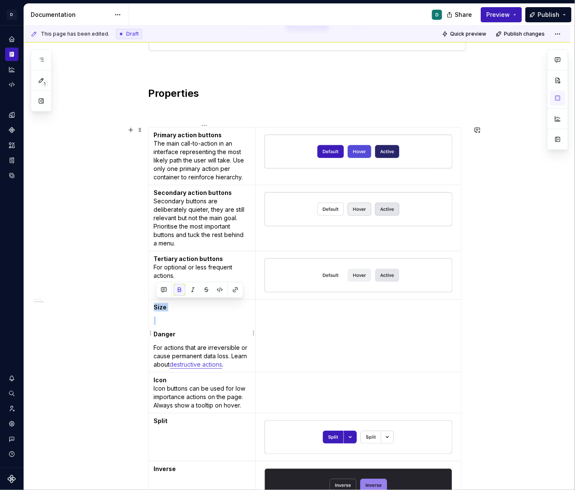
drag, startPoint x: 157, startPoint y: 332, endPoint x: 153, endPoint y: 306, distance: 25.6
click at [153, 306] on td "Size Danger For actions that are irreversible or cause permanent data loss. Lea…" at bounding box center [202, 335] width 107 height 73
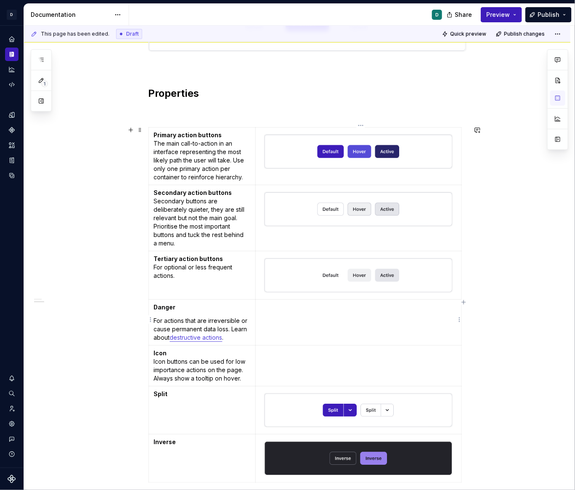
click at [277, 313] on td at bounding box center [359, 322] width 206 height 46
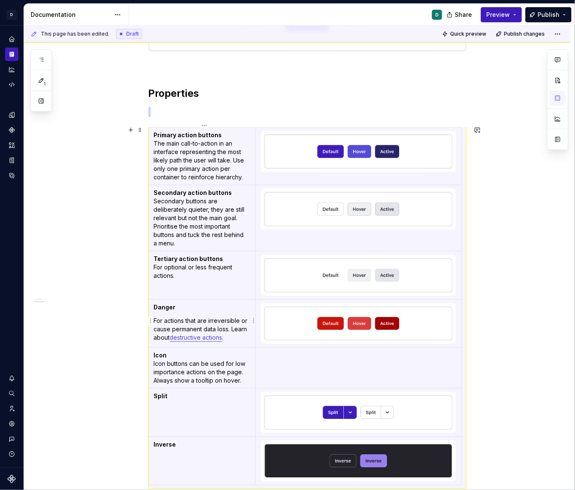
click at [236, 329] on p "For actions that are irreversible or cause permanent data loss. Learn about des…" at bounding box center [202, 329] width 97 height 25
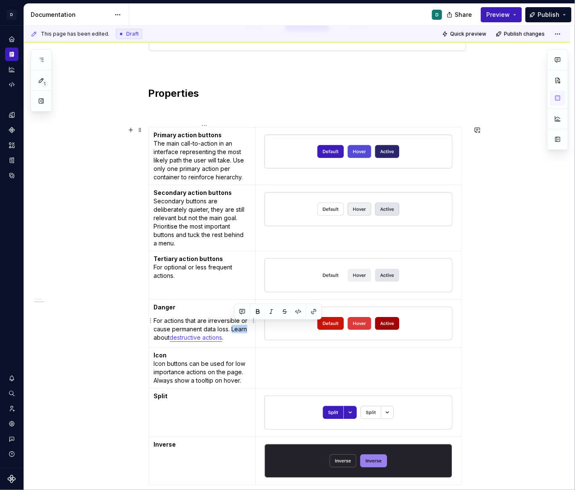
click at [236, 326] on p "For actions that are irreversible or cause permanent data loss. Learn about des…" at bounding box center [202, 329] width 97 height 25
click at [234, 327] on p "For actions that are irreversible or cause permanent data loss. Learn about des…" at bounding box center [202, 329] width 97 height 25
click at [222, 348] on td "Icon Icon buttons can be used for low importance actions on the page. Always sh…" at bounding box center [202, 368] width 107 height 41
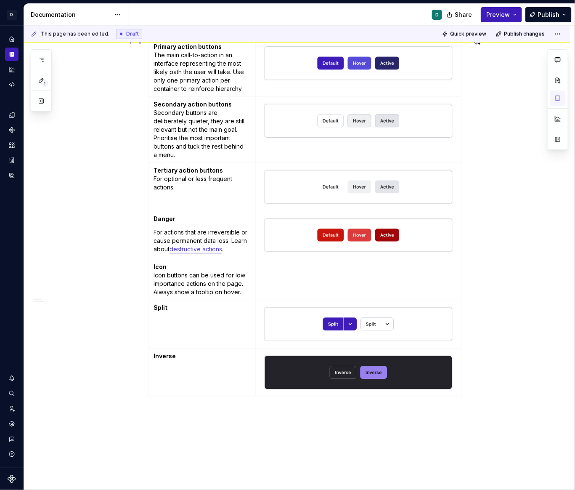
scroll to position [452, 0]
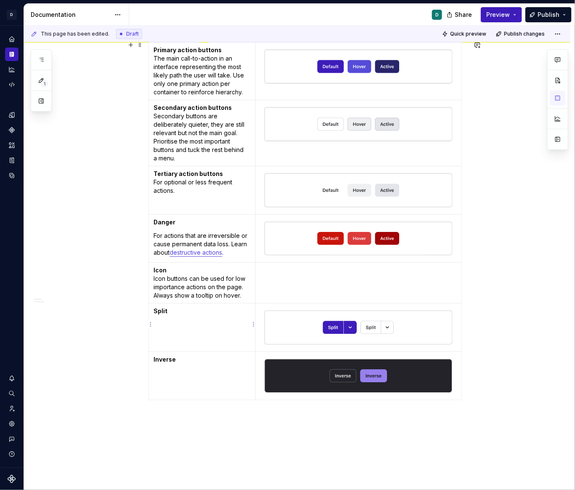
click at [214, 327] on td "Split" at bounding box center [202, 327] width 107 height 48
click at [209, 388] on td "Inverse" at bounding box center [202, 375] width 107 height 48
click at [309, 398] on div "Primary action buttons The main call-to-action in an interface representing the…" at bounding box center [308, 223] width 318 height 362
click at [245, 367] on td "Inverse" at bounding box center [202, 375] width 107 height 48
click at [304, 398] on icon "button" at bounding box center [307, 396] width 7 height 7
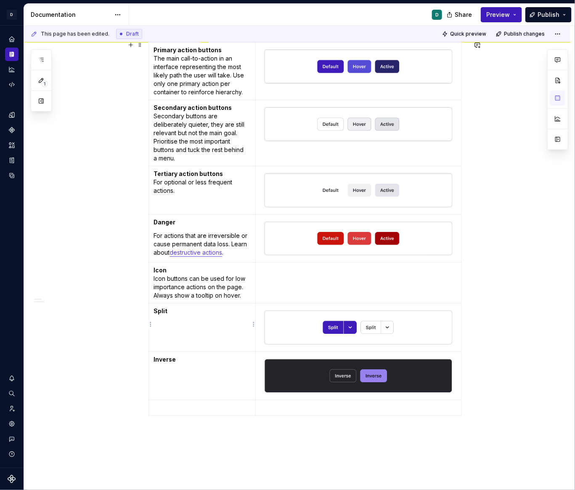
click at [237, 331] on td "Split" at bounding box center [202, 327] width 107 height 48
click at [305, 310] on div at bounding box center [358, 327] width 189 height 35
click at [311, 293] on td at bounding box center [359, 283] width 206 height 41
click at [260, 299] on td at bounding box center [359, 283] width 206 height 41
click at [244, 298] on td "Icon Icon buttons can be used for low importance actions on the page. Always sh…" at bounding box center [202, 283] width 107 height 41
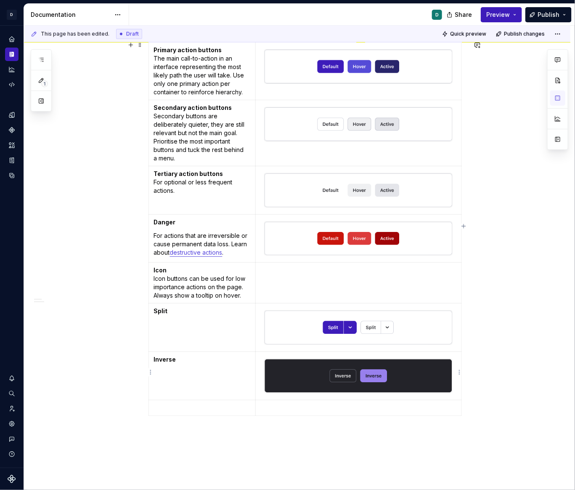
click at [311, 375] on img at bounding box center [359, 376] width 188 height 34
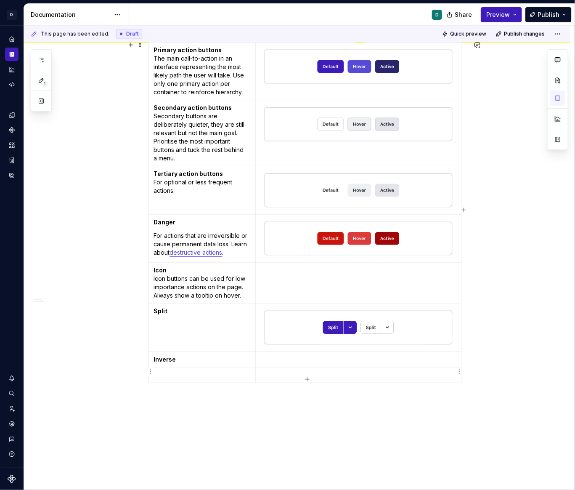
click at [284, 375] on p at bounding box center [358, 375] width 195 height 8
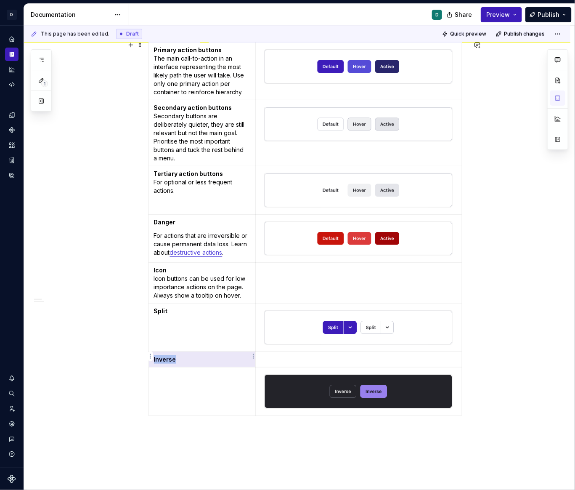
drag, startPoint x: 187, startPoint y: 357, endPoint x: 156, endPoint y: 356, distance: 31.6
click at [156, 356] on p "Inverse" at bounding box center [202, 359] width 97 height 8
click at [175, 356] on strong "Inverse" at bounding box center [165, 359] width 22 height 7
drag, startPoint x: 182, startPoint y: 357, endPoint x: 155, endPoint y: 357, distance: 26.9
click at [155, 357] on p "Inverse" at bounding box center [202, 359] width 97 height 8
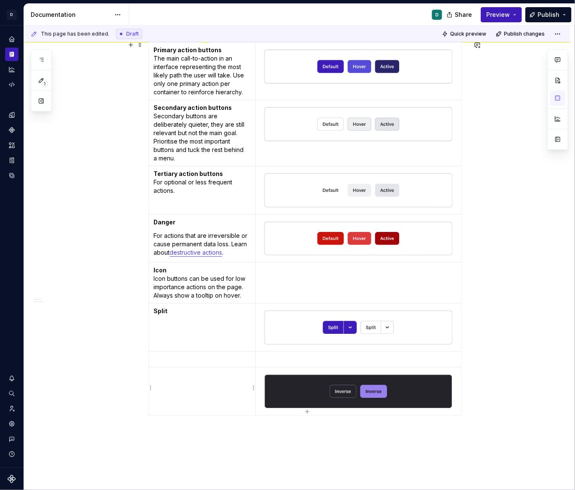
click at [179, 396] on td at bounding box center [202, 391] width 107 height 48
click at [338, 325] on img at bounding box center [359, 328] width 188 height 34
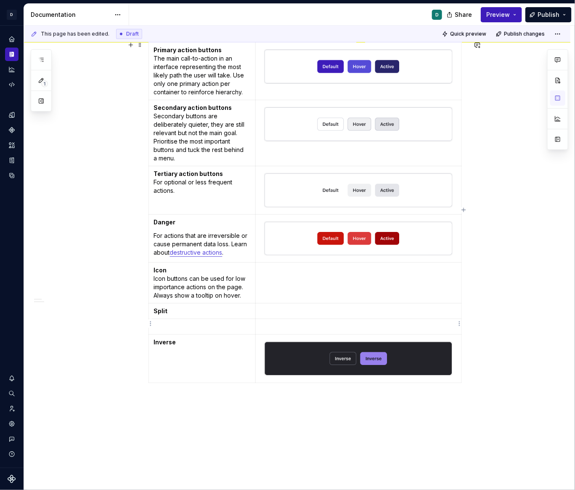
click at [280, 325] on p at bounding box center [358, 326] width 195 height 8
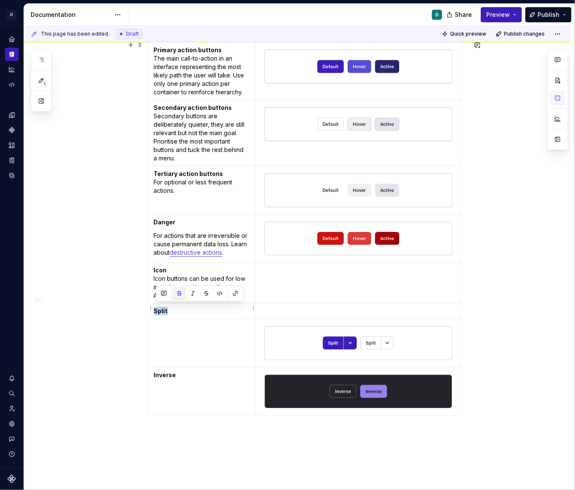
drag, startPoint x: 170, startPoint y: 309, endPoint x: 157, endPoint y: 309, distance: 13.5
click at [157, 309] on p "Split" at bounding box center [202, 311] width 97 height 8
click at [163, 337] on td at bounding box center [202, 343] width 107 height 48
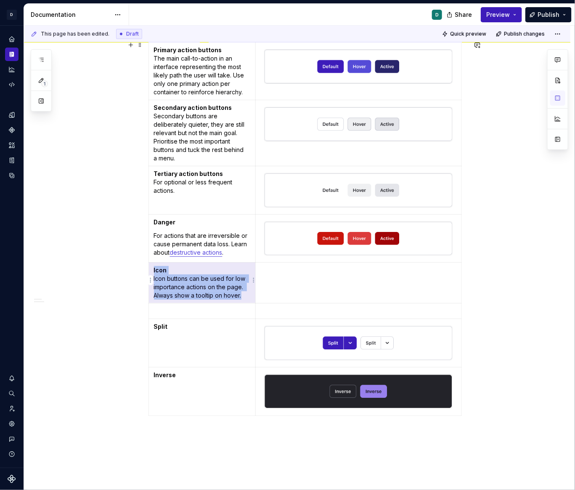
drag, startPoint x: 245, startPoint y: 293, endPoint x: 153, endPoint y: 269, distance: 95.7
click at [153, 269] on td "Icon Icon buttons can be used for low importance actions on the page. Always sh…" at bounding box center [202, 283] width 107 height 41
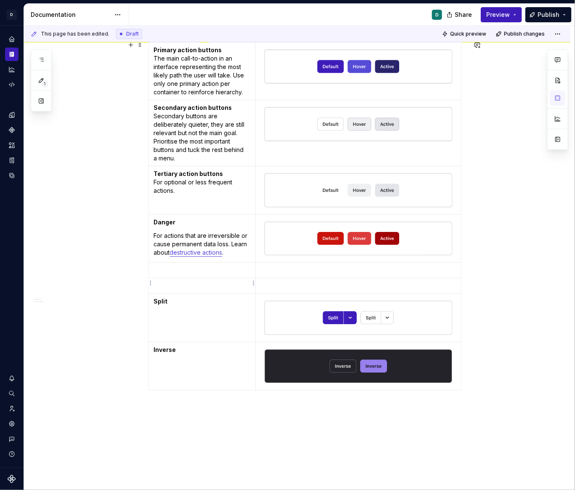
click at [163, 284] on p at bounding box center [202, 286] width 97 height 8
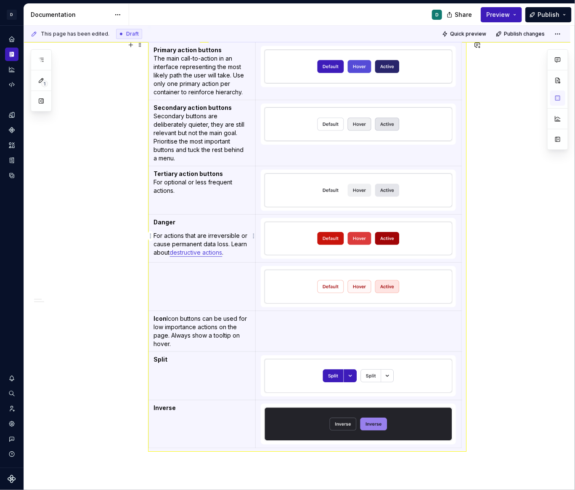
click at [162, 232] on p "For actions that are irreversible or cause permanent data loss. Learn about des…" at bounding box center [202, 243] width 97 height 25
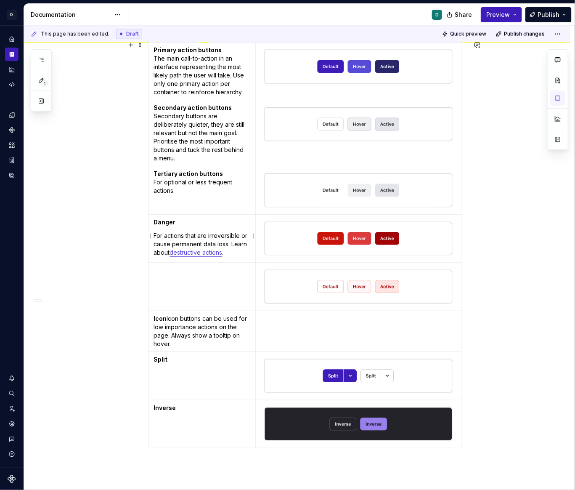
click at [156, 232] on p "For actions that are irreversible or cause permanent data loss. Learn about des…" at bounding box center [202, 243] width 97 height 25
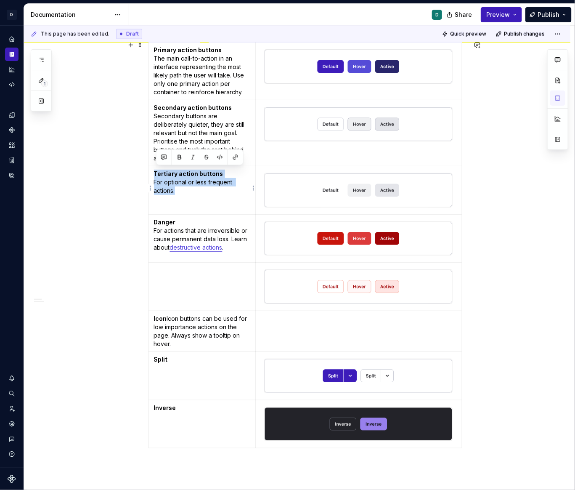
drag, startPoint x: 186, startPoint y: 192, endPoint x: 154, endPoint y: 175, distance: 36.7
click at [154, 175] on td "Tertiary action buttons For optional or less frequent actions." at bounding box center [202, 190] width 107 height 48
copy p "Tertiary action buttons For optional or less frequent actions."
click at [179, 270] on p at bounding box center [202, 270] width 97 height 8
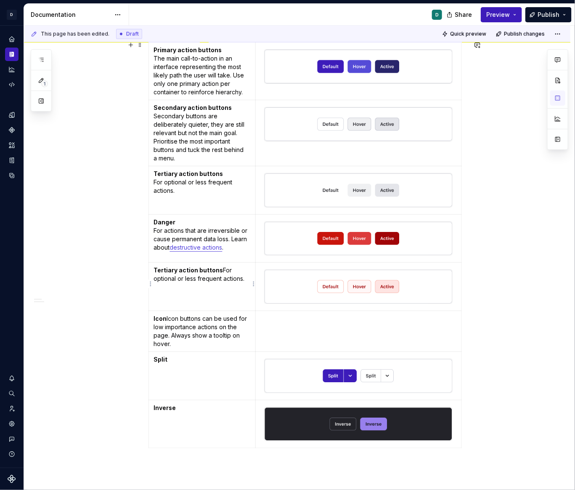
click at [222, 269] on p "Tertiary action buttons For optional or less frequent actions." at bounding box center [202, 274] width 97 height 17
drag, startPoint x: 226, startPoint y: 268, endPoint x: 144, endPoint y: 268, distance: 81.2
click at [144, 268] on div "**********" at bounding box center [297, 175] width 547 height 968
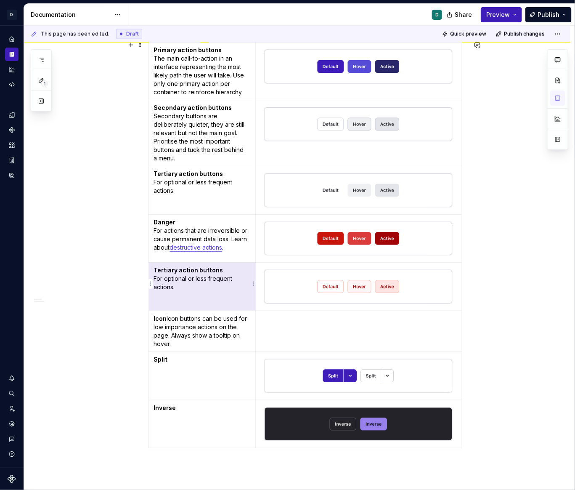
click at [175, 275] on p "Tertiary action buttons For optional or less frequent actions." at bounding box center [202, 278] width 97 height 25
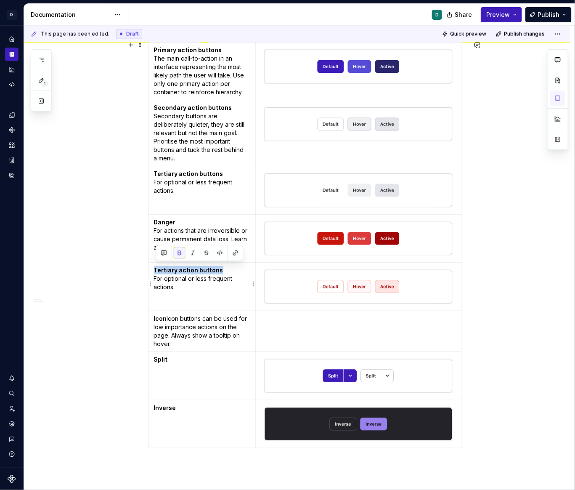
drag, startPoint x: 226, startPoint y: 267, endPoint x: 156, endPoint y: 269, distance: 69.5
click at [156, 269] on p "Tertiary action buttons For optional or less frequent actions." at bounding box center [202, 278] width 97 height 25
drag, startPoint x: 183, startPoint y: 284, endPoint x: 153, endPoint y: 279, distance: 30.0
click at [153, 279] on td "Danger buttons secondary For optional or less frequent actions." at bounding box center [202, 287] width 107 height 48
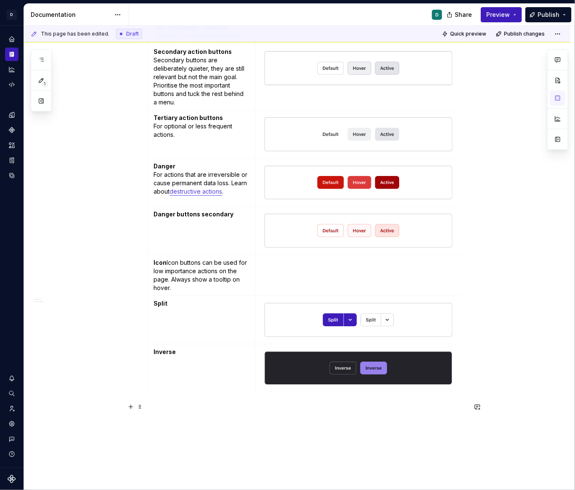
scroll to position [533, 0]
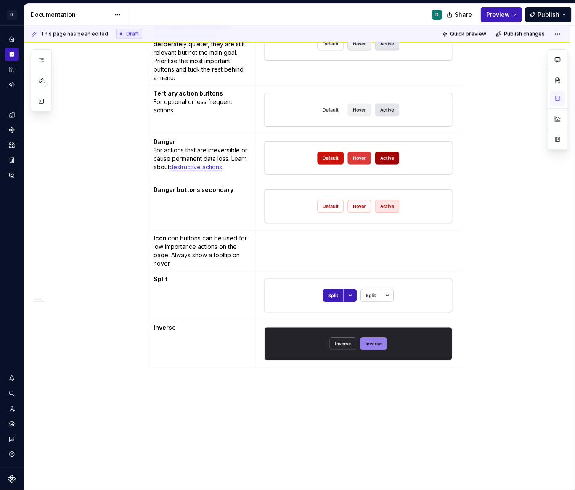
click at [307, 364] on div "Primary action buttons The main call-to-action in an interface representing the…" at bounding box center [308, 167] width 318 height 410
click at [309, 364] on icon "button" at bounding box center [307, 363] width 7 height 7
click at [315, 378] on td at bounding box center [359, 376] width 206 height 16
click at [307, 380] on icon "button" at bounding box center [308, 379] width 4 height 4
click at [296, 339] on img at bounding box center [359, 344] width 188 height 34
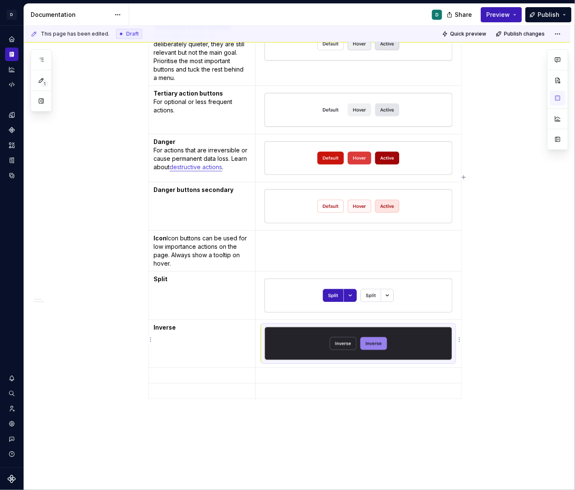
click at [297, 351] on img at bounding box center [359, 344] width 188 height 34
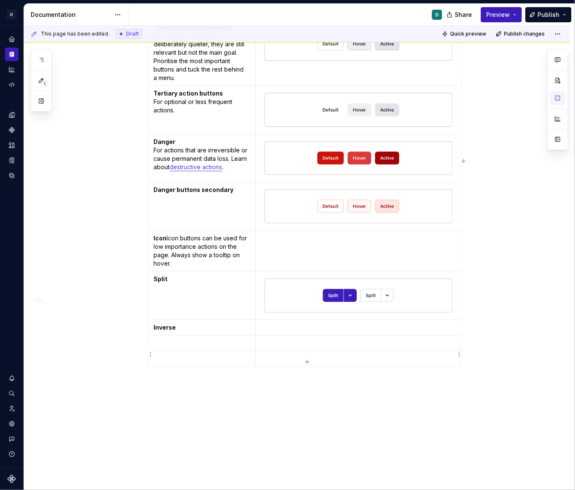
click at [282, 357] on p at bounding box center [358, 358] width 195 height 8
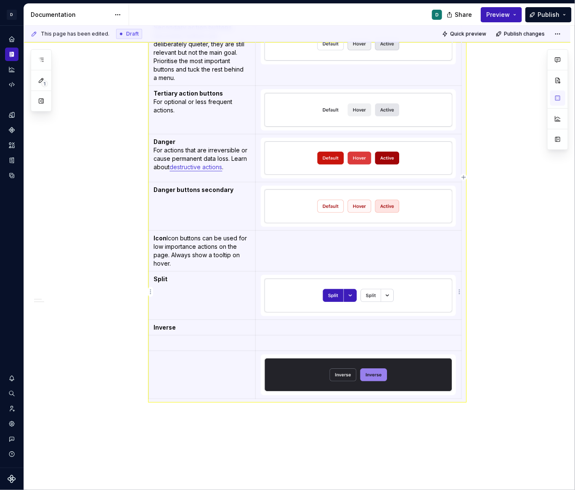
click at [302, 298] on img at bounding box center [359, 296] width 188 height 34
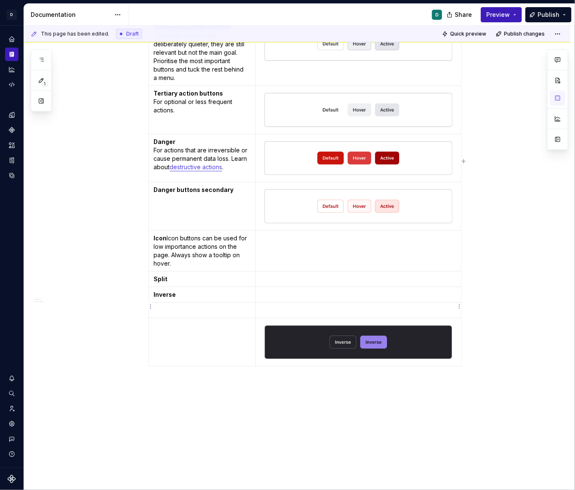
click at [279, 307] on p at bounding box center [358, 310] width 195 height 8
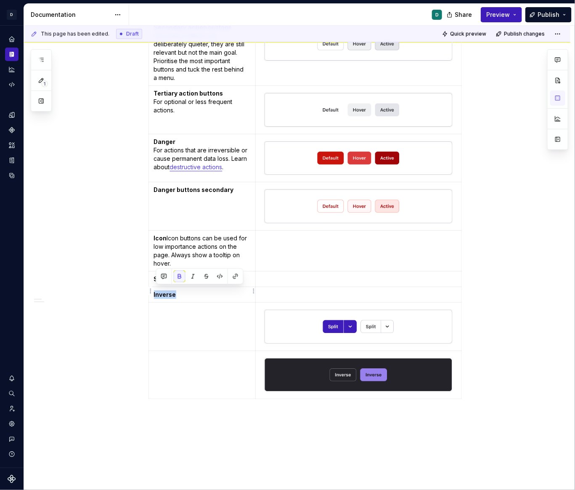
drag, startPoint x: 186, startPoint y: 293, endPoint x: 155, endPoint y: 293, distance: 30.7
click at [155, 293] on td "Inverse" at bounding box center [202, 295] width 107 height 16
click at [193, 373] on td at bounding box center [202, 375] width 107 height 48
drag, startPoint x: 174, startPoint y: 276, endPoint x: 159, endPoint y: 275, distance: 14.8
click at [159, 275] on p "Split" at bounding box center [202, 279] width 97 height 8
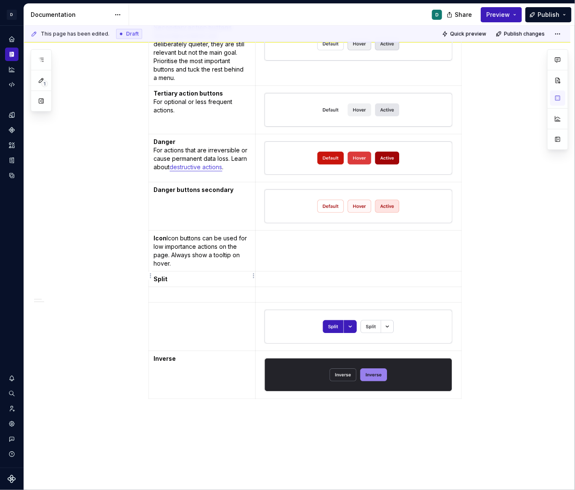
click at [175, 277] on p "Split" at bounding box center [202, 279] width 97 height 8
drag, startPoint x: 175, startPoint y: 277, endPoint x: 157, endPoint y: 277, distance: 17.7
click at [157, 277] on p "Split" at bounding box center [202, 279] width 97 height 8
click at [168, 318] on td at bounding box center [202, 326] width 107 height 48
click at [210, 276] on p at bounding box center [202, 279] width 97 height 8
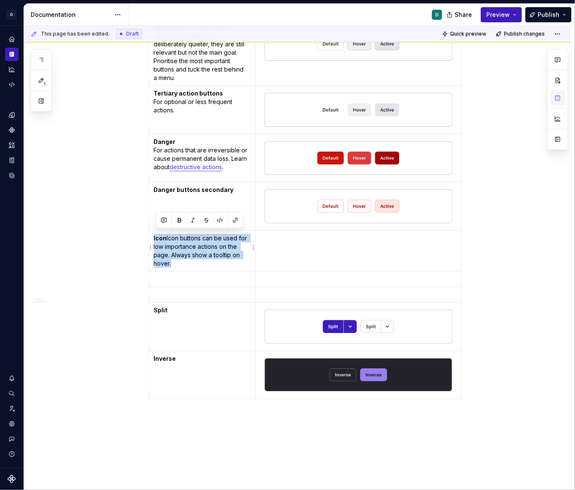
drag, startPoint x: 177, startPoint y: 260, endPoint x: 153, endPoint y: 234, distance: 34.9
click at [153, 234] on td "Icon Icon buttons can be used for low importance actions on the page. Always sh…" at bounding box center [202, 250] width 107 height 41
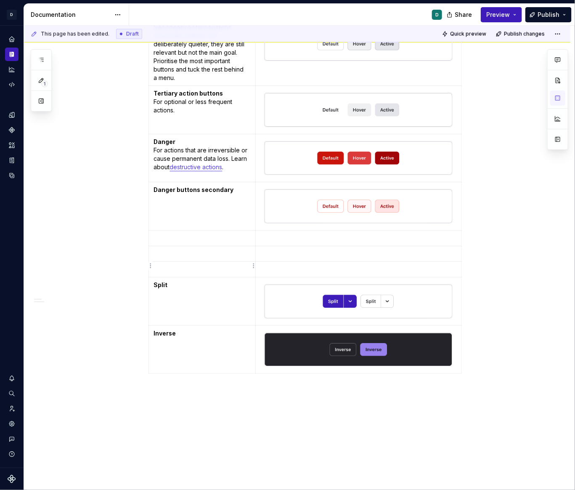
click at [165, 267] on p at bounding box center [202, 269] width 97 height 8
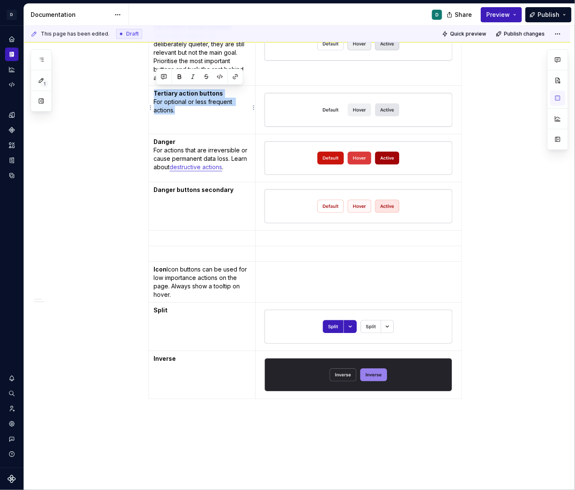
drag, startPoint x: 182, startPoint y: 109, endPoint x: 157, endPoint y: 91, distance: 30.7
click at [157, 91] on p "Tertiary action buttons For optional or less frequent actions." at bounding box center [202, 101] width 97 height 25
copy p "Tertiary action buttons For optional or less frequent actions."
click at [173, 234] on p at bounding box center [202, 238] width 97 height 8
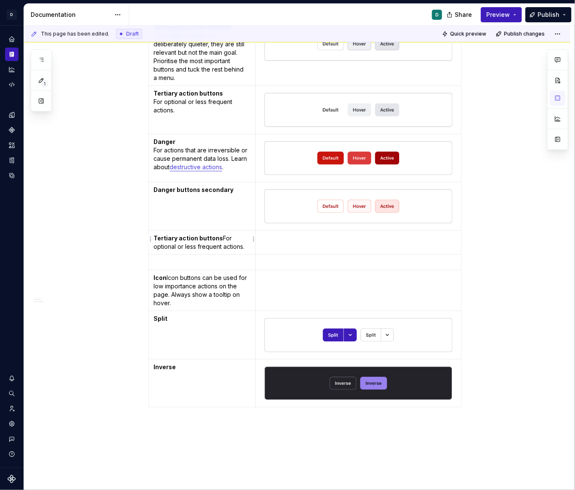
click at [223, 234] on p "Tertiary action buttons For optional or less frequent actions." at bounding box center [202, 242] width 97 height 17
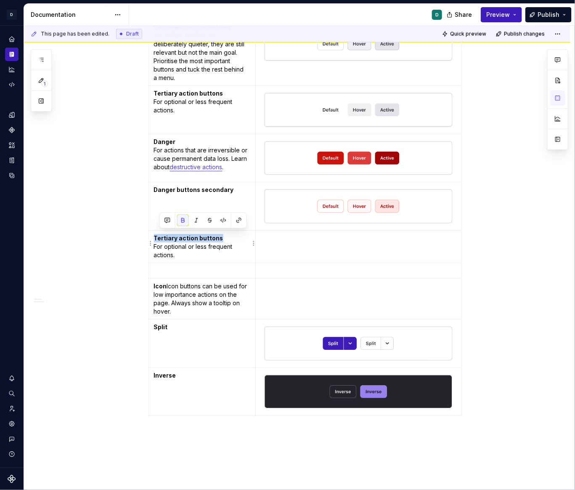
drag, startPoint x: 224, startPoint y: 234, endPoint x: 157, endPoint y: 234, distance: 67.8
click at [157, 234] on p "Tertiary action buttons For optional or less frequent actions." at bounding box center [202, 246] width 97 height 25
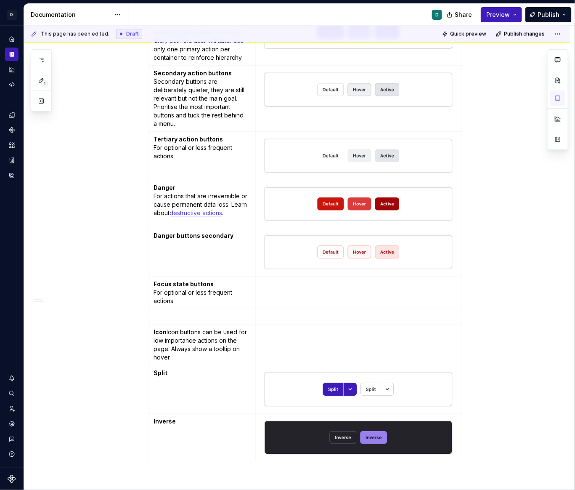
scroll to position [495, 0]
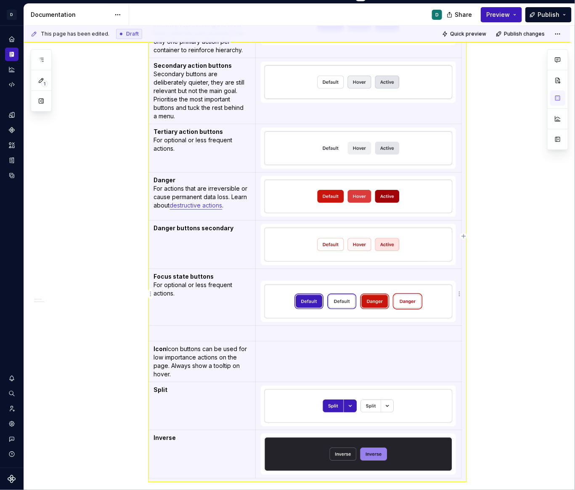
click at [326, 297] on img at bounding box center [359, 302] width 188 height 34
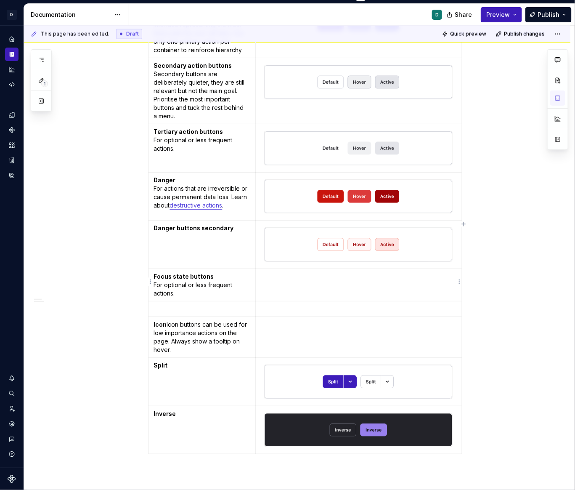
click at [277, 272] on p at bounding box center [358, 276] width 195 height 8
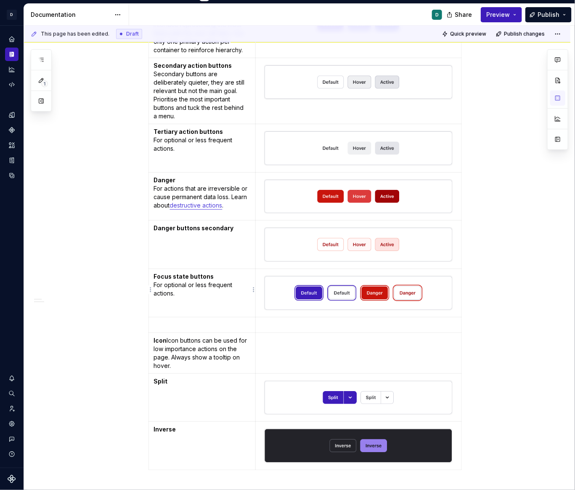
drag, startPoint x: 178, startPoint y: 294, endPoint x: 154, endPoint y: 285, distance: 25.3
click at [154, 285] on td "Focus state buttons For optional or less frequent actions." at bounding box center [202, 293] width 107 height 48
drag, startPoint x: 178, startPoint y: 290, endPoint x: 155, endPoint y: 283, distance: 24.6
click at [155, 283] on td "Focus state buttons For optional or less frequent actions." at bounding box center [202, 293] width 107 height 48
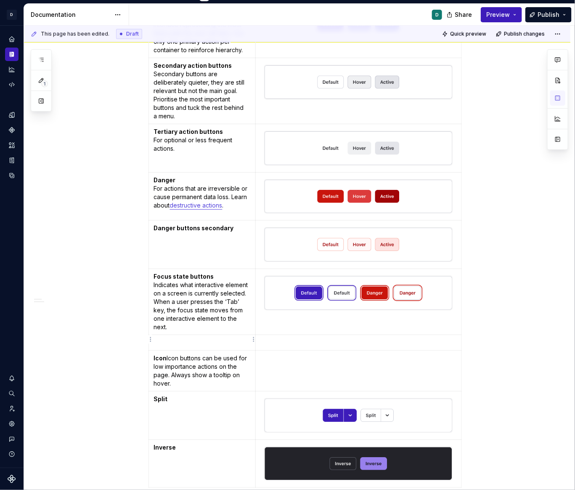
click at [179, 335] on td at bounding box center [202, 343] width 107 height 16
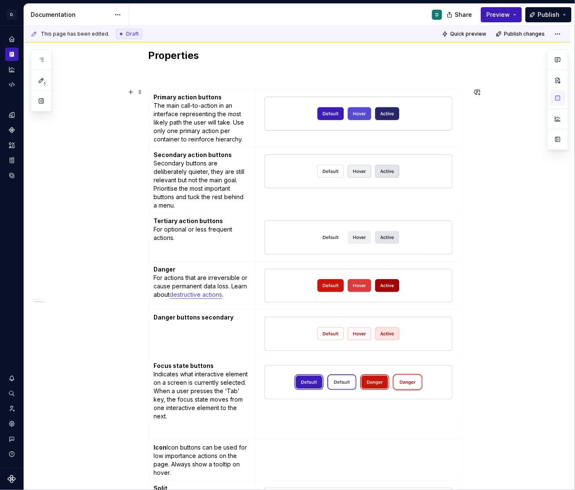
scroll to position [428, 0]
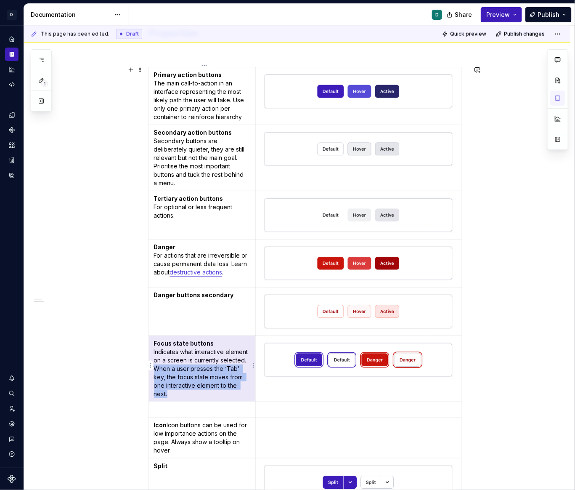
drag, startPoint x: 170, startPoint y: 389, endPoint x: 156, endPoint y: 369, distance: 24.8
click at [156, 369] on p "Focus state buttons Indicates what interactive element on a screen is currently…" at bounding box center [202, 368] width 97 height 59
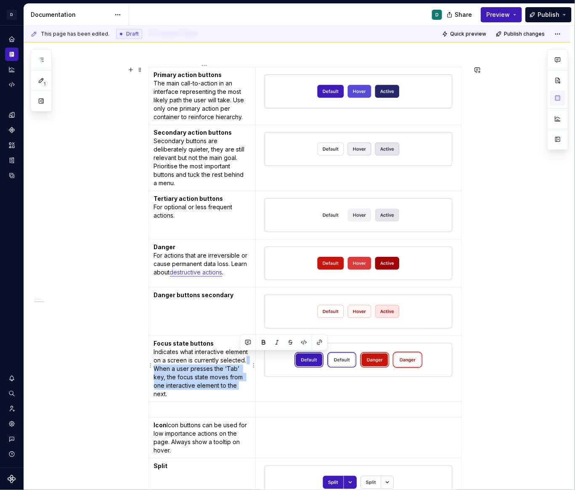
drag, startPoint x: 249, startPoint y: 359, endPoint x: 248, endPoint y: 386, distance: 27.8
click at [248, 386] on p "Focus state buttons Indicates what interactive element on a screen is currently…" at bounding box center [202, 368] width 97 height 59
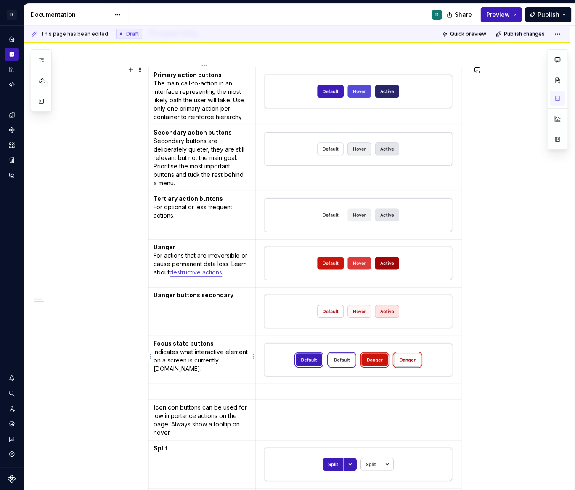
click at [201, 366] on p "Focus state buttons Indicates what interactive element on a screen is currently…" at bounding box center [202, 356] width 97 height 34
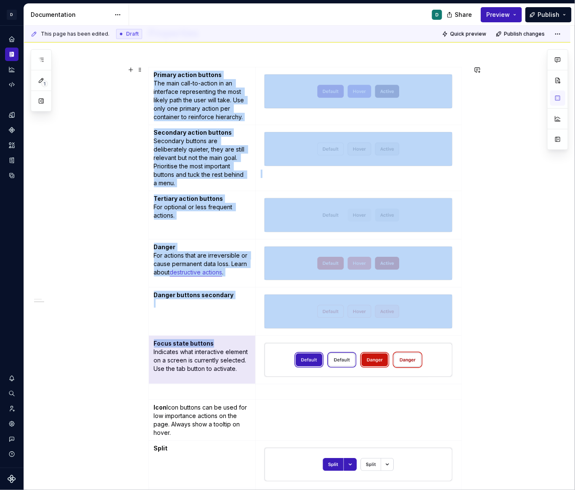
drag, startPoint x: 215, startPoint y: 341, endPoint x: 150, endPoint y: 341, distance: 64.8
click at [150, 341] on div "**********" at bounding box center [297, 232] width 547 height 1032
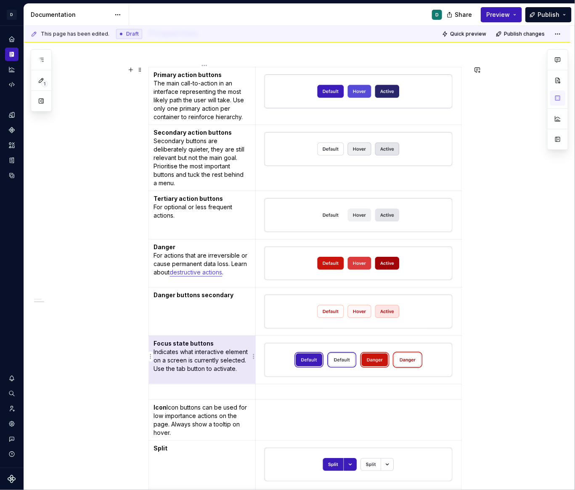
click at [207, 354] on p "Focus state buttons Indicates what interactive element on a screen is currently…" at bounding box center [202, 356] width 97 height 34
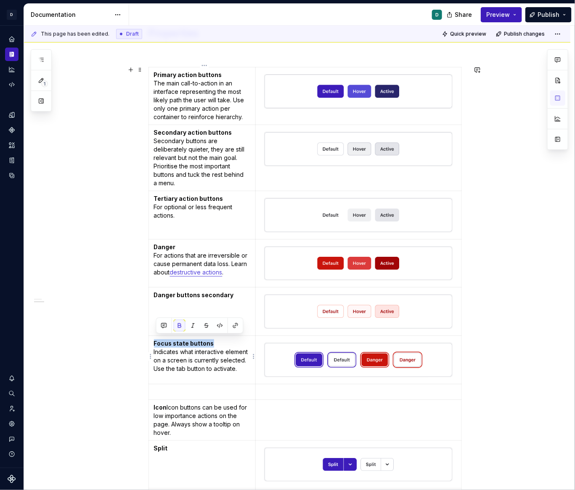
drag, startPoint x: 217, startPoint y: 338, endPoint x: 155, endPoint y: 338, distance: 61.9
click at [155, 339] on p "Focus state buttons Indicates what interactive element on a screen is currently…" at bounding box center [202, 356] width 97 height 34
copy strong "Focus state buttons"
click at [175, 388] on p at bounding box center [202, 392] width 97 height 8
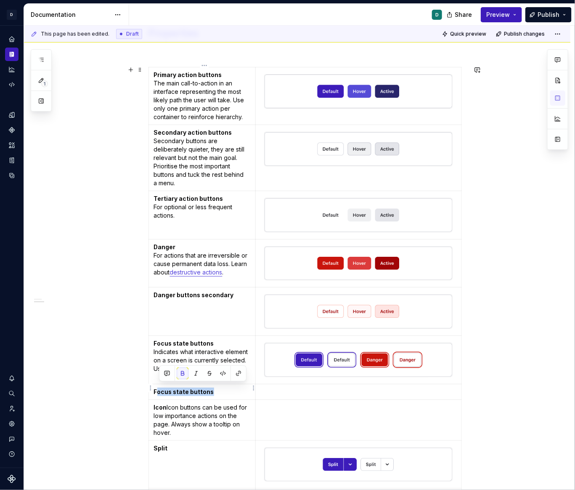
drag, startPoint x: 215, startPoint y: 387, endPoint x: 159, endPoint y: 388, distance: 56.4
click at [159, 388] on p "Focus state buttons" at bounding box center [202, 392] width 97 height 8
click at [172, 388] on strong "Focus state buttons" at bounding box center [184, 391] width 60 height 7
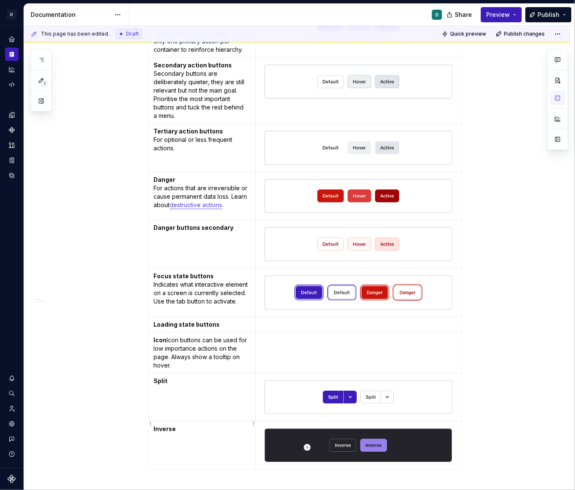
scroll to position [512, 0]
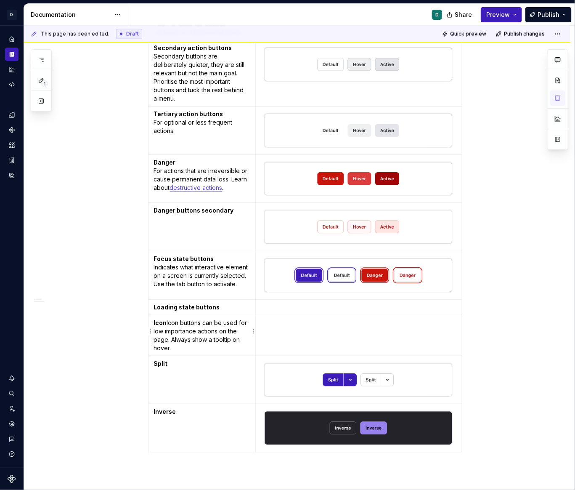
click at [168, 319] on p "Icon Icon buttons can be used for low importance actions on the page. Always sh…" at bounding box center [202, 336] width 97 height 34
drag, startPoint x: 170, startPoint y: 318, endPoint x: 157, endPoint y: 318, distance: 13.0
click at [158, 319] on p "Icon Icon buttons can be used for low importance actions on the page. Always sh…" at bounding box center [202, 336] width 97 height 34
click at [224, 303] on p "Loading state buttons" at bounding box center [202, 307] width 97 height 8
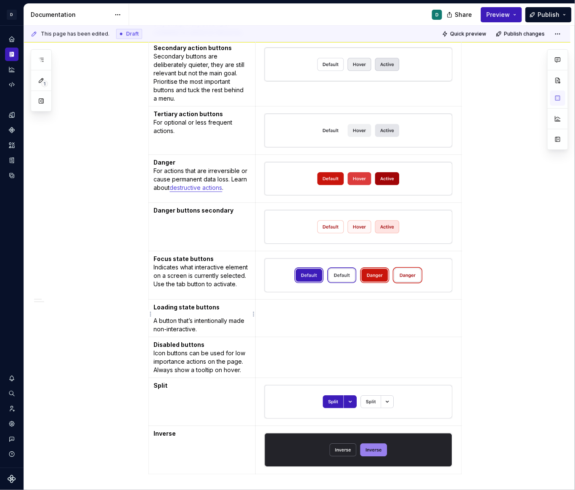
click at [159, 317] on p "A button that’s intentionally made non-interactive." at bounding box center [202, 325] width 97 height 17
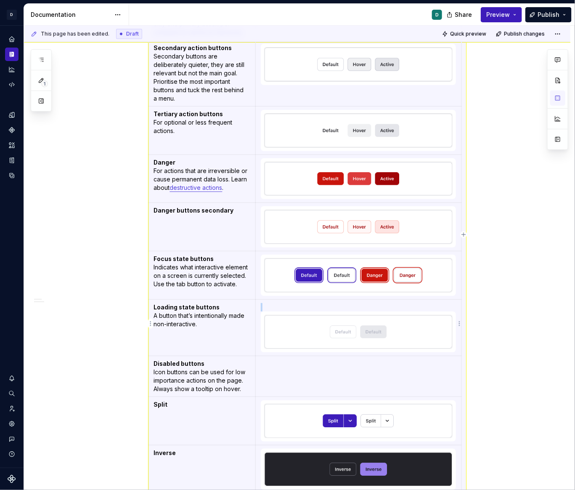
click at [362, 329] on img at bounding box center [359, 332] width 188 height 34
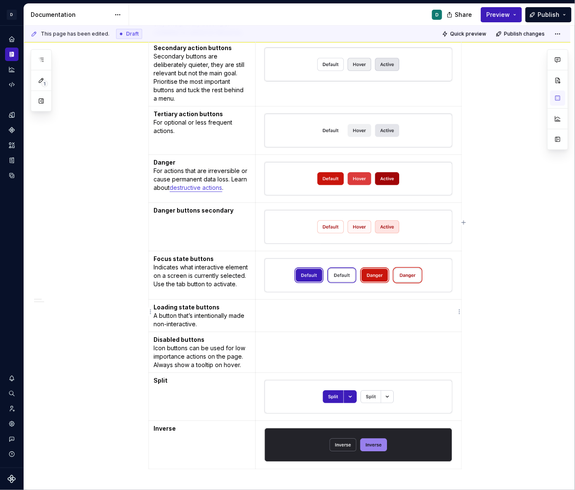
click at [297, 303] on p at bounding box center [358, 307] width 195 height 8
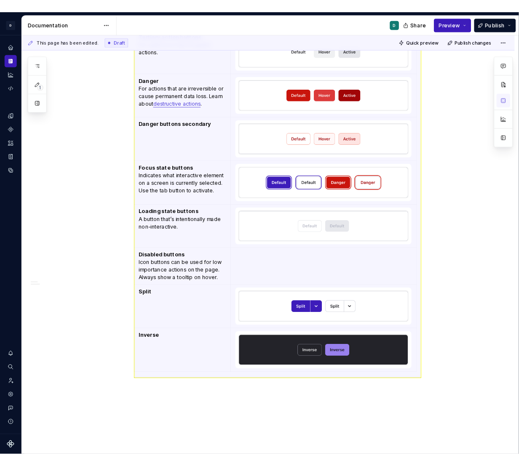
scroll to position [0, 0]
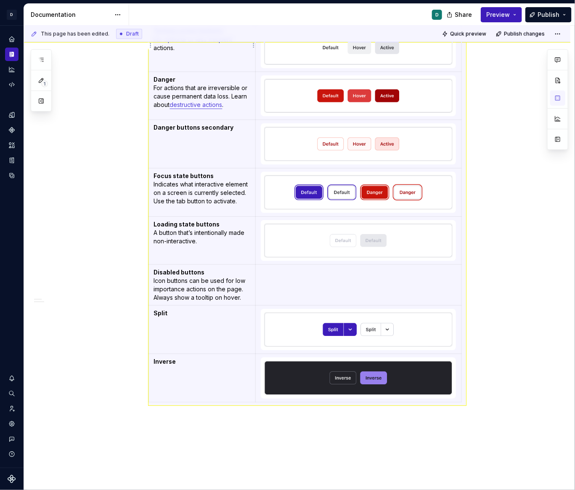
click at [209, 271] on p "Disabled buttons Icon buttons can be used for low importance actions on the pag…" at bounding box center [202, 285] width 97 height 34
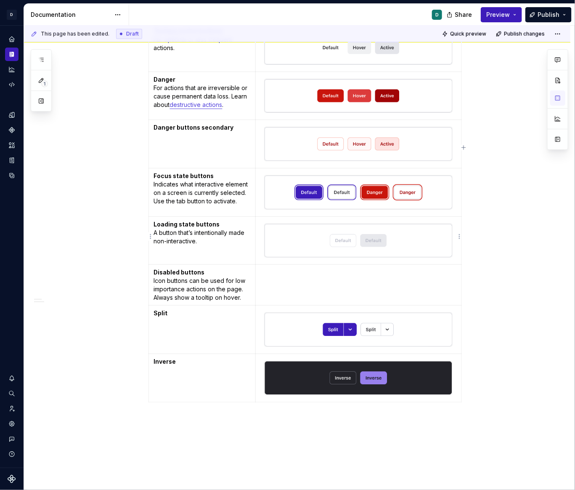
click at [324, 243] on img at bounding box center [359, 241] width 188 height 34
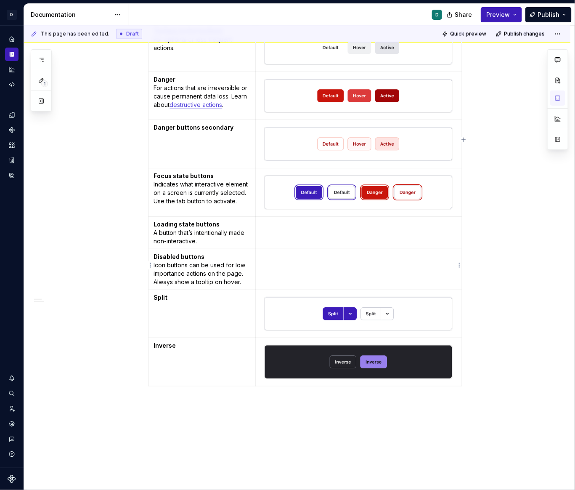
click at [309, 262] on td at bounding box center [359, 269] width 206 height 41
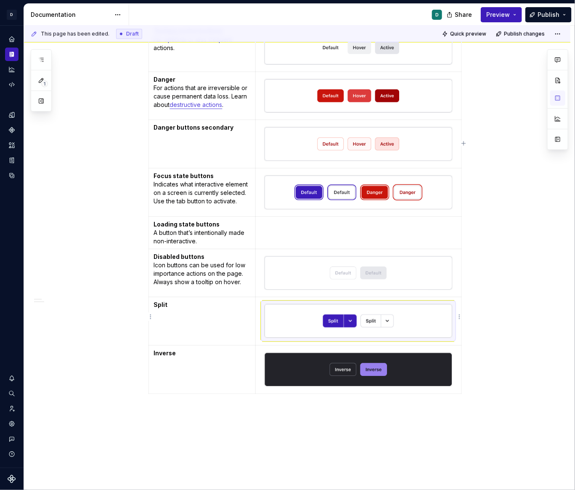
click at [373, 324] on img at bounding box center [359, 321] width 188 height 34
click at [302, 406] on div "Primary action buttons The main call-to-action in an interface representing the…" at bounding box center [308, 156] width 318 height 514
click at [304, 400] on body "D Copilot D Design system data Documentation D Share Preview Publish 1 Pages Ad…" at bounding box center [287, 245] width 575 height 490
click at [309, 402] on icon "button" at bounding box center [307, 404] width 7 height 7
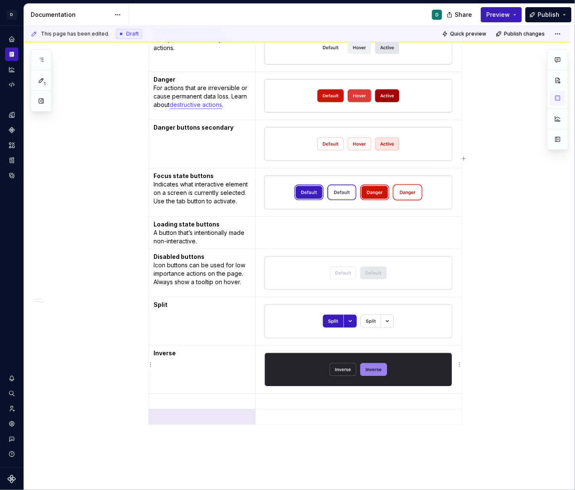
click at [365, 362] on img at bounding box center [359, 370] width 188 height 34
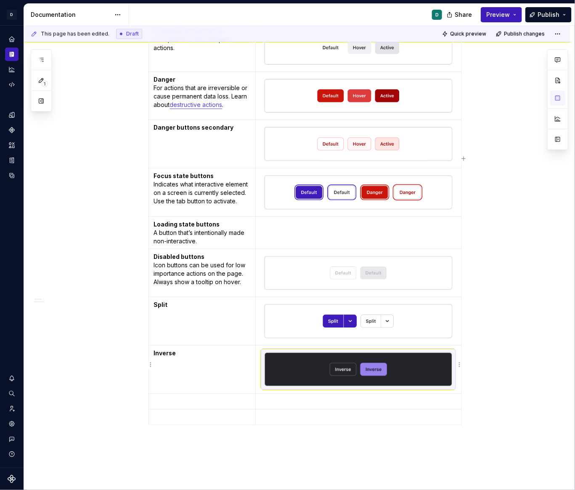
click at [365, 370] on img at bounding box center [359, 370] width 188 height 34
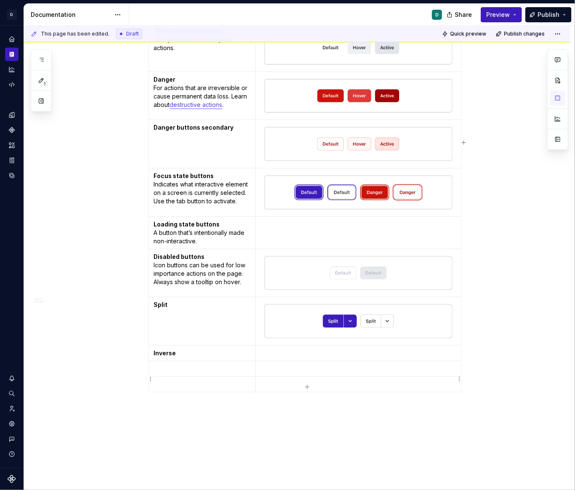
click at [322, 380] on p at bounding box center [358, 384] width 195 height 8
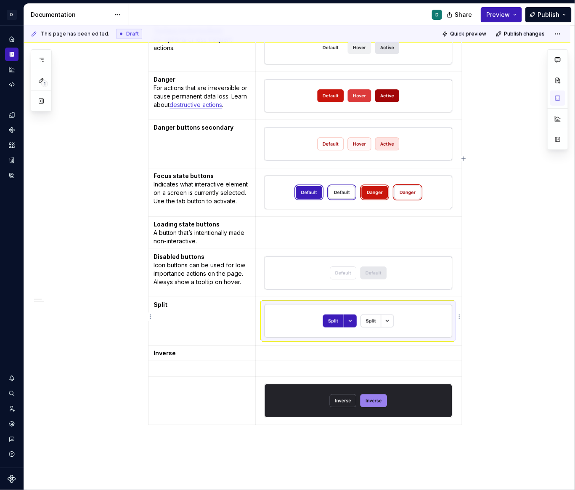
click at [338, 318] on img at bounding box center [359, 321] width 188 height 34
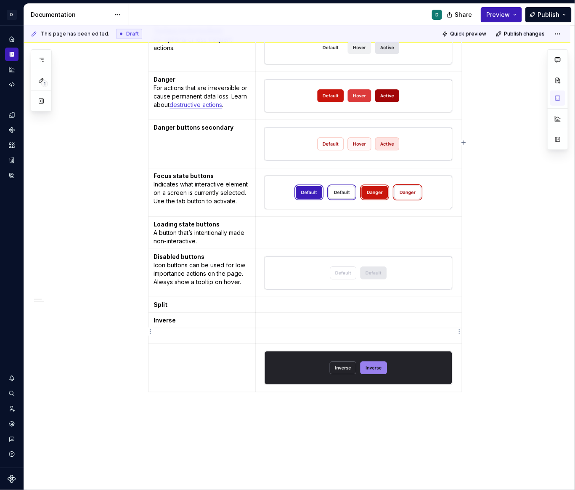
click at [308, 332] on p at bounding box center [358, 336] width 195 height 8
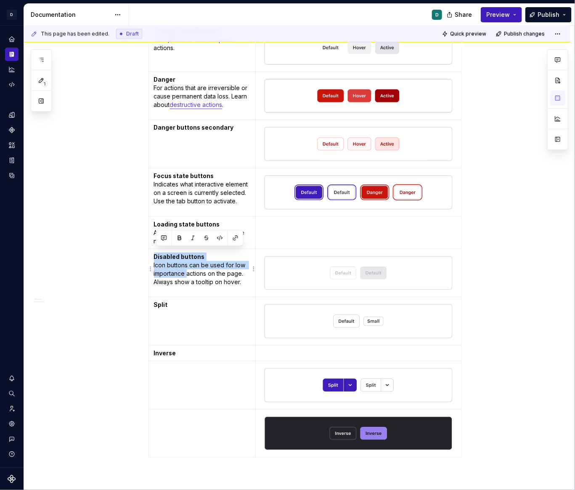
drag, startPoint x: 189, startPoint y: 266, endPoint x: 154, endPoint y: 253, distance: 37.1
click at [154, 253] on td "Disabled buttons Icon buttons can be used for low importance actions on the pag…" at bounding box center [202, 273] width 107 height 48
copy p "Disabled buttons Icon buttons can be used for low importance"
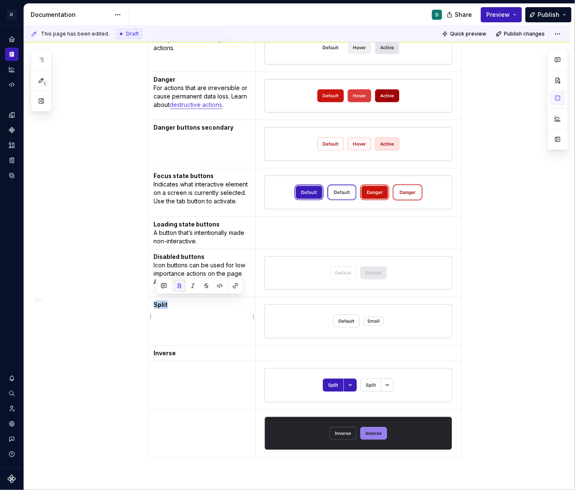
drag, startPoint x: 173, startPoint y: 301, endPoint x: 157, endPoint y: 301, distance: 16.0
click at [157, 301] on p "Split" at bounding box center [202, 305] width 97 height 8
click at [205, 301] on p "Disabled buttons Icon buttons can be used for low importance" at bounding box center [202, 309] width 97 height 17
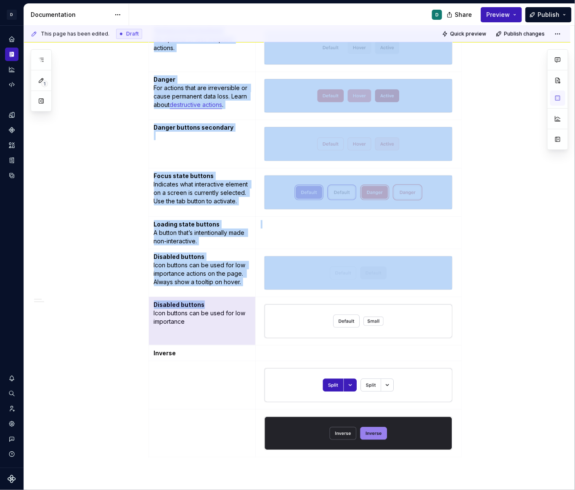
drag, startPoint x: 206, startPoint y: 299, endPoint x: 130, endPoint y: 299, distance: 75.8
click at [130, 299] on div "**********" at bounding box center [297, 109] width 547 height 1120
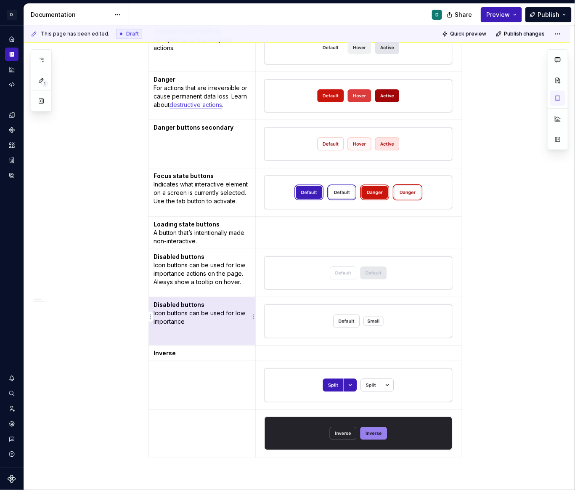
click at [205, 310] on p "Disabled buttons Icon buttons can be used for low importance" at bounding box center [202, 313] width 97 height 25
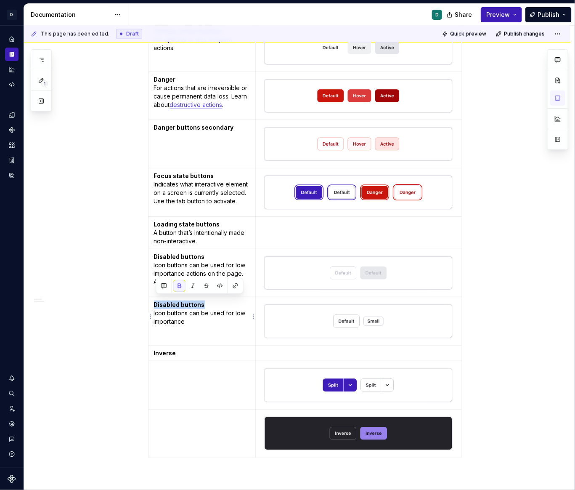
drag, startPoint x: 208, startPoint y: 303, endPoint x: 157, endPoint y: 303, distance: 50.9
click at [157, 303] on p "Disabled buttons Icon buttons can be used for low importance" at bounding box center [202, 313] width 97 height 25
drag, startPoint x: 191, startPoint y: 320, endPoint x: 156, endPoint y: 310, distance: 36.4
click at [156, 310] on p "Size Icon buttons can be used for low importance" at bounding box center [202, 313] width 97 height 25
click at [158, 309] on p "Size Xxxx" at bounding box center [202, 309] width 97 height 17
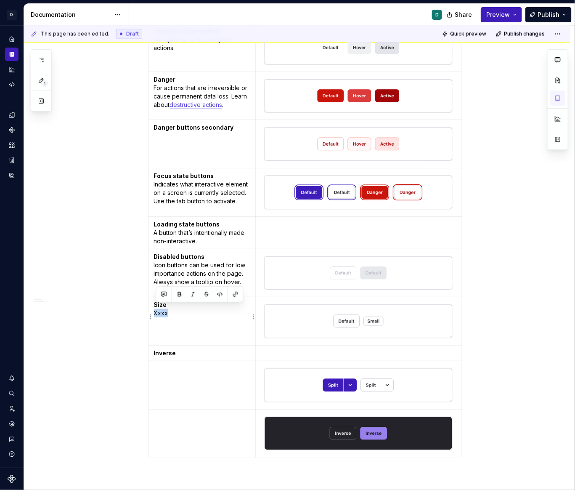
click at [158, 309] on p "Size Xxxx" at bounding box center [202, 309] width 97 height 17
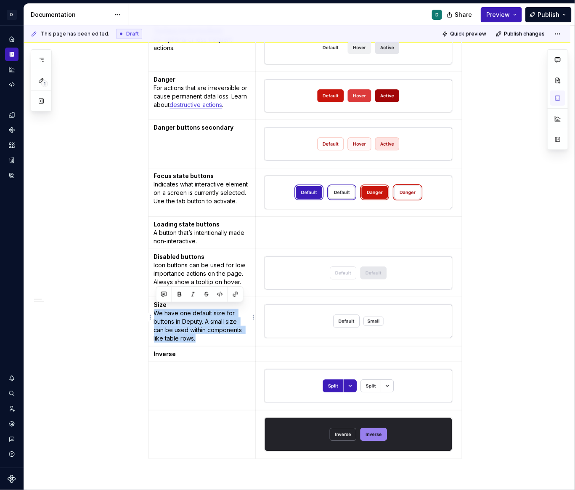
drag, startPoint x: 208, startPoint y: 337, endPoint x: 156, endPoint y: 310, distance: 58.4
click at [156, 310] on p "Size We have one default size for buttons in Deputy. A small size can be used w…" at bounding box center [202, 322] width 97 height 42
copy p "We have one default size for buttons in Deputy. A small size can be used within…"
click at [194, 340] on td "Size We have one default size for buttons in Deputy. A small size can be used w…" at bounding box center [202, 321] width 107 height 49
drag, startPoint x: 199, startPoint y: 336, endPoint x: 192, endPoint y: 326, distance: 11.6
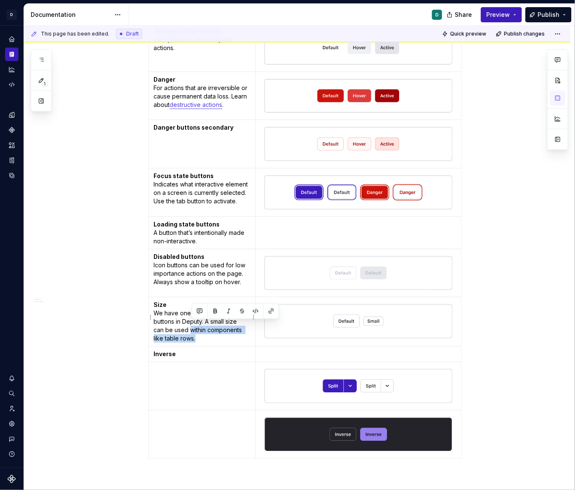
click at [192, 326] on p "Size We have one default size for buttons in Deputy. A small size can be used w…" at bounding box center [202, 322] width 97 height 42
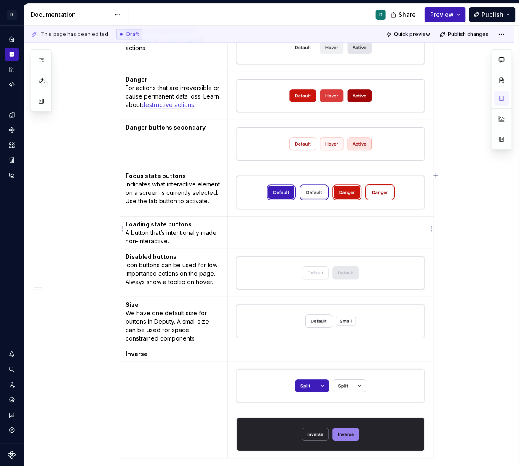
click at [252, 227] on td at bounding box center [330, 232] width 206 height 32
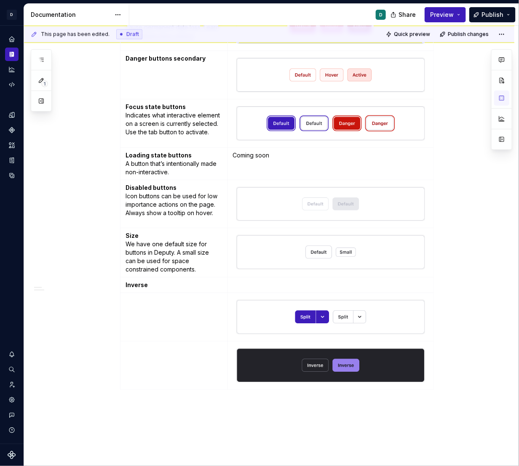
scroll to position [671, 0]
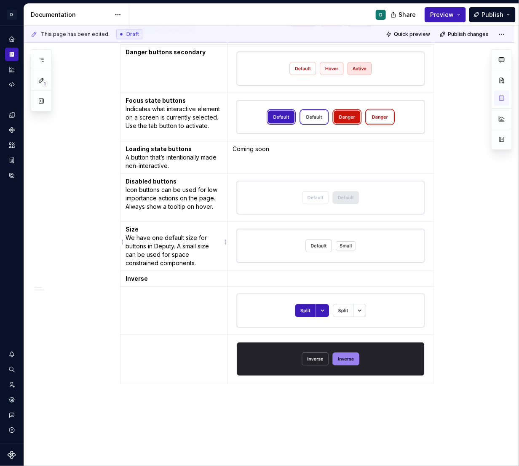
click at [173, 247] on p "Size We have one default size for buttons in Deputy. A small size can be used f…" at bounding box center [173, 246] width 97 height 42
drag, startPoint x: 153, startPoint y: 275, endPoint x: 115, endPoint y: 275, distance: 37.9
click at [115, 275] on div "**********" at bounding box center [269, 30] width 490 height 1114
click at [143, 277] on strong "Inverse" at bounding box center [136, 278] width 22 height 7
drag, startPoint x: 154, startPoint y: 275, endPoint x: 128, endPoint y: 276, distance: 27.0
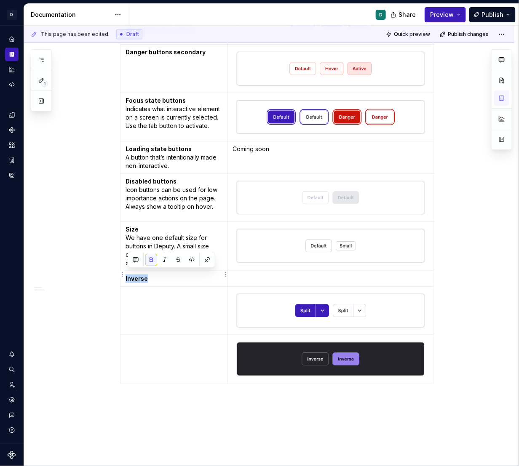
click at [128, 276] on p "Inverse" at bounding box center [173, 278] width 97 height 8
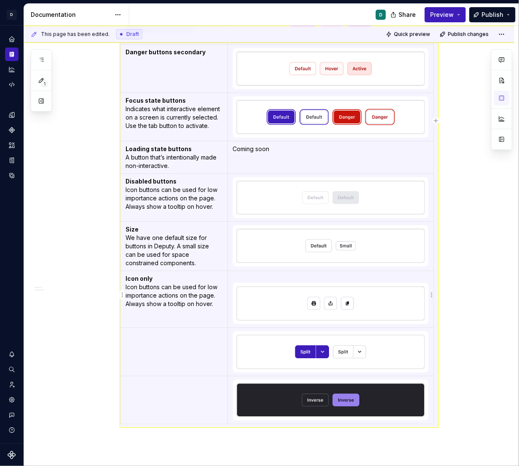
click at [285, 303] on img at bounding box center [331, 304] width 188 height 34
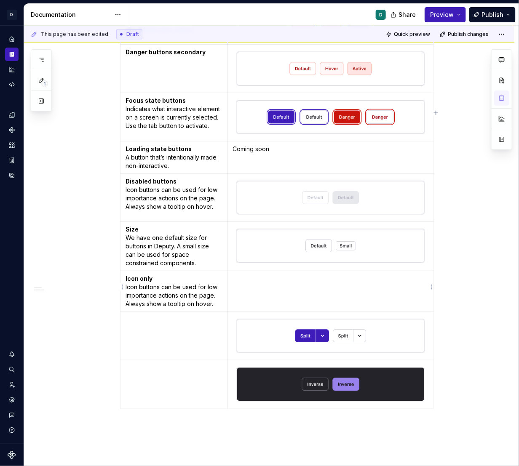
click at [253, 274] on p at bounding box center [330, 278] width 195 height 8
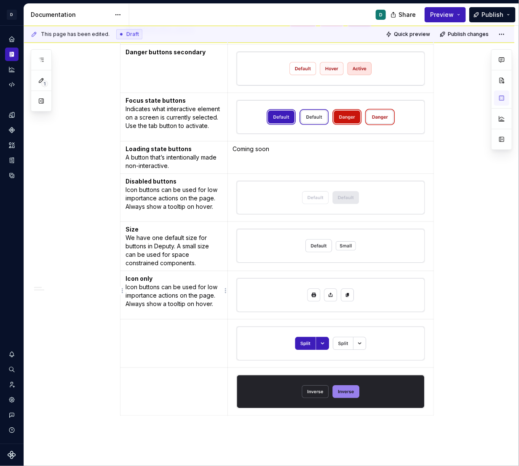
click at [151, 303] on p "Icon only Icon buttons can be used for low importance actions on the page. Alwa…" at bounding box center [173, 291] width 97 height 34
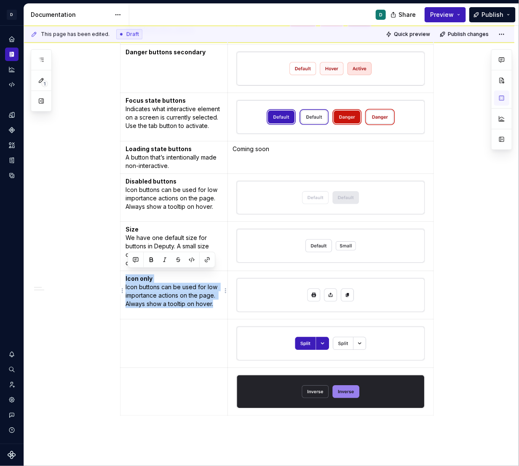
drag, startPoint x: 220, startPoint y: 301, endPoint x: 126, endPoint y: 276, distance: 97.4
click at [126, 276] on td "Icon only Icon buttons can be used for low importance actions on the page. Alwa…" at bounding box center [173, 295] width 107 height 48
copy p "Icon only Icon buttons can be used for low importance actions on the page. Alwa…"
click at [142, 378] on td at bounding box center [173, 391] width 107 height 48
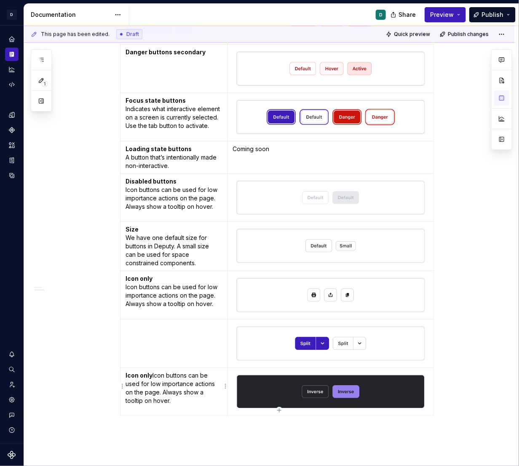
click at [152, 372] on strong "Icon only" at bounding box center [138, 375] width 27 height 7
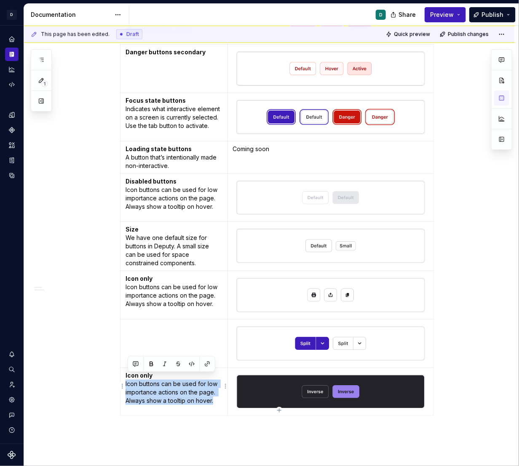
drag, startPoint x: 217, startPoint y: 396, endPoint x: 125, endPoint y: 380, distance: 93.6
click at [125, 380] on td "Icon only Icon buttons can be used for low importance actions on the page. Alwa…" at bounding box center [173, 391] width 107 height 48
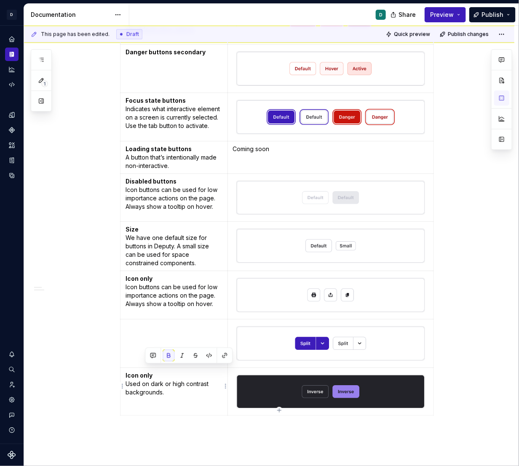
drag, startPoint x: 144, startPoint y: 372, endPoint x: 88, endPoint y: 372, distance: 56.8
click at [88, 372] on div "**********" at bounding box center [269, 46] width 490 height 1146
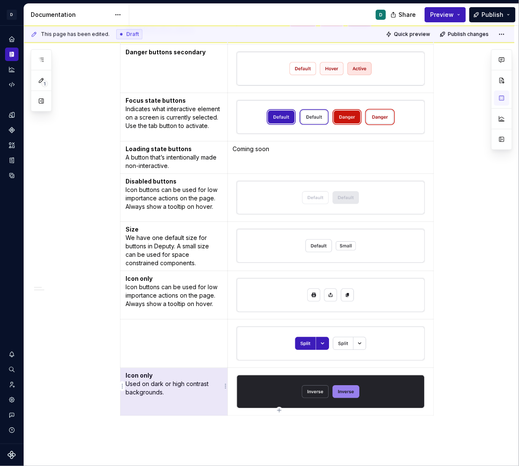
click at [180, 378] on p "Icon only Used on dark or high contrast backgrounds." at bounding box center [173, 383] width 97 height 25
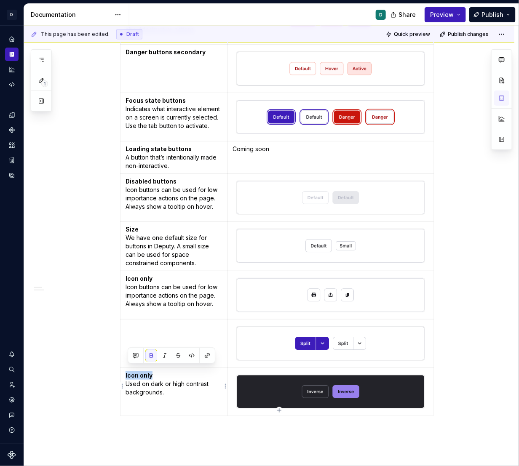
drag, startPoint x: 165, startPoint y: 370, endPoint x: 124, endPoint y: 370, distance: 41.2
click at [124, 370] on td "Icon only Used on dark or high contrast backgrounds." at bounding box center [173, 391] width 107 height 48
click at [192, 256] on p "Size We have one default size for buttons in Deputy. A small size can be used f…" at bounding box center [173, 246] width 97 height 42
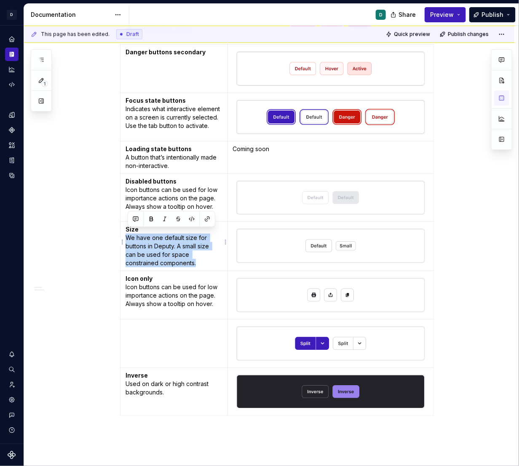
drag, startPoint x: 203, startPoint y: 259, endPoint x: 126, endPoint y: 235, distance: 80.7
click at [126, 235] on td "Size We have one default size for buttons in Deputy. A small size can be used f…" at bounding box center [173, 246] width 107 height 49
copy p "We have one default size for buttons in Deputy. A small size can be used for sp…"
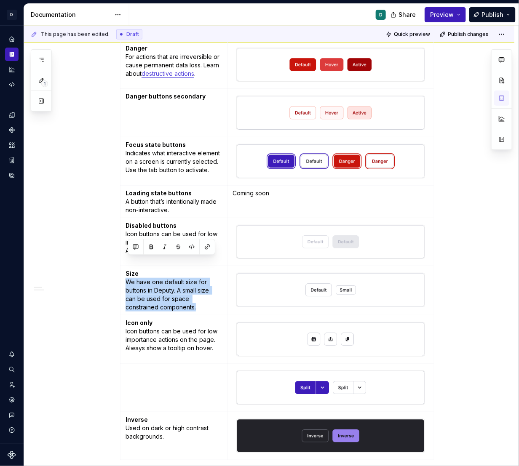
scroll to position [596, 0]
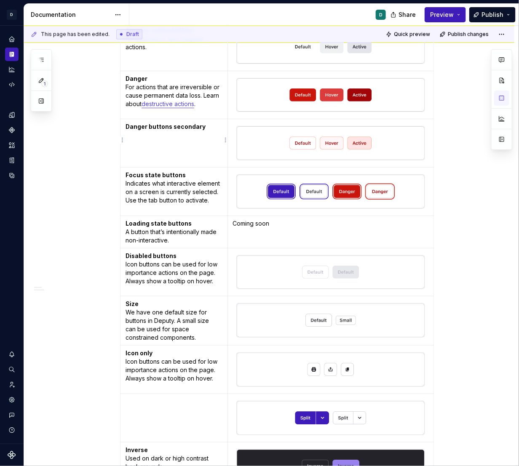
click at [206, 128] on p "Danger buttons secondary" at bounding box center [173, 130] width 97 height 17
click at [211, 125] on p "Danger buttons secondary" at bounding box center [173, 130] width 97 height 17
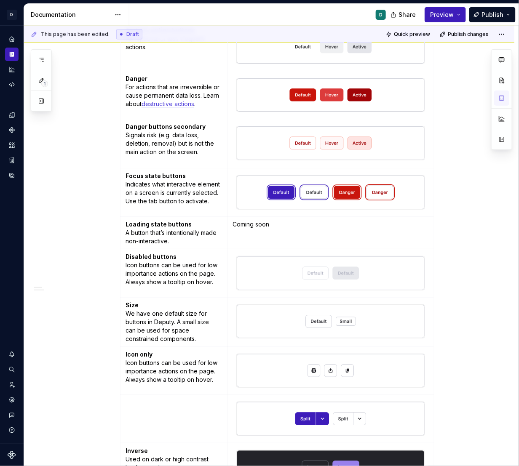
click at [96, 198] on div "**********" at bounding box center [271, 246] width 494 height 441
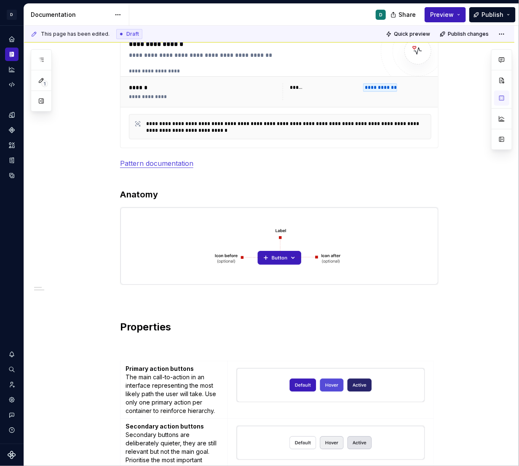
scroll to position [220, 0]
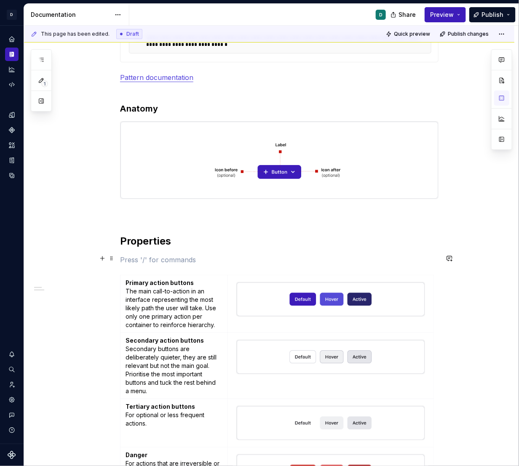
click at [130, 257] on p at bounding box center [279, 260] width 318 height 10
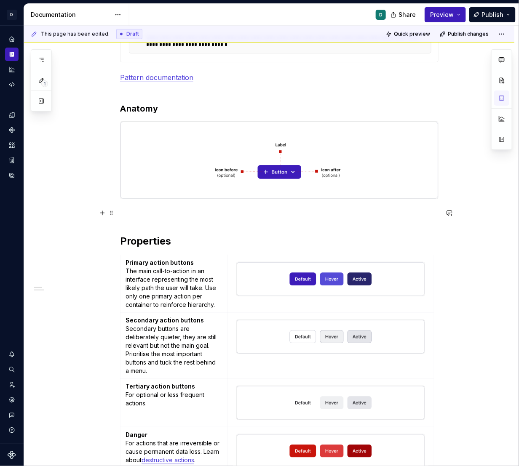
click at [138, 210] on p at bounding box center [279, 214] width 318 height 10
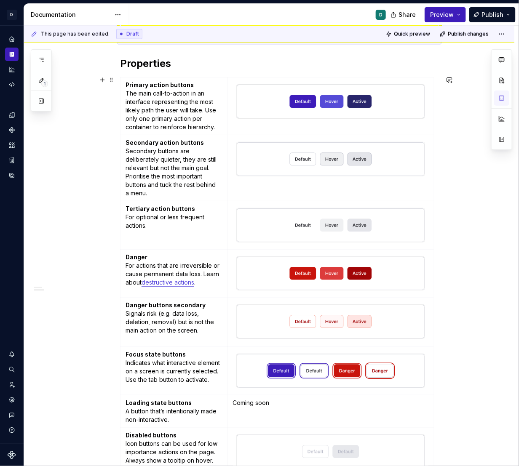
scroll to position [373, 0]
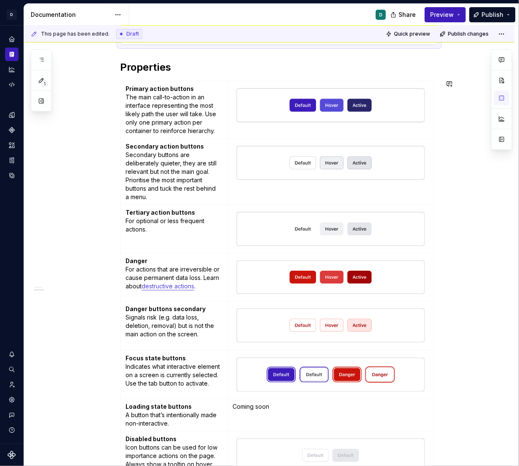
click at [204, 374] on p "Focus state buttons Indicates what interactive element on a screen is currently…" at bounding box center [173, 371] width 97 height 34
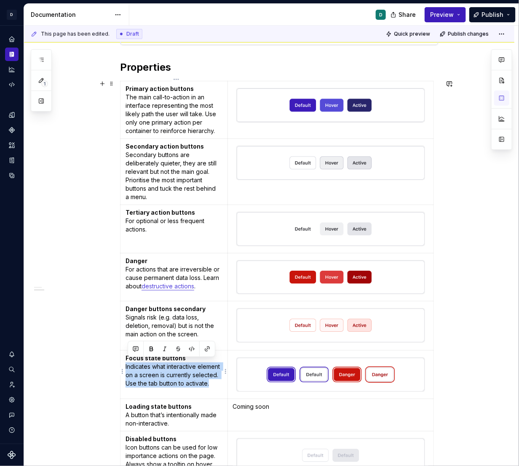
drag, startPoint x: 214, startPoint y: 381, endPoint x: 127, endPoint y: 365, distance: 89.0
click at [127, 365] on td "Focus state buttons Indicates what interactive element on a screen is currently…" at bounding box center [173, 375] width 107 height 48
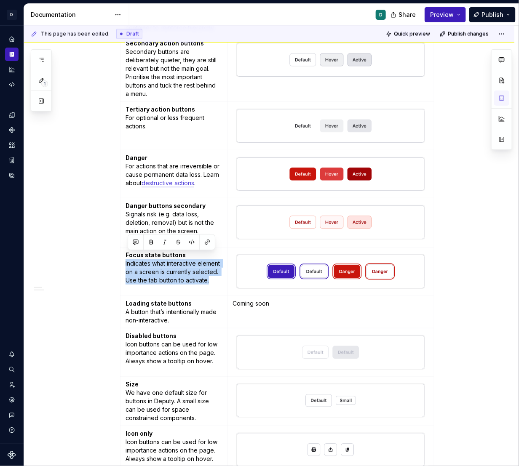
scroll to position [480, 0]
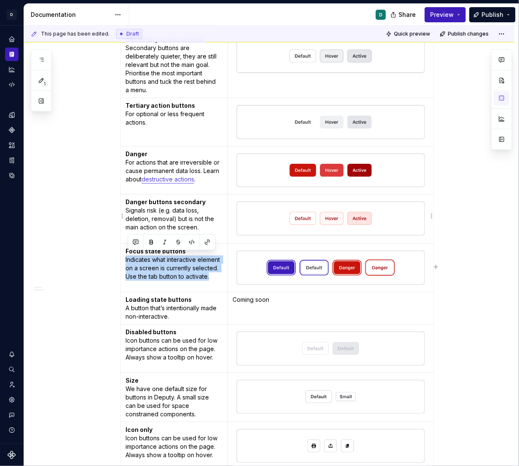
click at [162, 275] on p "Focus state buttons Indicates what interactive element on a screen is currently…" at bounding box center [173, 264] width 97 height 34
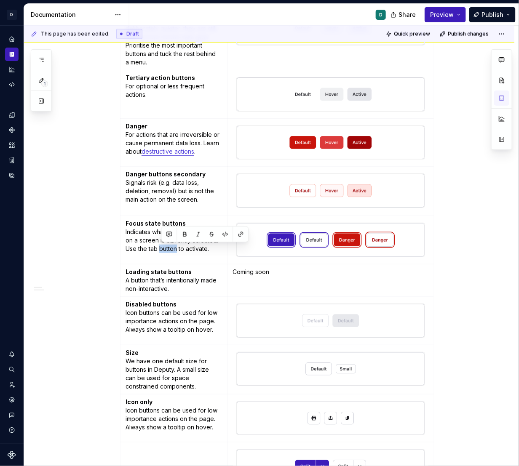
scroll to position [531, 0]
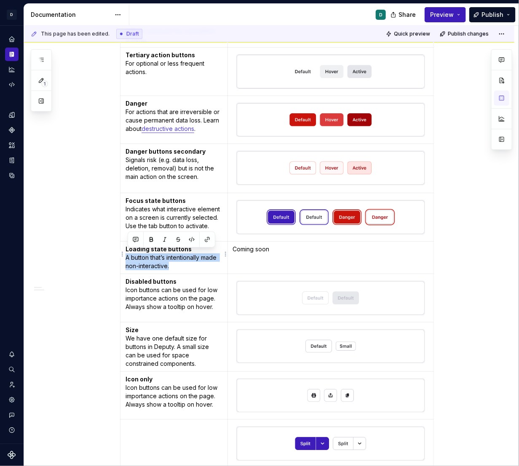
drag, startPoint x: 173, startPoint y: 265, endPoint x: 126, endPoint y: 255, distance: 48.2
click at [126, 255] on td "Loading state buttons A button that’s intentionally made non-interactive." at bounding box center [173, 257] width 107 height 32
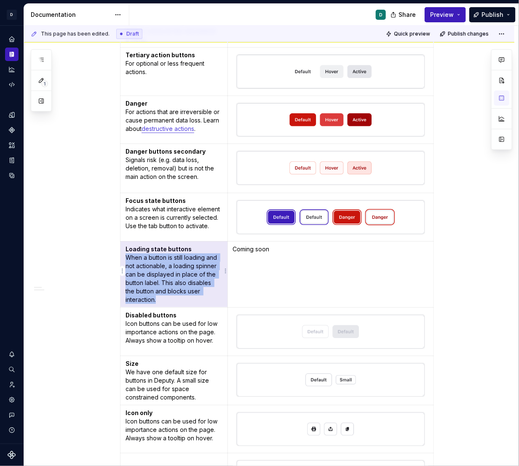
drag, startPoint x: 162, startPoint y: 296, endPoint x: 129, endPoint y: 253, distance: 54.0
click at [129, 253] on p "Loading state buttons When a button is still loading and not actionable, a load…" at bounding box center [173, 274] width 97 height 59
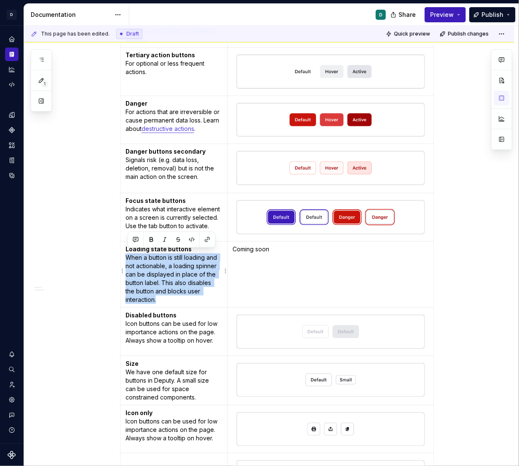
drag, startPoint x: 167, startPoint y: 296, endPoint x: 126, endPoint y: 256, distance: 56.8
click at [126, 256] on td "Loading state buttons When a button is still loading and not actionable, a load…" at bounding box center [173, 274] width 107 height 66
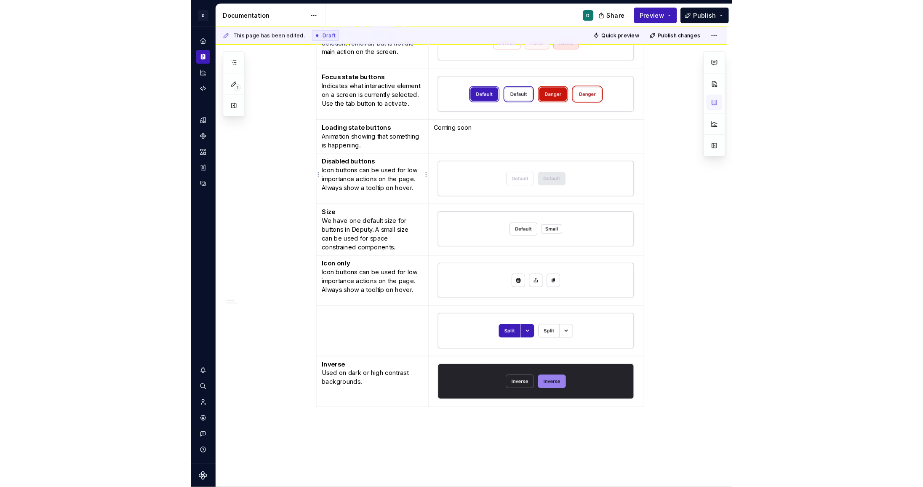
scroll to position [638, 0]
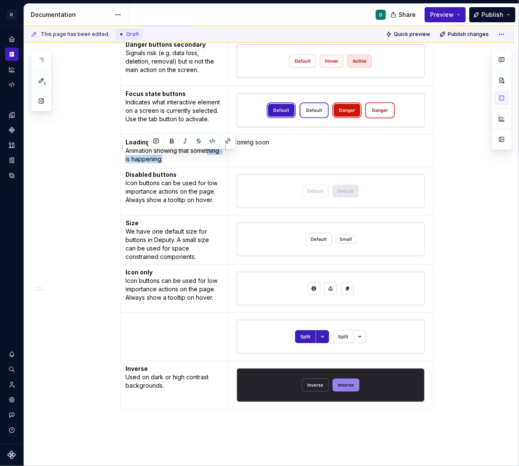
drag, startPoint x: 195, startPoint y: 152, endPoint x: 145, endPoint y: 154, distance: 50.1
click at [145, 154] on p "Loading state buttons Animation showing that something is happening." at bounding box center [173, 150] width 97 height 25
click at [192, 155] on p "Loading state buttons Animation showing that something is happening." at bounding box center [173, 150] width 97 height 25
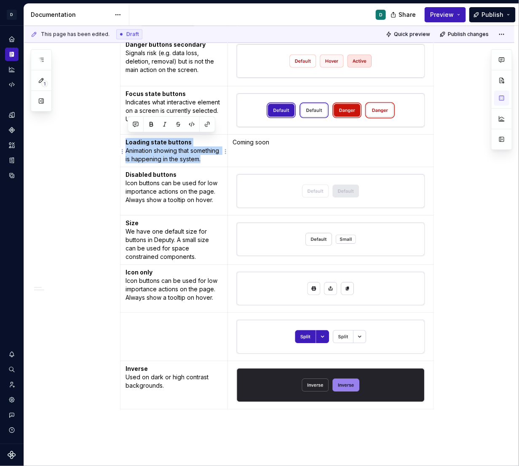
drag, startPoint x: 154, startPoint y: 165, endPoint x: 126, endPoint y: 141, distance: 36.9
click at [126, 141] on td "Loading state buttons Animation showing that something is happening in the syst…" at bounding box center [173, 150] width 107 height 32
copy p "Loading state buttons Animation showing that something is happening in the syst…"
click at [153, 162] on p "Loading state buttons Animation showing that something is happening in the syst…" at bounding box center [173, 150] width 97 height 25
drag, startPoint x: 152, startPoint y: 164, endPoint x: 128, endPoint y: 149, distance: 29.0
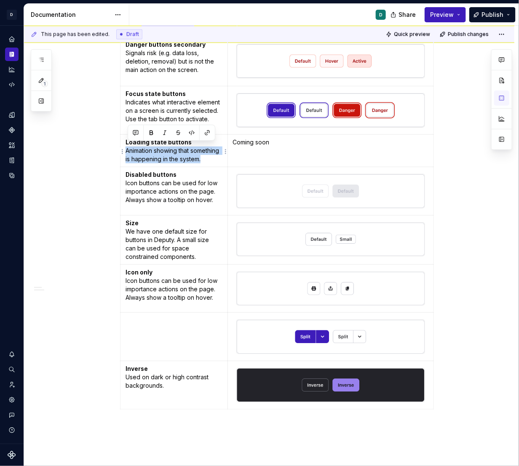
click at [128, 149] on p "Loading state buttons Animation showing that something is happening in the syst…" at bounding box center [173, 150] width 97 height 25
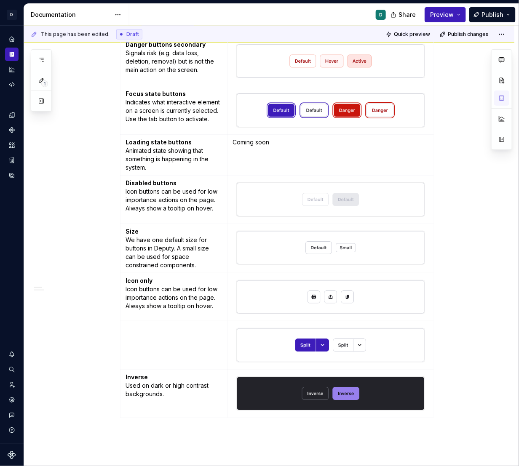
click at [102, 188] on div "**********" at bounding box center [269, 63] width 490 height 1115
click at [104, 192] on div "**********" at bounding box center [269, 63] width 490 height 1115
click at [159, 353] on td at bounding box center [173, 345] width 107 height 48
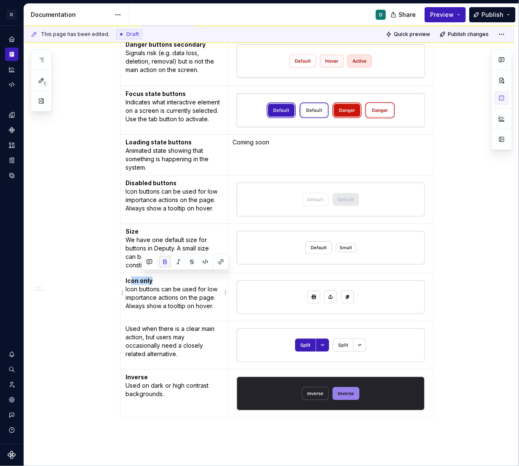
drag, startPoint x: 156, startPoint y: 277, endPoint x: 129, endPoint y: 277, distance: 26.5
click at [130, 277] on p "Icon only Icon buttons can be used for low importance actions on the page. Alwa…" at bounding box center [173, 294] width 97 height 34
click at [146, 285] on p "Icon only Icon buttons can be used for low importance actions on the page. Alwa…" at bounding box center [173, 294] width 97 height 34
drag, startPoint x: 157, startPoint y: 274, endPoint x: 120, endPoint y: 274, distance: 37.5
click at [120, 274] on div "**********" at bounding box center [269, 63] width 490 height 1115
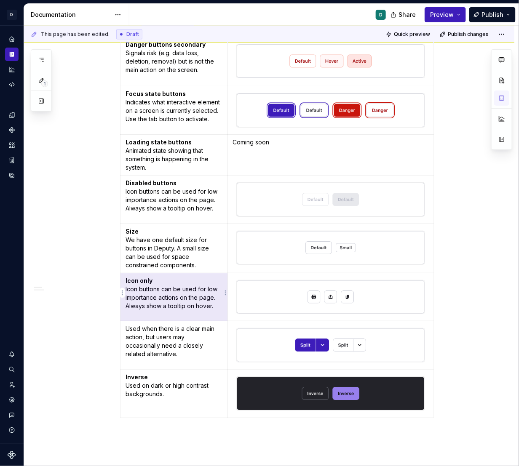
click at [153, 279] on p "Icon only Icon buttons can be used for low importance actions on the page. Alwa…" at bounding box center [173, 294] width 97 height 34
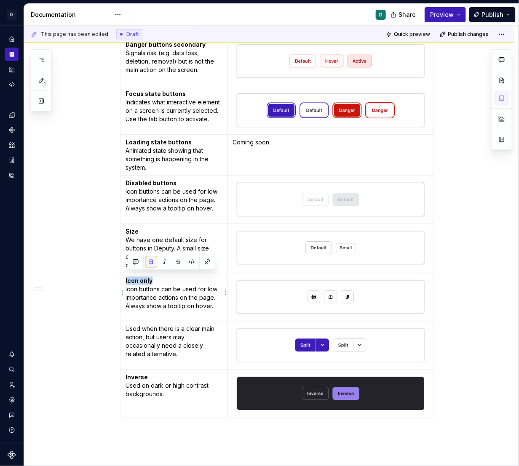
drag, startPoint x: 156, startPoint y: 276, endPoint x: 126, endPoint y: 276, distance: 29.5
click at [126, 276] on td "Icon only Icon buttons can be used for low importance actions on the page. Alwa…" at bounding box center [173, 297] width 107 height 48
click at [128, 325] on p "Used when there is a clear main action, but users may occasionally need a close…" at bounding box center [173, 342] width 97 height 34
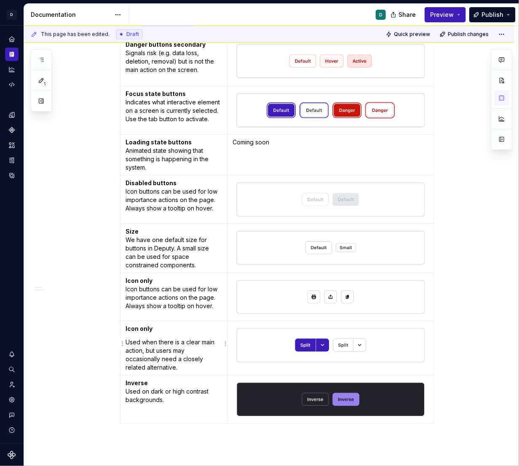
click at [128, 338] on p "Used when there is a clear main action, but users may occasionally need a close…" at bounding box center [173, 355] width 97 height 34
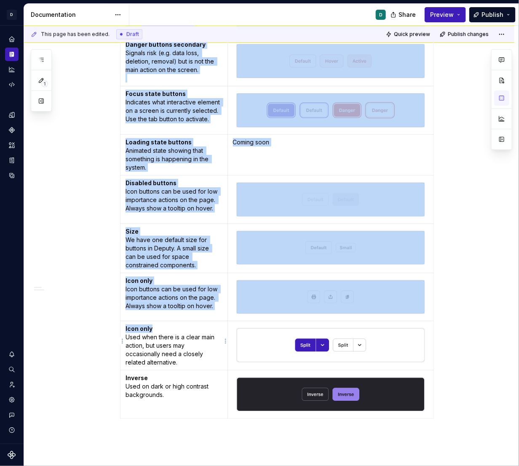
drag, startPoint x: 155, startPoint y: 327, endPoint x: 90, endPoint y: 323, distance: 65.4
click at [96, 323] on div "**********" at bounding box center [269, 64] width 490 height 1116
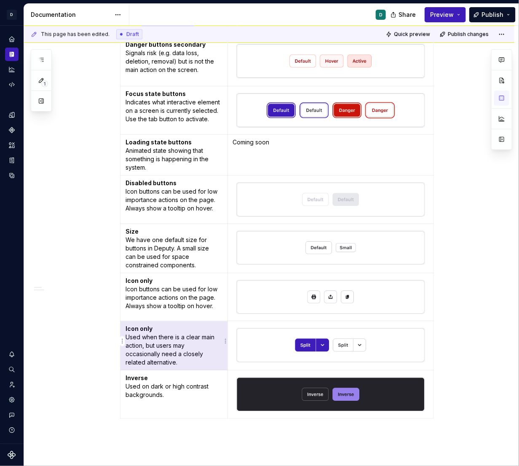
click at [156, 339] on p "Icon only Used when there is a clear main action, but users may occasionally ne…" at bounding box center [173, 346] width 97 height 42
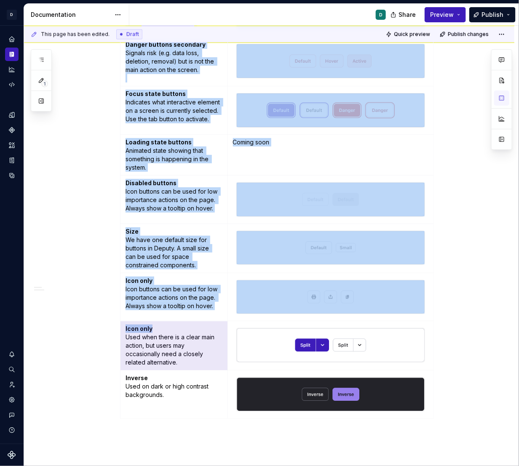
drag, startPoint x: 157, startPoint y: 326, endPoint x: 102, endPoint y: 322, distance: 54.9
click at [102, 321] on div "**********" at bounding box center [269, 64] width 490 height 1116
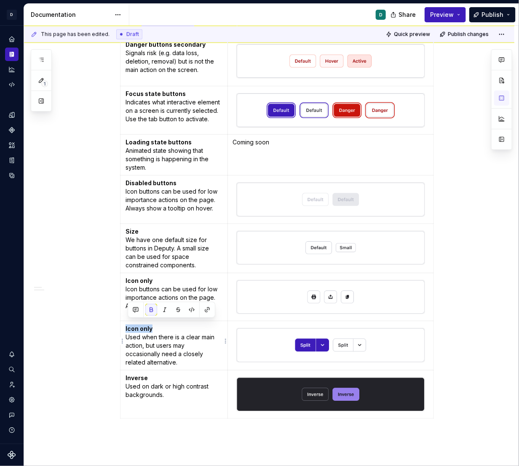
drag, startPoint x: 162, startPoint y: 322, endPoint x: 128, endPoint y: 322, distance: 34.1
click at [128, 325] on p "Icon only Used when there is a clear main action, but users may occasionally ne…" at bounding box center [173, 346] width 97 height 42
click at [482, 17] on span "Publish" at bounding box center [492, 15] width 22 height 8
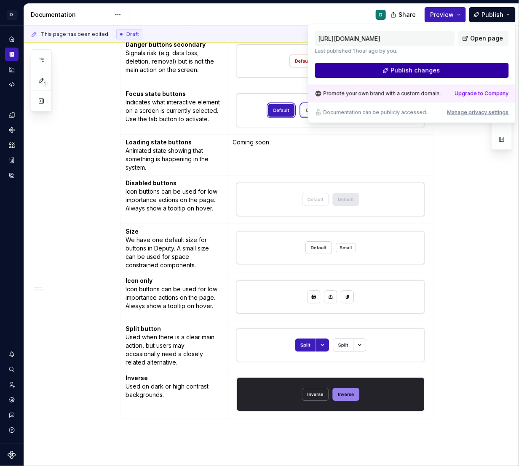
click at [468, 72] on button "Publish changes" at bounding box center [412, 70] width 194 height 15
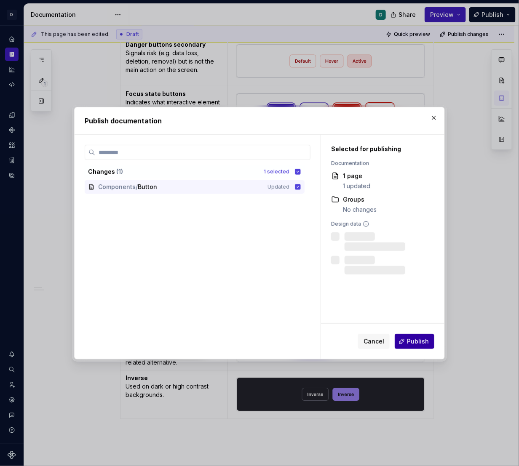
click at [420, 343] on span "Publish" at bounding box center [418, 341] width 22 height 8
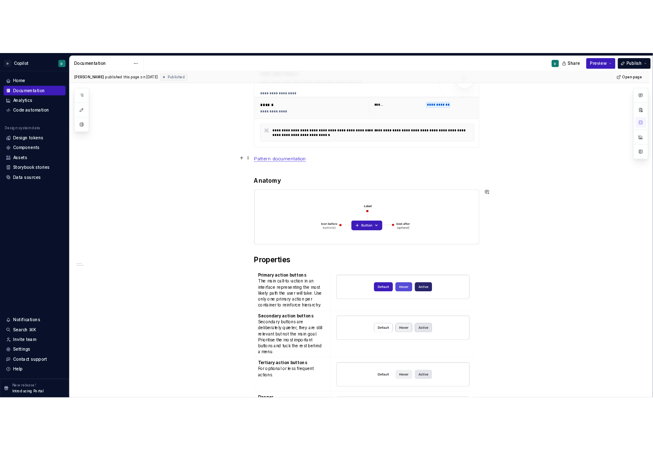
scroll to position [0, 0]
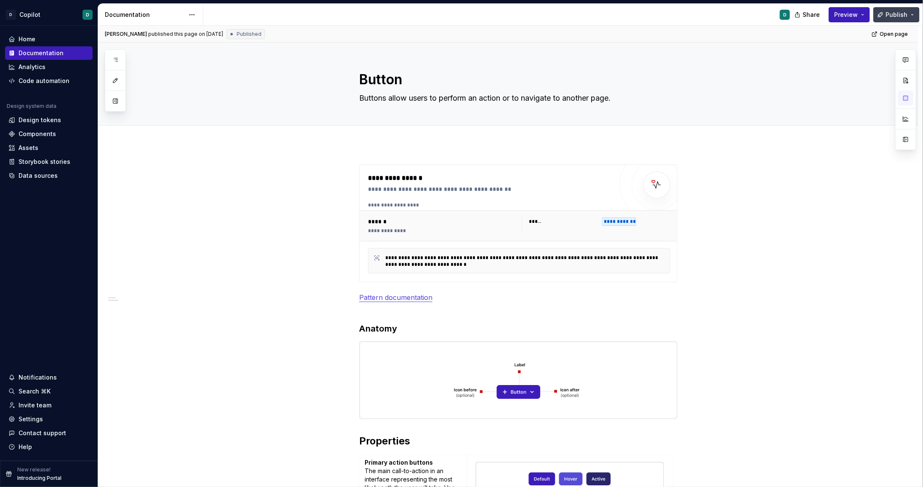
click at [482, 18] on span "Publish" at bounding box center [896, 15] width 22 height 8
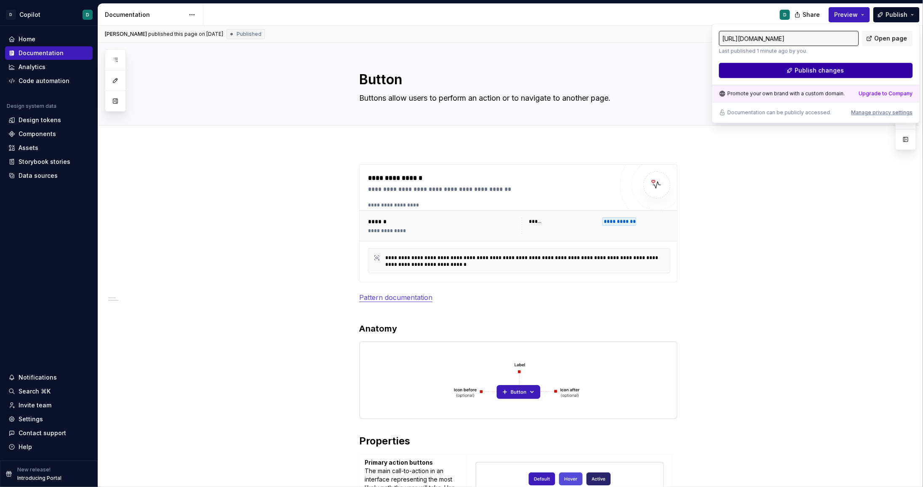
click at [482, 69] on button "Publish changes" at bounding box center [816, 70] width 194 height 15
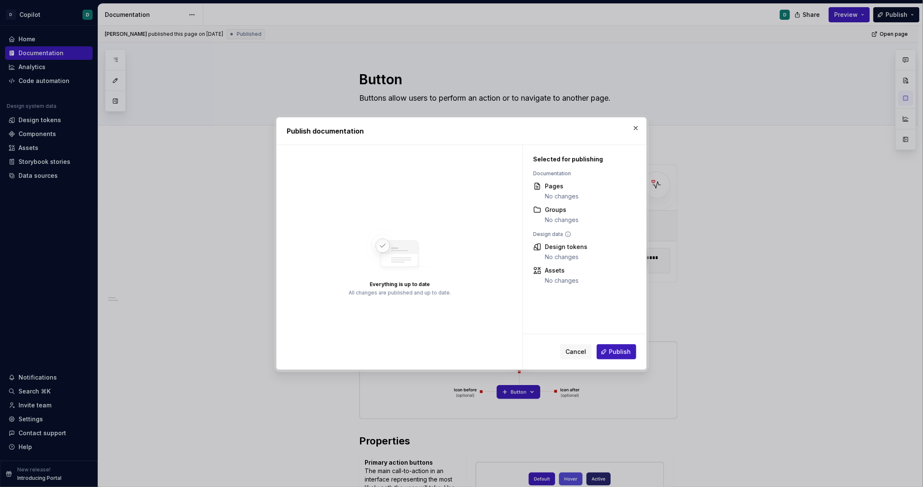
click at [482, 343] on div "Cancel Publish" at bounding box center [584, 351] width 123 height 35
click at [482, 350] on span "Publish" at bounding box center [620, 351] width 22 height 8
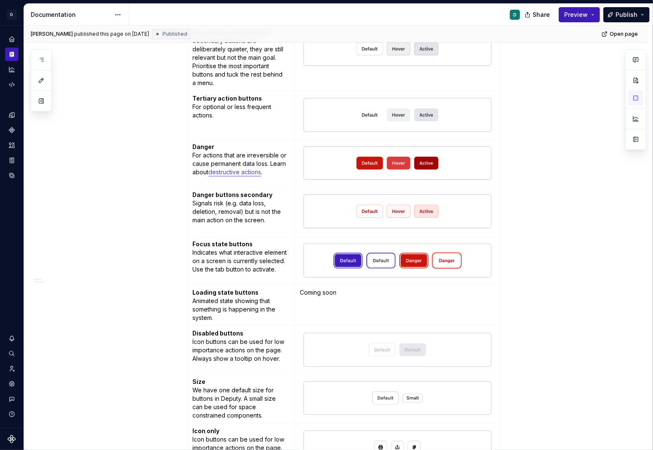
scroll to position [512, 0]
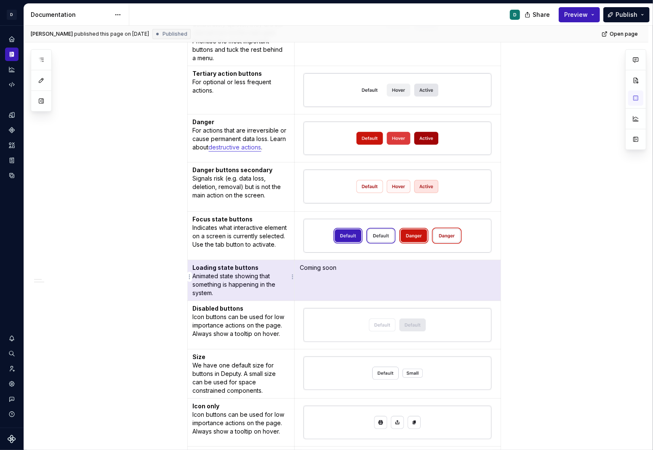
drag, startPoint x: 328, startPoint y: 279, endPoint x: 221, endPoint y: 278, distance: 107.3
click at [221, 278] on tr "Loading state buttons Animated state showing that something is happening in the…" at bounding box center [343, 280] width 313 height 41
click at [284, 274] on p "Loading state buttons Animated state showing that something is happening in the…" at bounding box center [241, 280] width 97 height 34
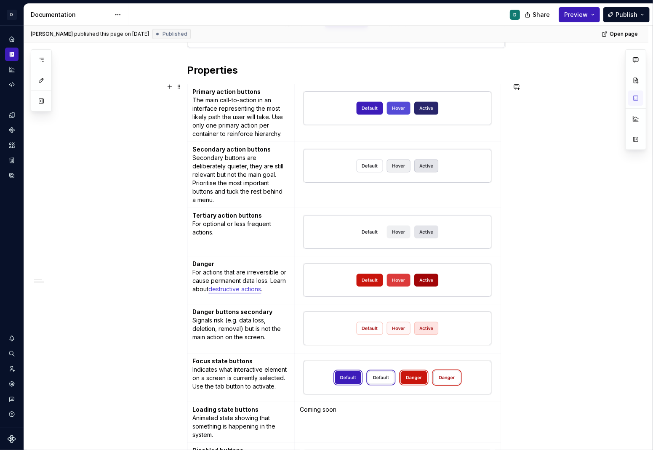
scroll to position [340, 0]
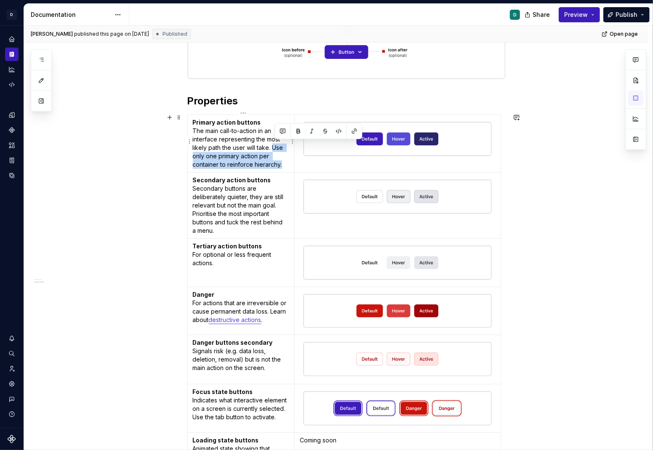
drag, startPoint x: 285, startPoint y: 164, endPoint x: 276, endPoint y: 146, distance: 20.3
click at [276, 146] on p "Primary action buttons The main call-to-action in an interface representing the…" at bounding box center [241, 143] width 97 height 51
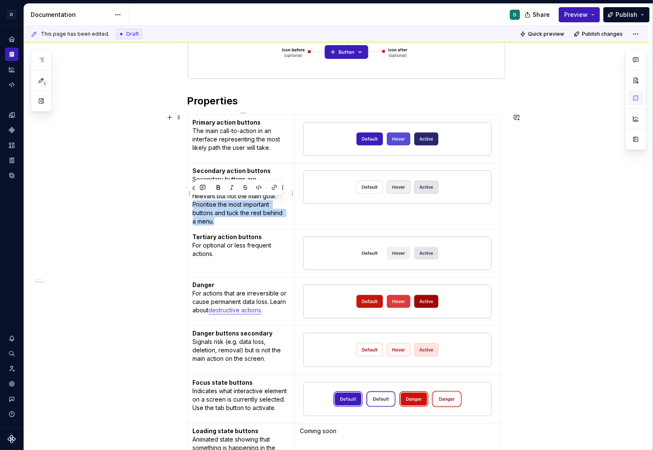
drag, startPoint x: 216, startPoint y: 219, endPoint x: 189, endPoint y: 202, distance: 32.0
click at [189, 202] on td "Secondary action buttons Secondary buttons are deliberately quieter, they are s…" at bounding box center [240, 196] width 107 height 66
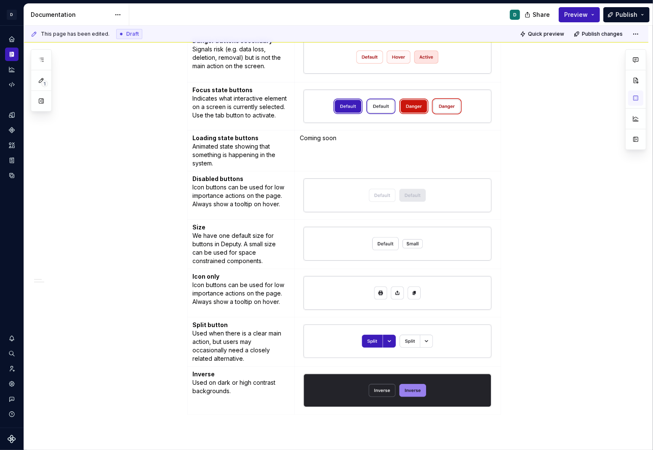
scroll to position [626, 0]
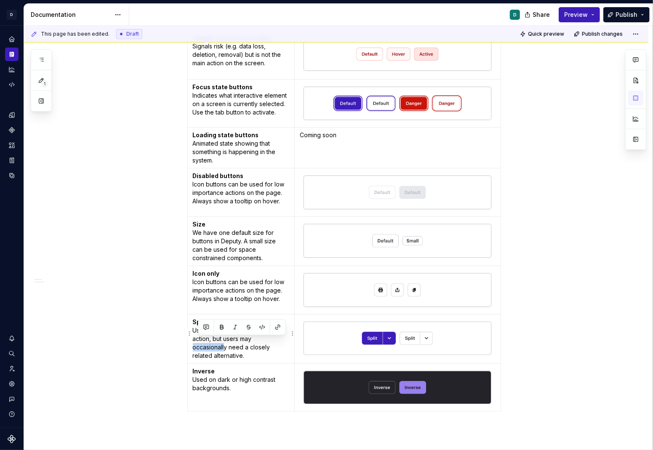
drag, startPoint x: 226, startPoint y: 342, endPoint x: 190, endPoint y: 344, distance: 36.7
click at [190, 344] on td "Split button Used when there is a clear main action, but users may occasionally…" at bounding box center [240, 338] width 107 height 49
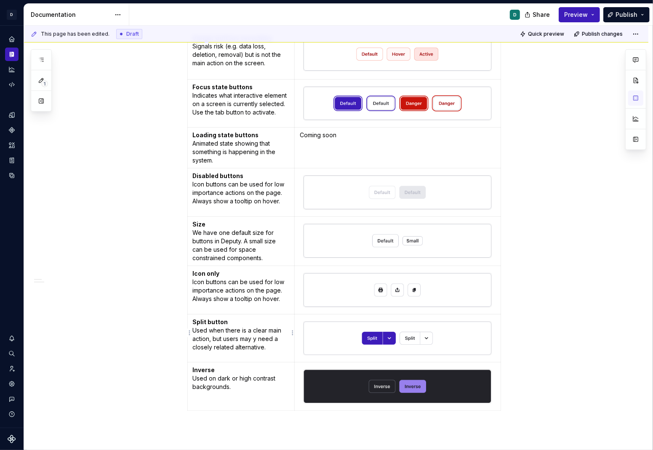
click at [263, 337] on p "Split button Used when there is a clear main action, but users may y need a clo…" at bounding box center [241, 335] width 97 height 34
click at [279, 332] on p "Split button Used when there is a clear main action, but users may need a close…" at bounding box center [241, 335] width 97 height 34
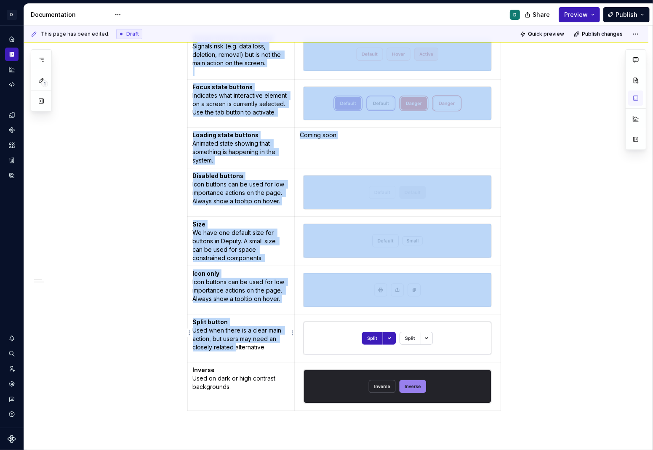
drag, startPoint x: 237, startPoint y: 344, endPoint x: 164, endPoint y: 344, distance: 73.2
click at [168, 344] on div "**********" at bounding box center [336, 64] width 624 height 1092
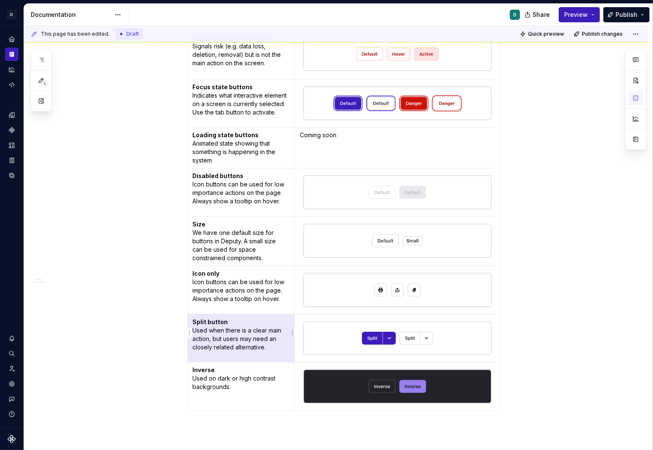
click at [211, 341] on p "Split button Used when there is a clear main action, but users may need an clos…" at bounding box center [241, 335] width 97 height 34
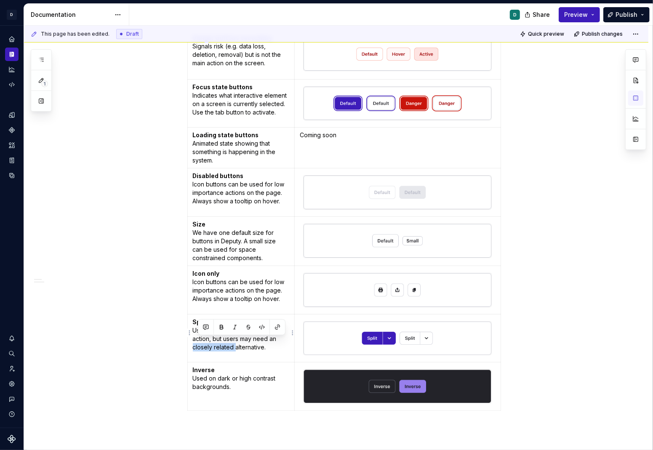
drag, startPoint x: 237, startPoint y: 343, endPoint x: 192, endPoint y: 343, distance: 45.5
click at [192, 343] on td "Split button Used when there is a clear main action, but users may need an clos…" at bounding box center [240, 338] width 107 height 48
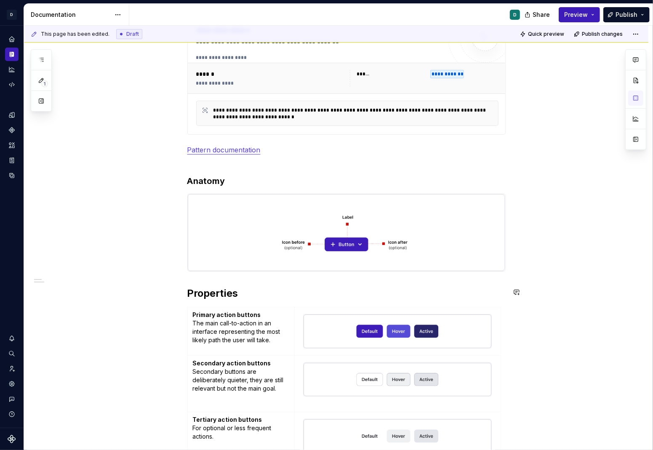
scroll to position [137, 0]
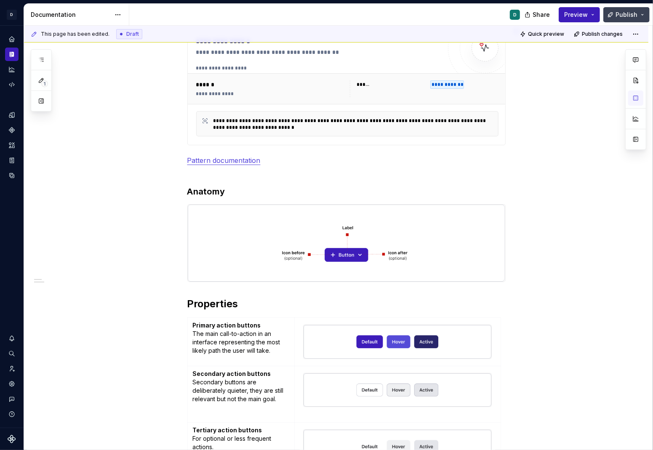
click at [482, 20] on button "Publish" at bounding box center [626, 14] width 46 height 15
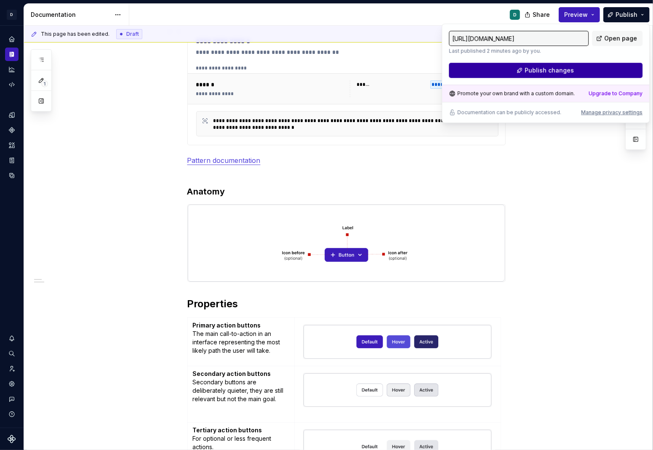
click at [482, 70] on button "Publish changes" at bounding box center [546, 70] width 194 height 15
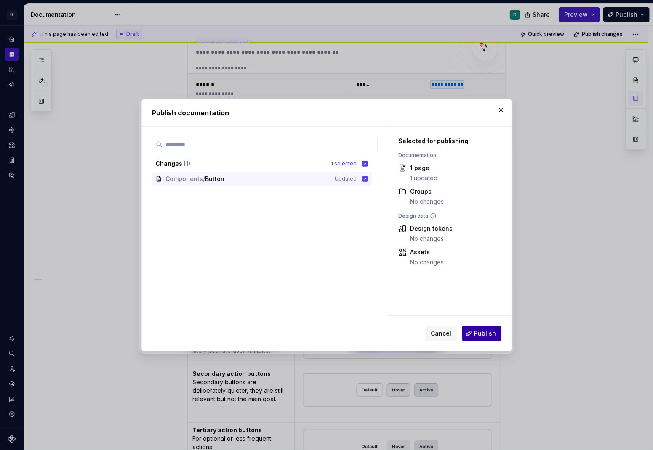
click at [482, 334] on span "Publish" at bounding box center [485, 333] width 22 height 8
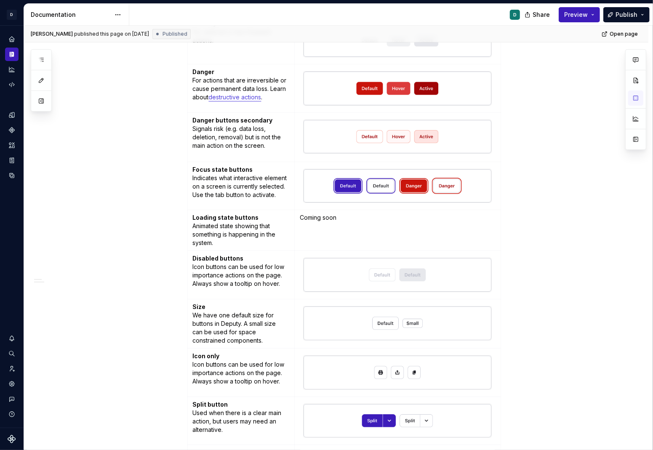
scroll to position [612, 0]
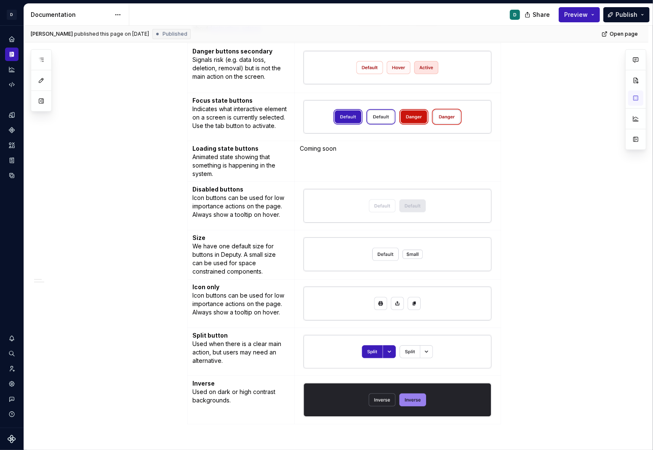
click at [318, 146] on p "Coming soon" at bounding box center [397, 148] width 195 height 8
drag, startPoint x: 301, startPoint y: 146, endPoint x: 376, endPoint y: 145, distance: 74.5
click at [376, 145] on p "Coming soon" at bounding box center [397, 148] width 195 height 8
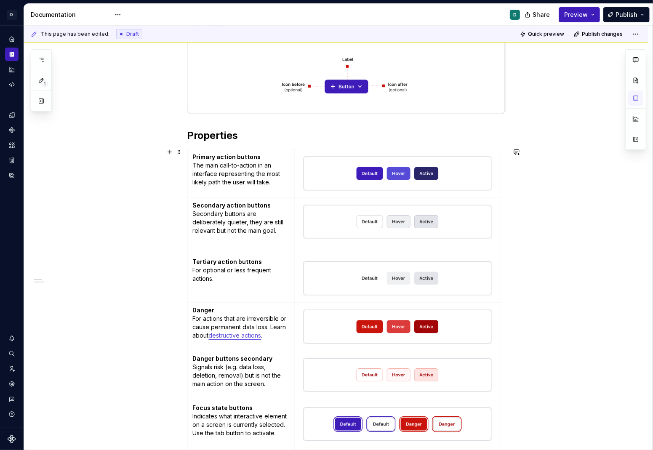
scroll to position [276, 0]
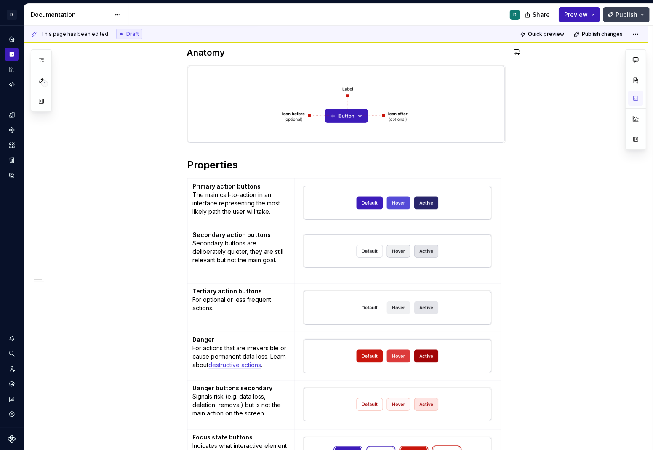
click at [482, 16] on span "Publish" at bounding box center [626, 15] width 22 height 8
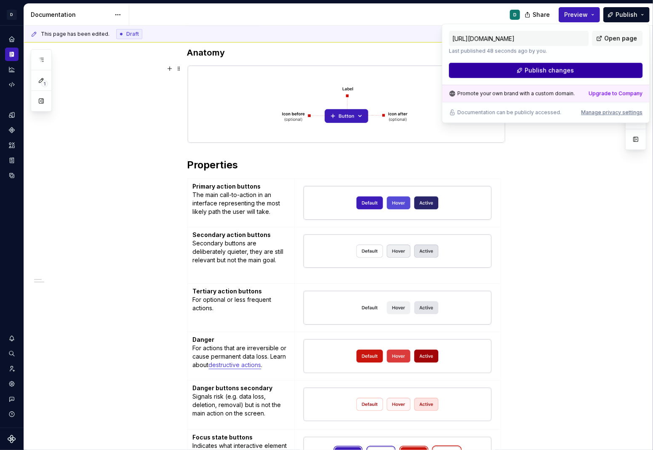
click at [482, 72] on button "Publish changes" at bounding box center [546, 70] width 194 height 15
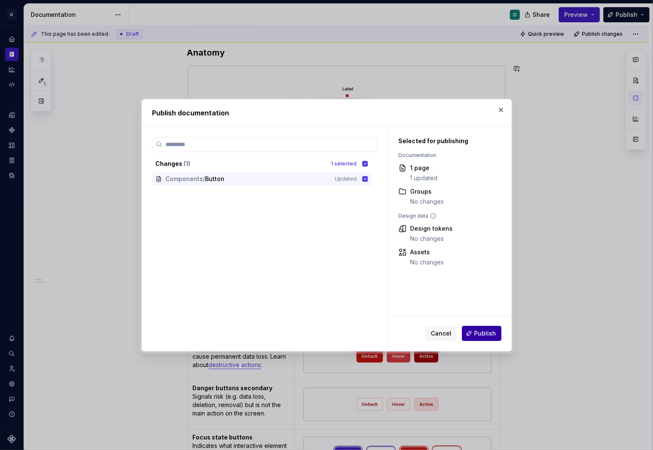
click at [482, 333] on span "Publish" at bounding box center [485, 333] width 22 height 8
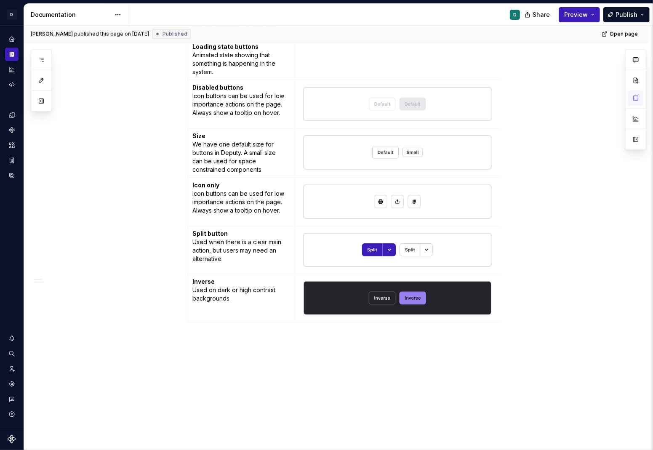
scroll to position [780, 0]
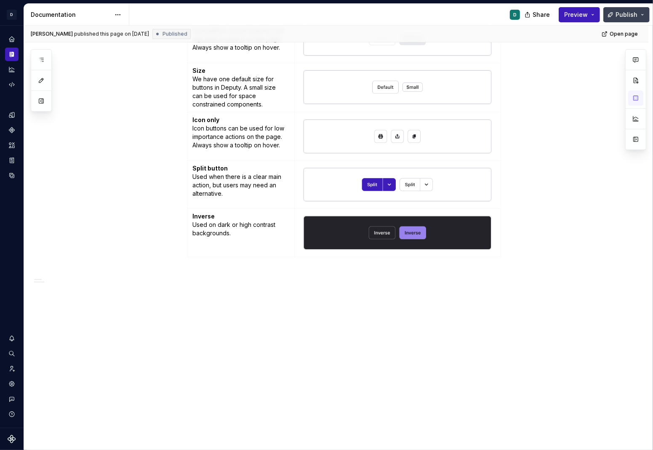
click at [482, 14] on span "Publish" at bounding box center [626, 15] width 22 height 8
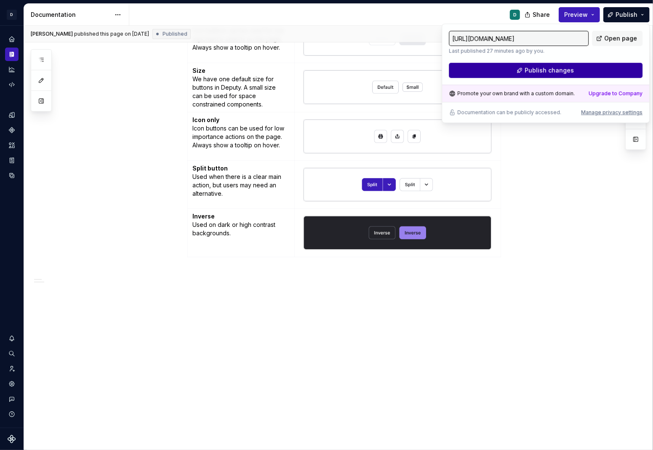
click at [482, 72] on button "Publish changes" at bounding box center [546, 70] width 194 height 15
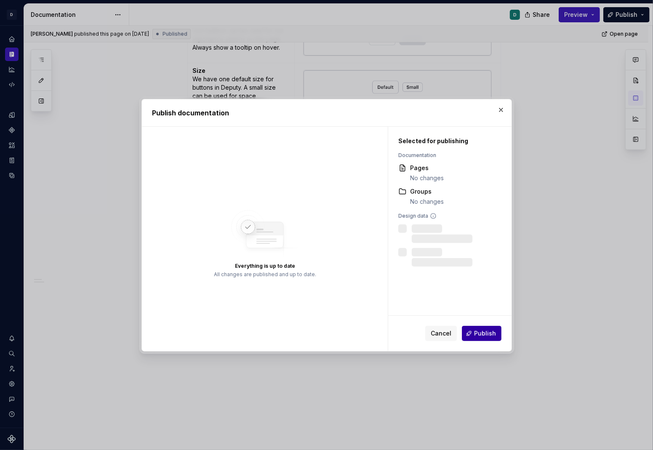
click at [482, 336] on span "Publish" at bounding box center [485, 333] width 22 height 8
type textarea "*"
